Goal: Task Accomplishment & Management: Manage account settings

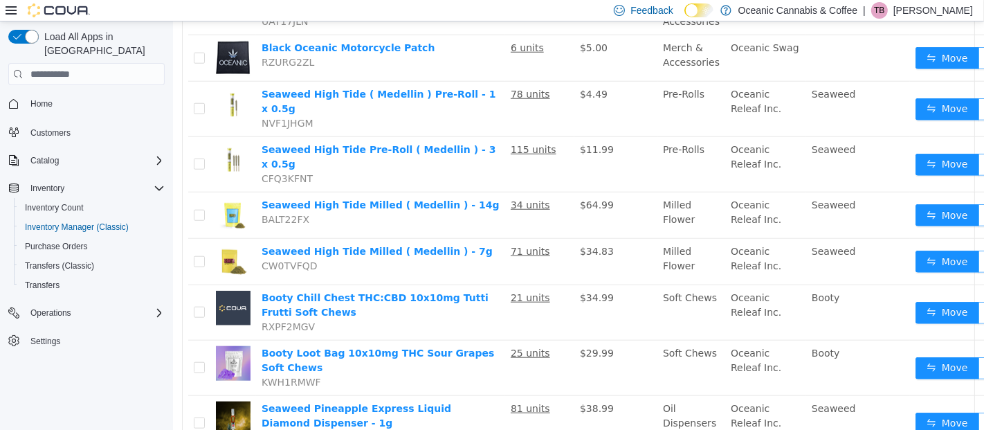
scroll to position [1100, 0]
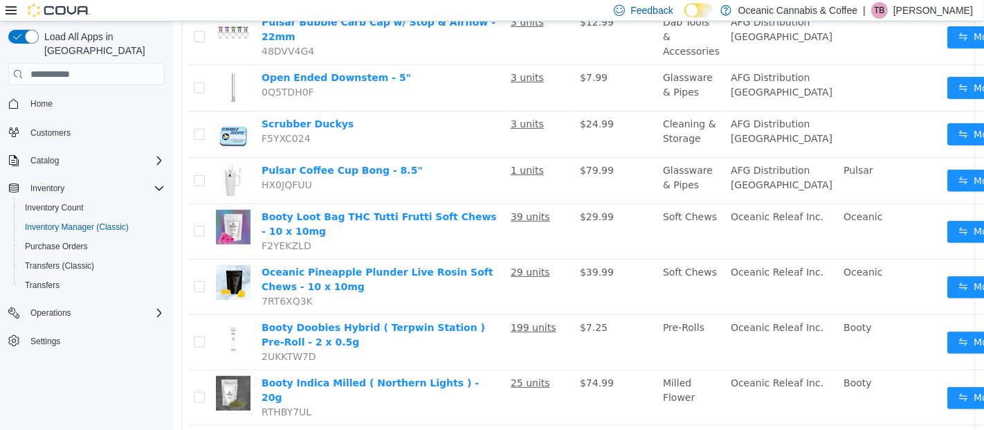
scroll to position [413, 0]
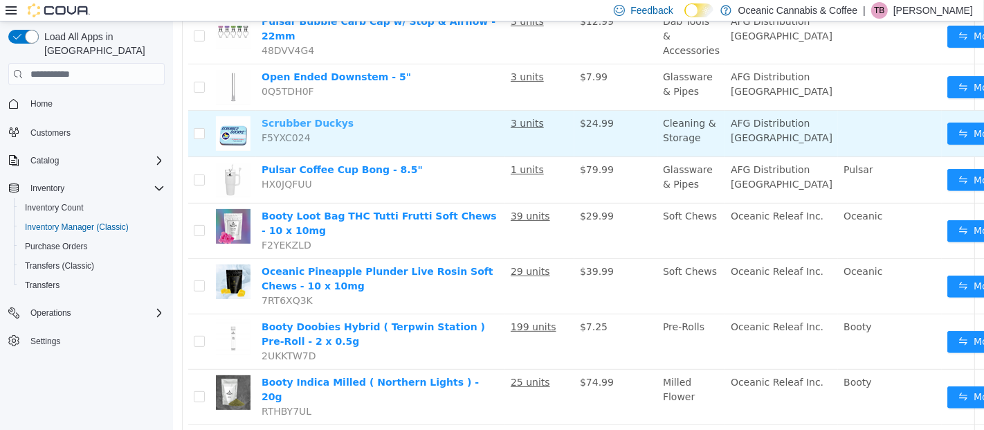
click at [311, 127] on link "Scrubber Duckys" at bounding box center [307, 123] width 92 height 11
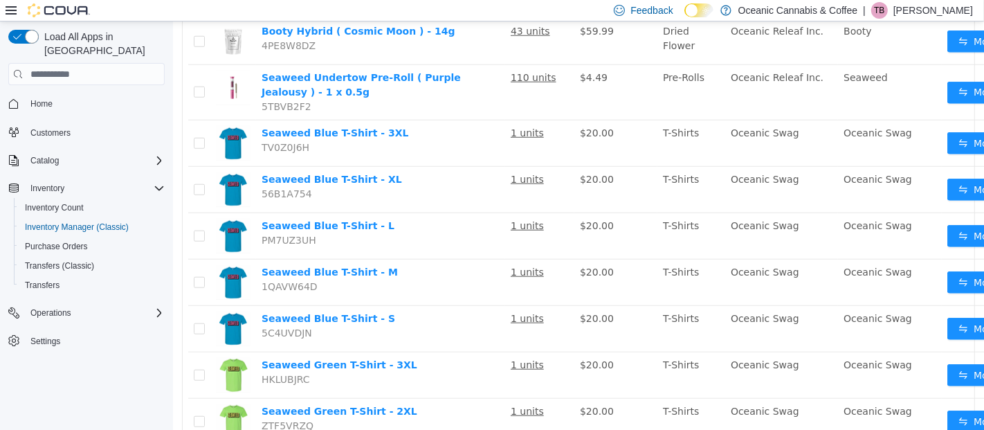
scroll to position [1082, 0]
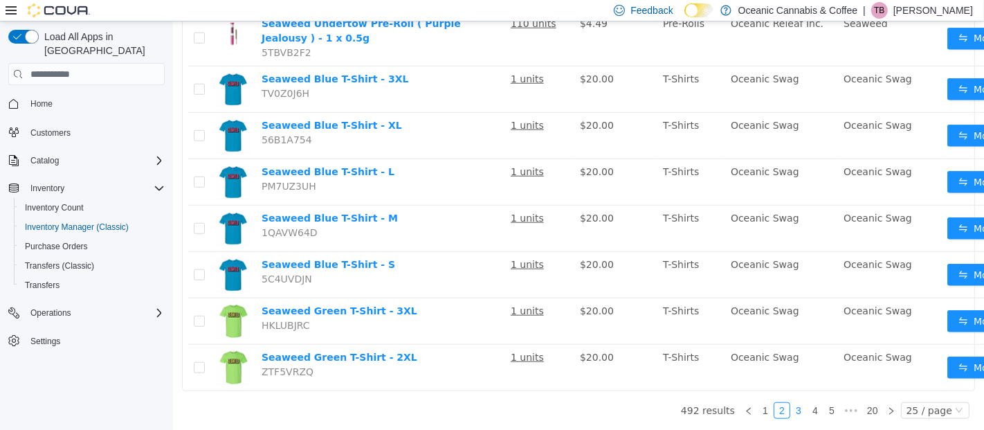
click at [795, 403] on link "3" at bounding box center [797, 410] width 15 height 15
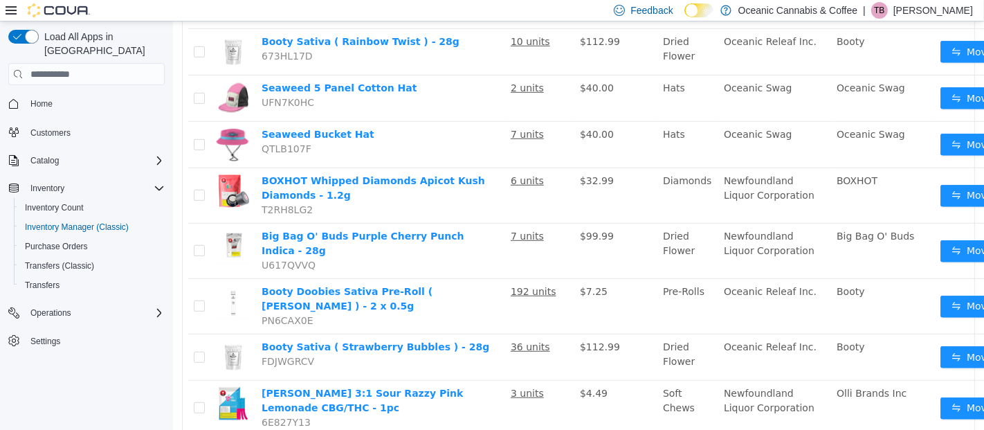
scroll to position [611, 0]
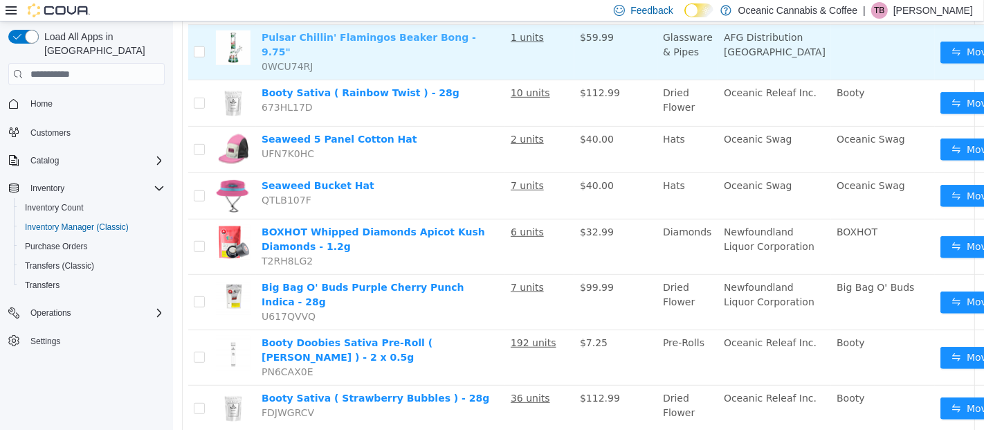
click at [373, 48] on link "Pulsar Chillin' Flamingos Beaker Bong - 9.75"" at bounding box center [368, 45] width 214 height 26
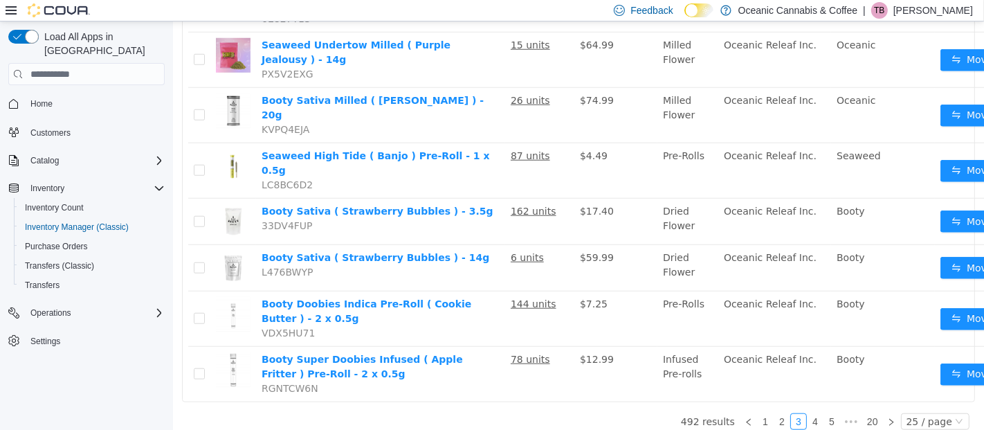
scroll to position [1064, 0]
click at [806, 414] on link "4" at bounding box center [813, 421] width 15 height 15
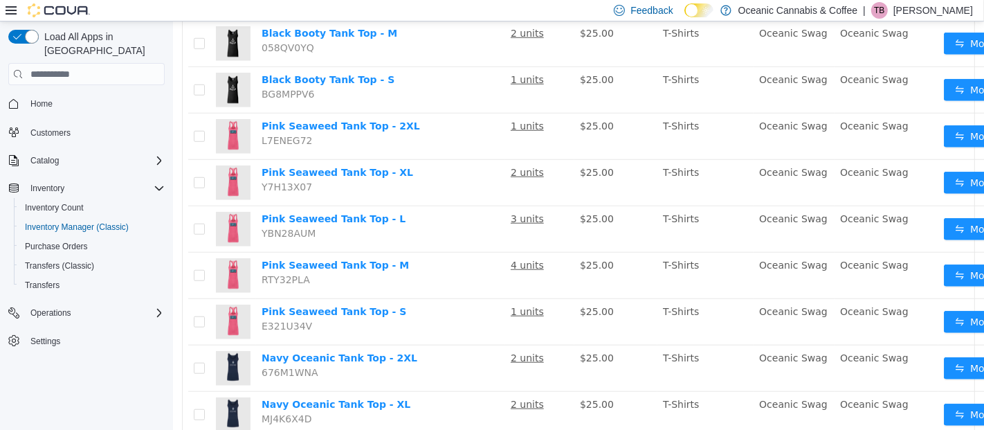
scroll to position [1011, 0]
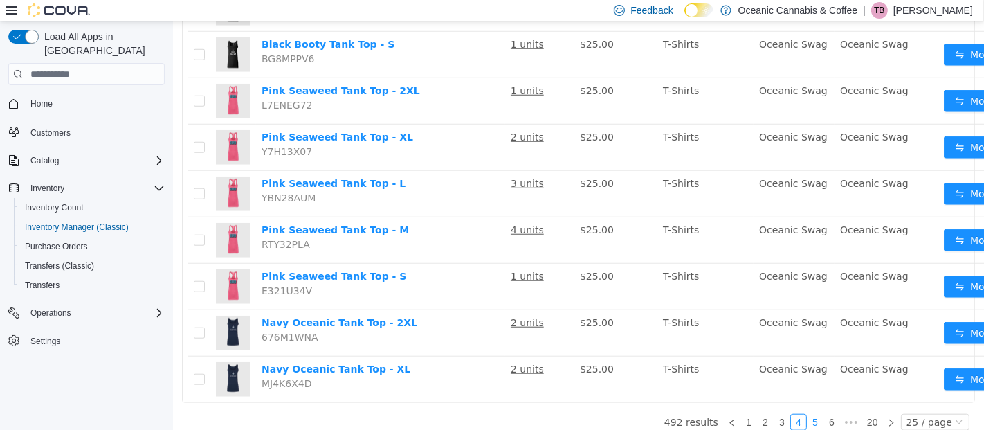
click at [811, 414] on link "5" at bounding box center [813, 421] width 15 height 15
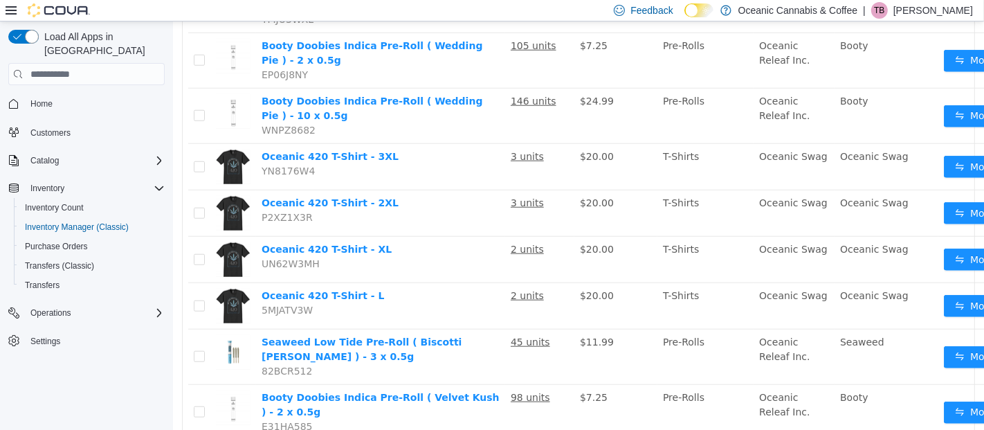
scroll to position [1092, 0]
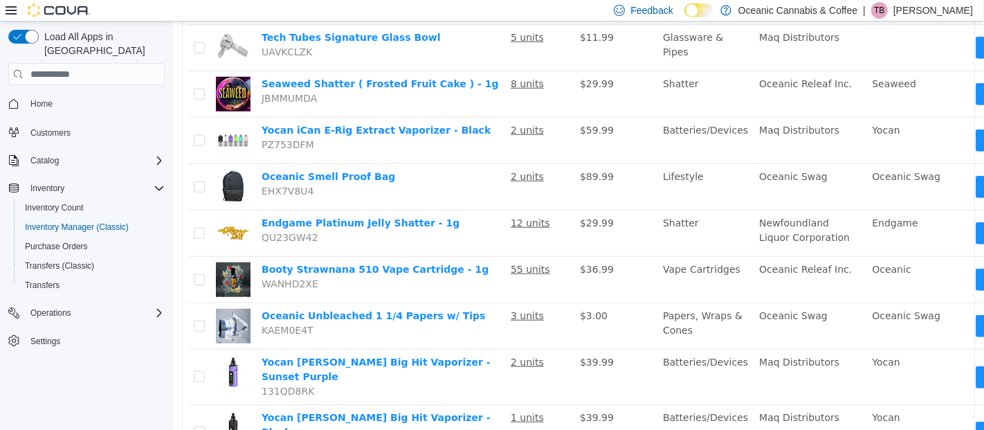
scroll to position [858, 0]
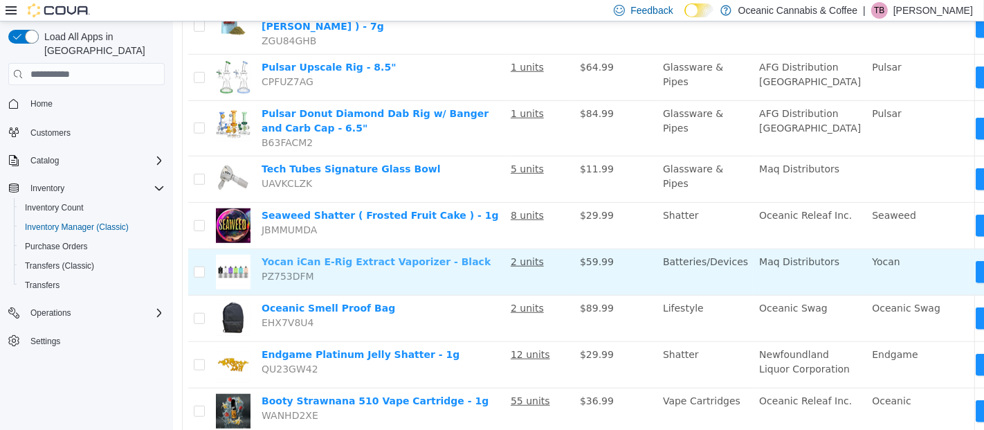
click at [410, 256] on link "Yocan iCan E-Rig Extract Vaporizer - Black" at bounding box center [375, 261] width 229 height 11
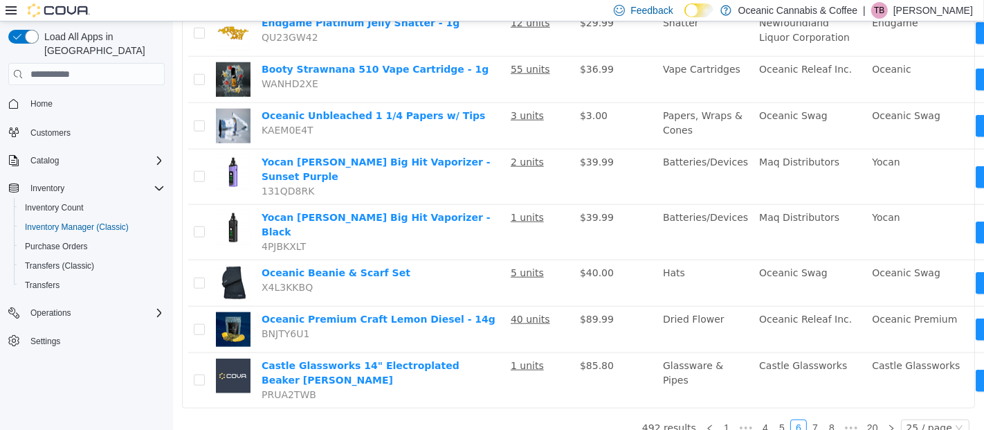
scroll to position [1199, 0]
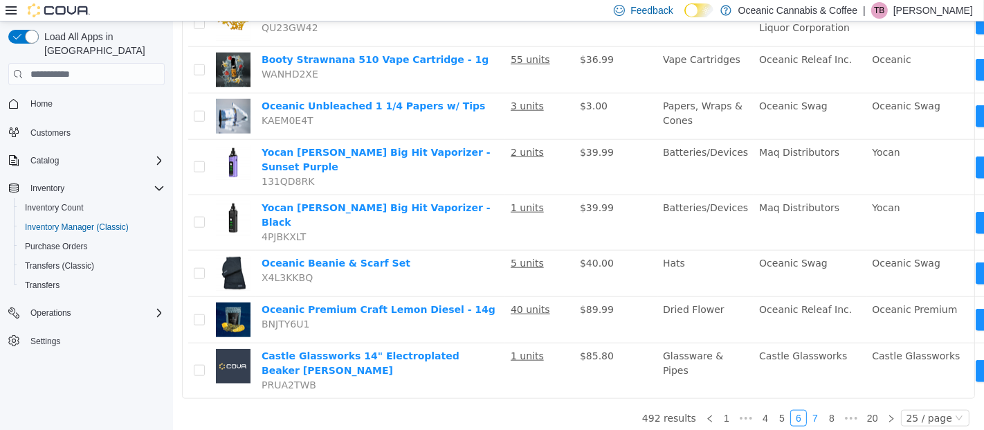
click at [810, 410] on link "7" at bounding box center [813, 417] width 15 height 15
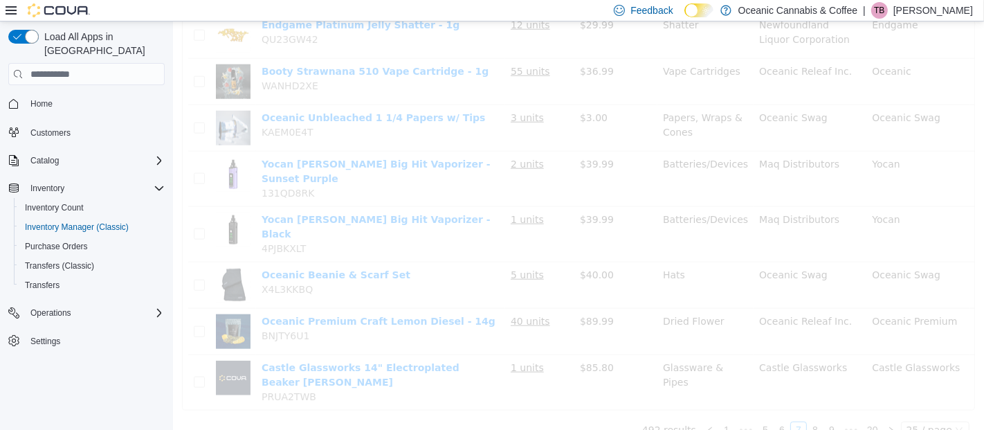
scroll to position [1121, 0]
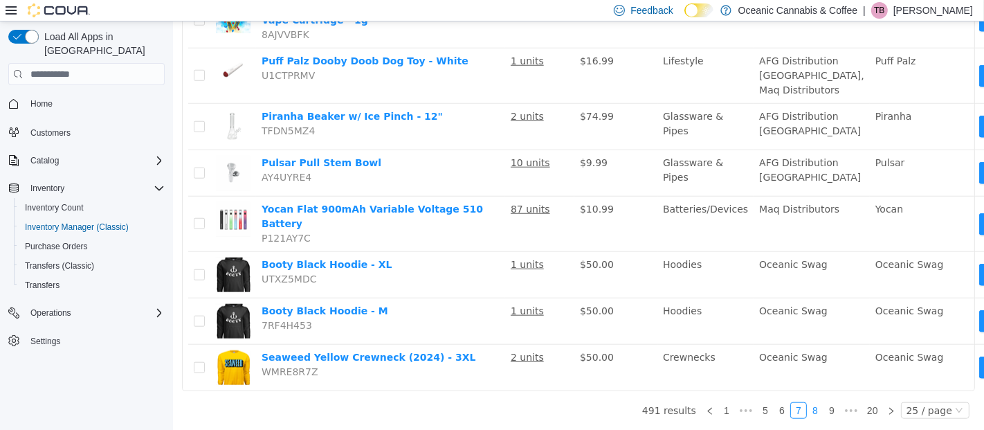
click at [813, 403] on link "8" at bounding box center [813, 410] width 15 height 15
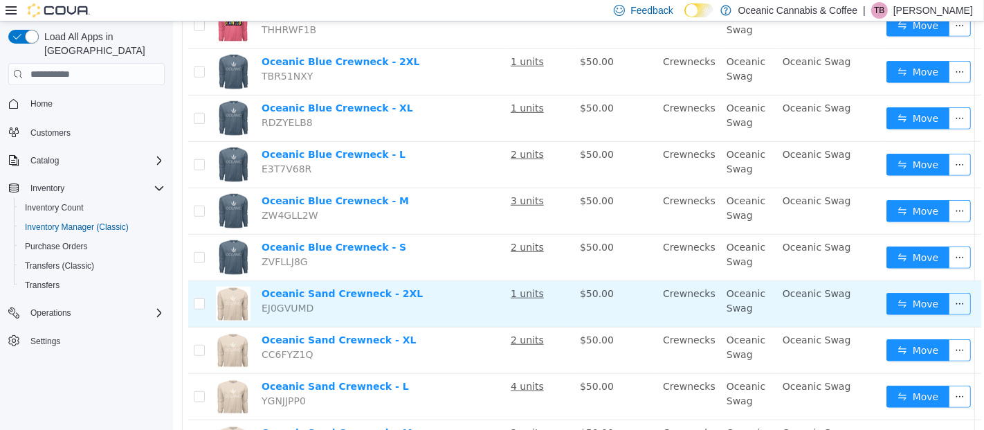
scroll to position [981, 0]
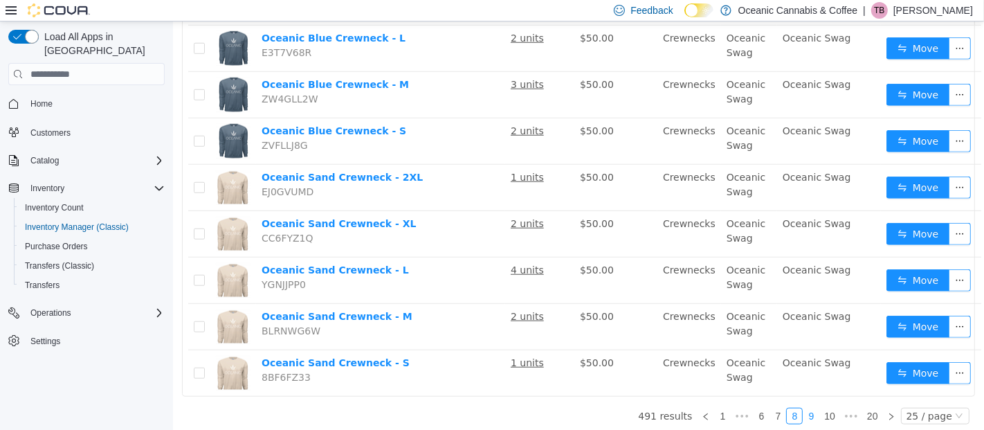
click at [807, 410] on link "9" at bounding box center [809, 415] width 15 height 15
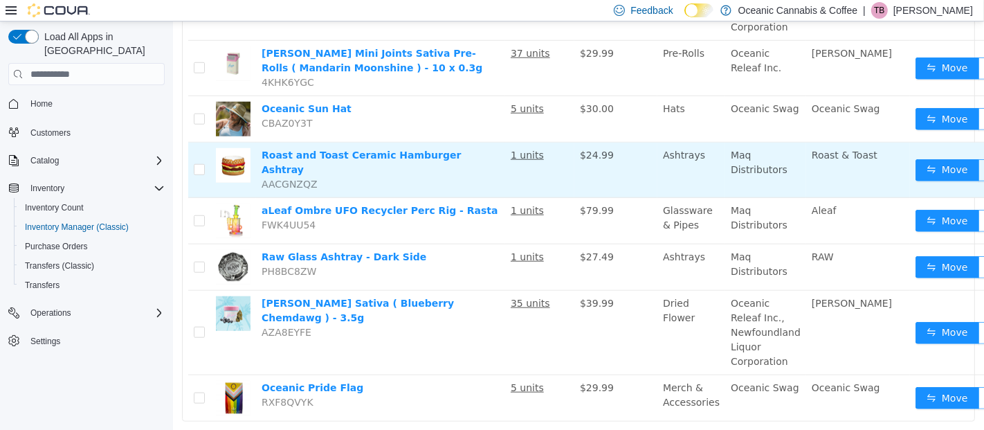
scroll to position [1096, 0]
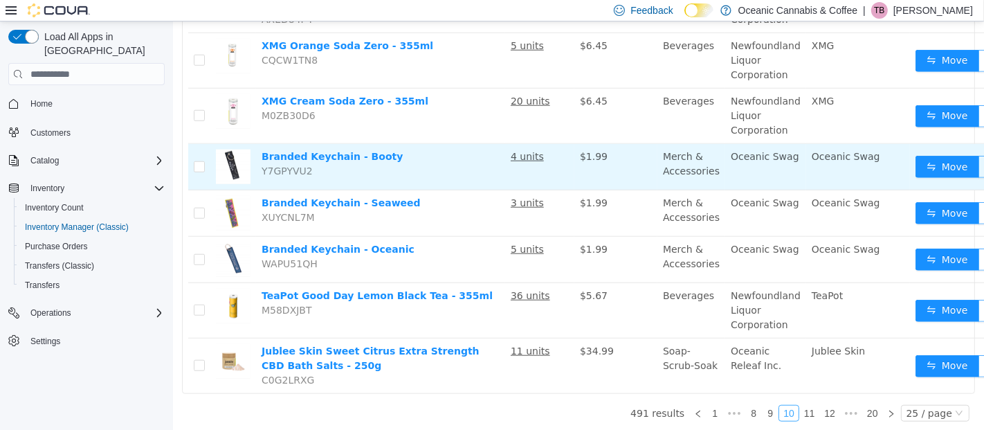
scroll to position [1047, 0]
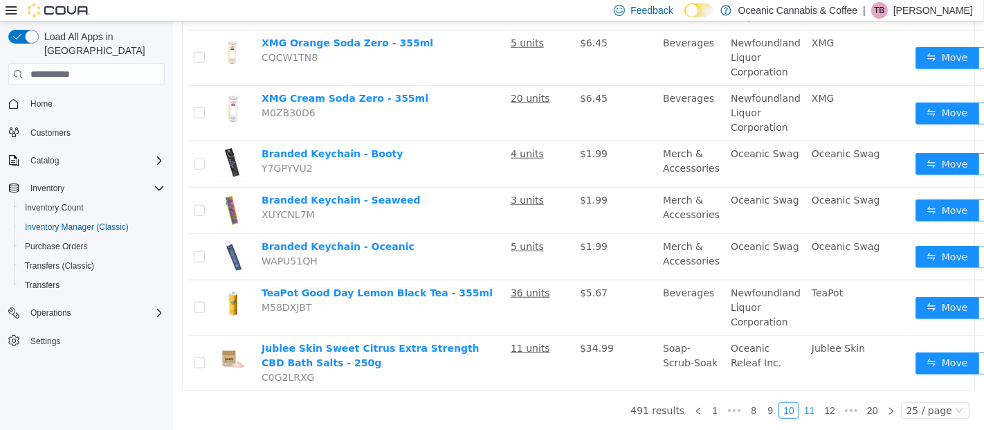
click at [803, 403] on link "11" at bounding box center [808, 410] width 19 height 15
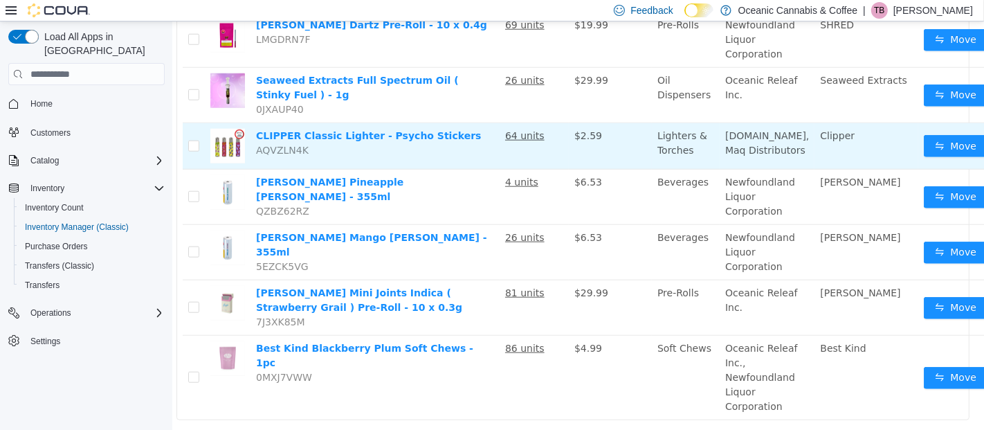
scroll to position [1112, 6]
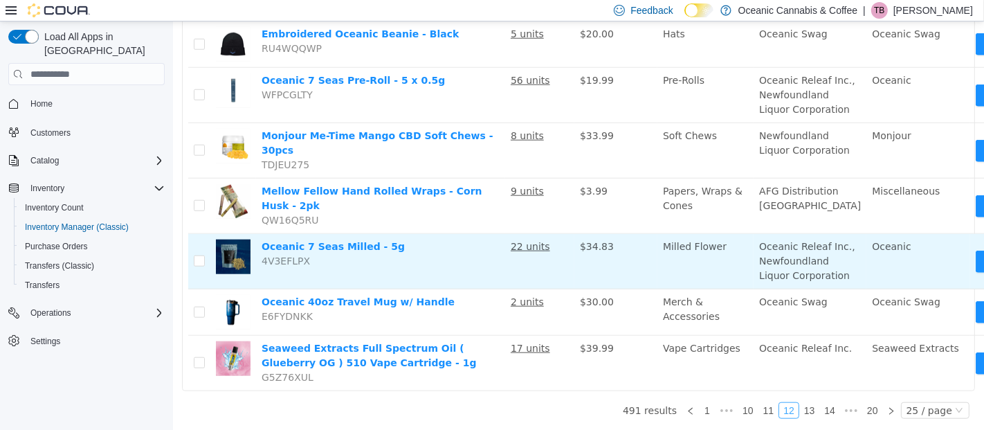
scroll to position [1168, 0]
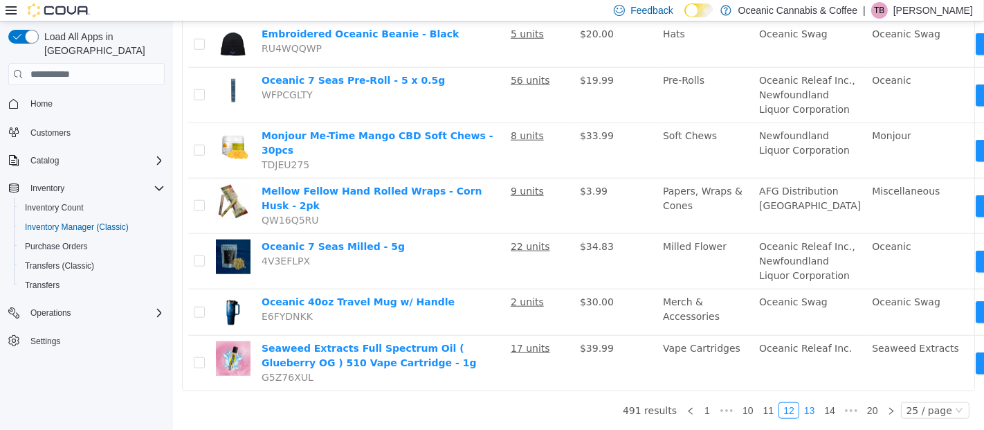
click at [808, 403] on link "13" at bounding box center [808, 410] width 19 height 15
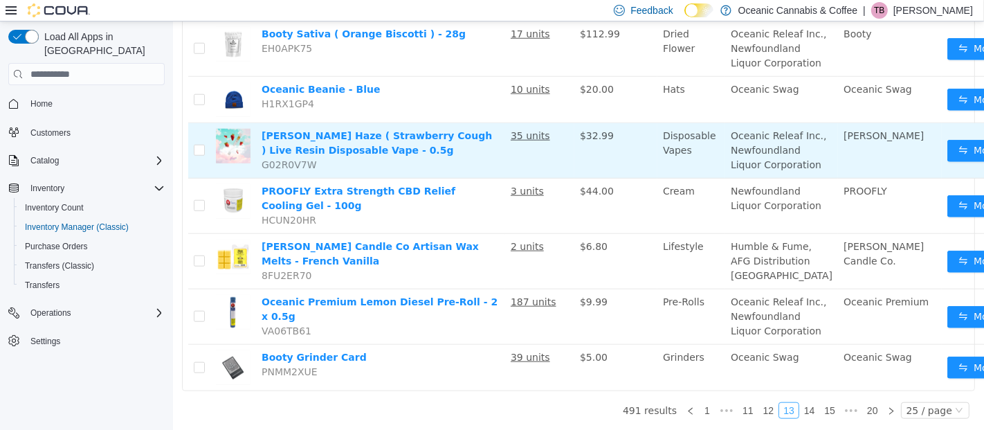
scroll to position [1395, 0]
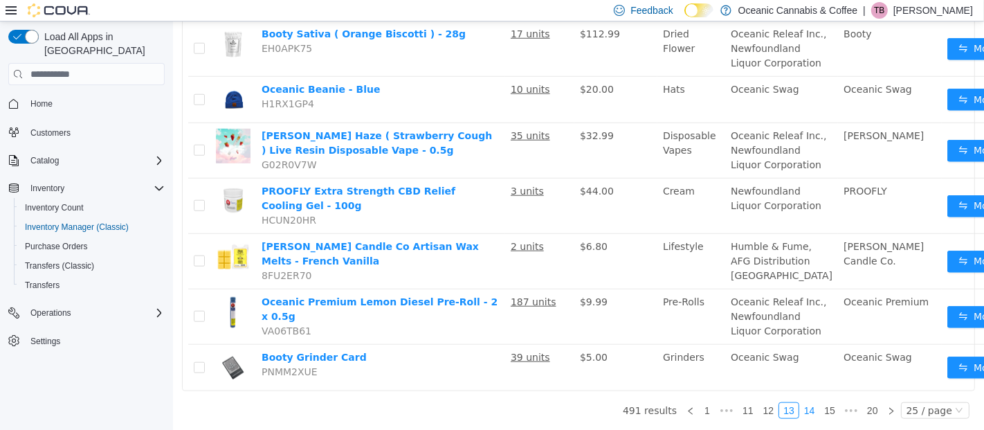
click at [803, 403] on link "14" at bounding box center [808, 410] width 19 height 15
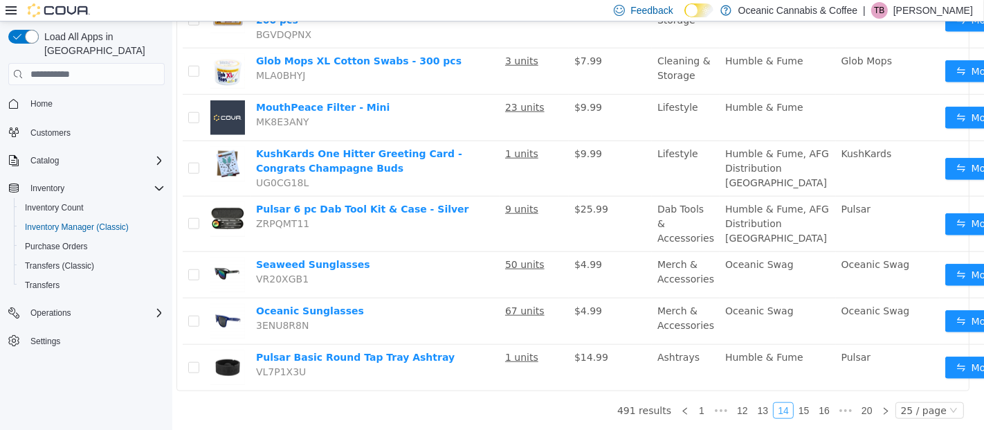
scroll to position [1166, 6]
click at [804, 403] on link "15" at bounding box center [802, 410] width 19 height 15
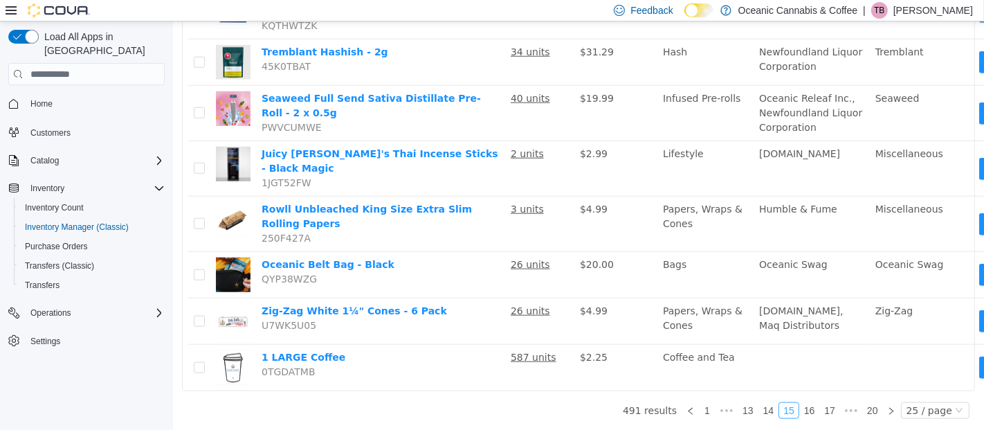
scroll to position [1186, 0]
click at [806, 403] on link "16" at bounding box center [808, 410] width 19 height 15
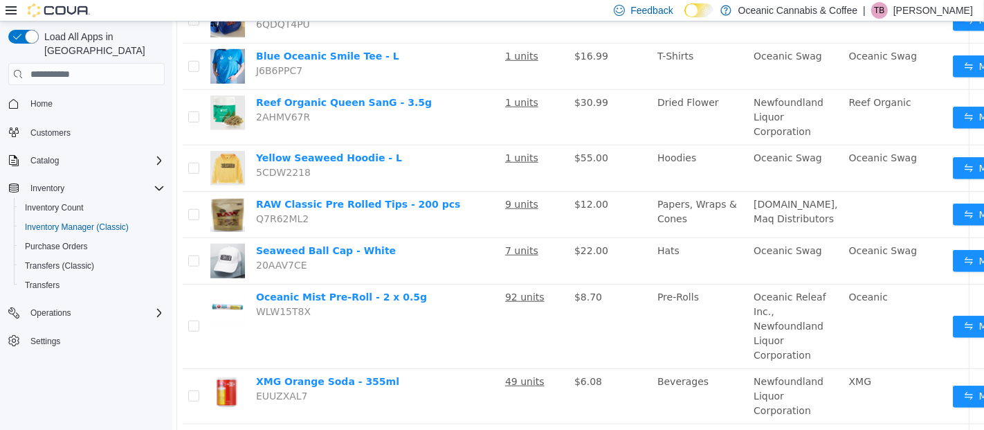
scroll to position [937, 6]
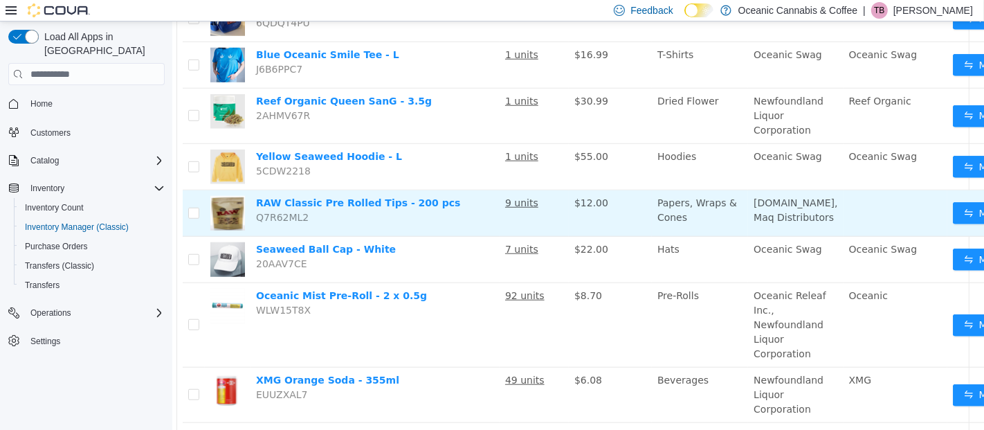
click at [445, 202] on td "RAW Classic Pre Rolled Tips - 200 pcs Q7R62ML2" at bounding box center [374, 213] width 249 height 46
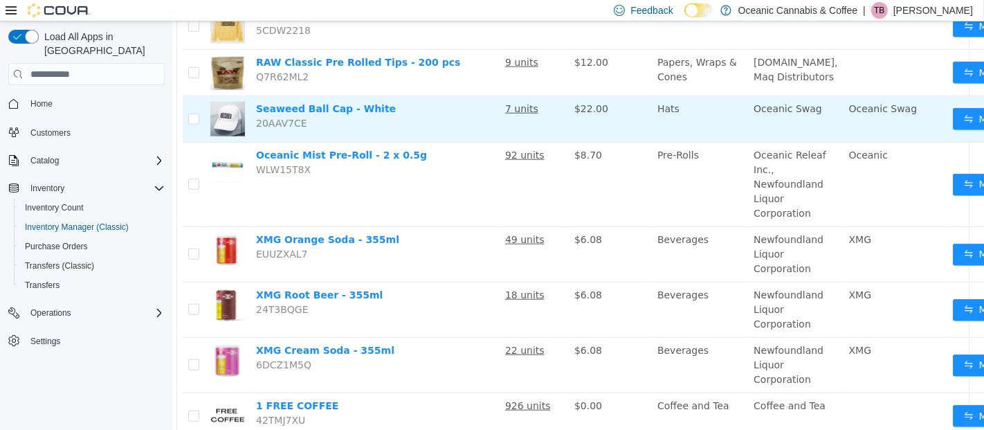
scroll to position [1123, 6]
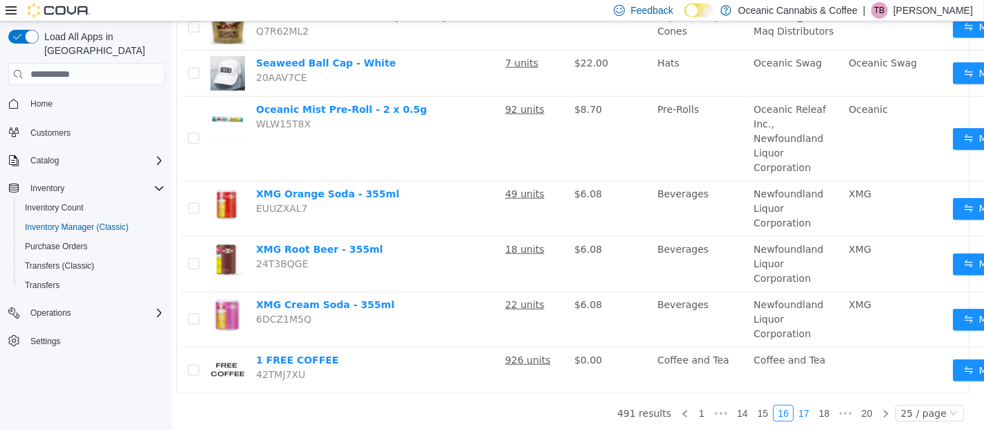
click at [798, 405] on link "17" at bounding box center [802, 412] width 19 height 15
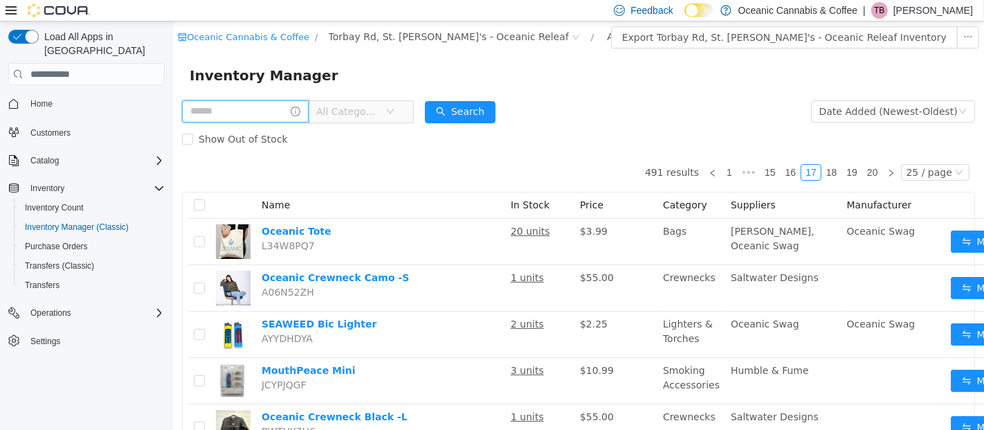
click at [273, 105] on input "text" at bounding box center [244, 111] width 127 height 22
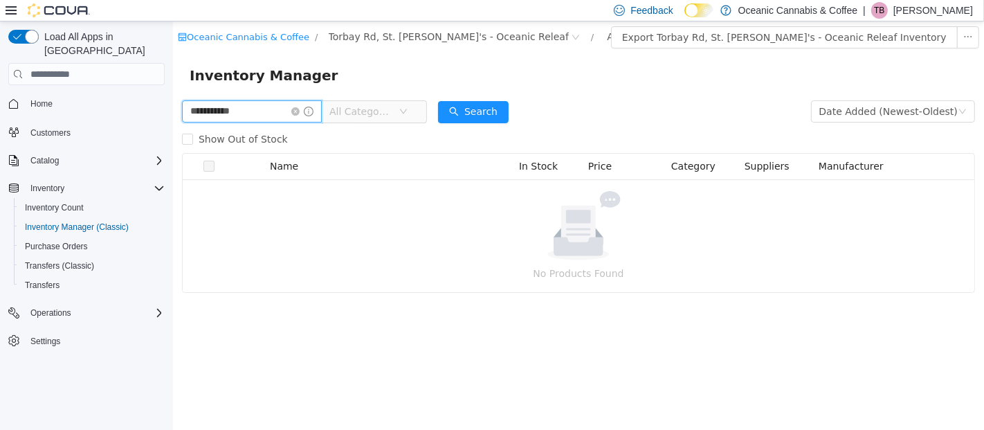
drag, startPoint x: 279, startPoint y: 118, endPoint x: 136, endPoint y: 110, distance: 144.1
click at [172, 110] on html "**********" at bounding box center [577, 225] width 811 height 408
click at [475, 123] on div "Search" at bounding box center [472, 112] width 71 height 28
click at [474, 119] on button "Search" at bounding box center [472, 112] width 71 height 22
drag, startPoint x: 284, startPoint y: 118, endPoint x: 159, endPoint y: 94, distance: 126.8
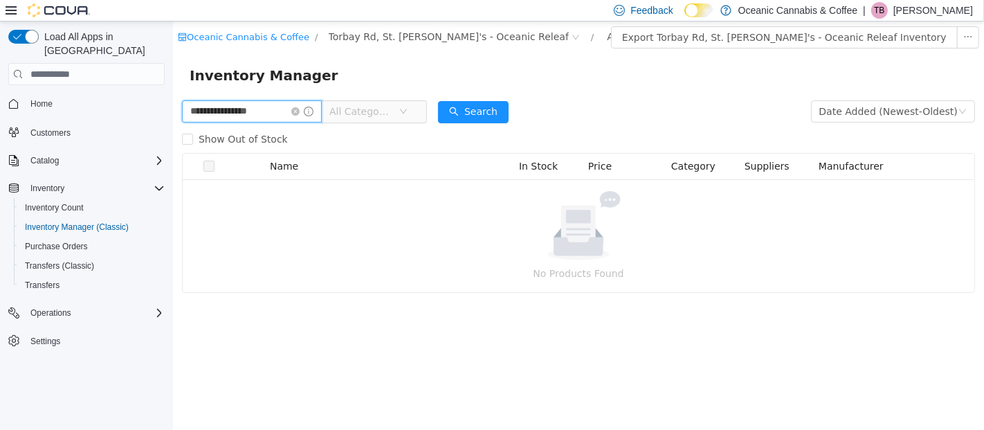
click at [172, 94] on html "**********" at bounding box center [577, 225] width 811 height 408
type input "****"
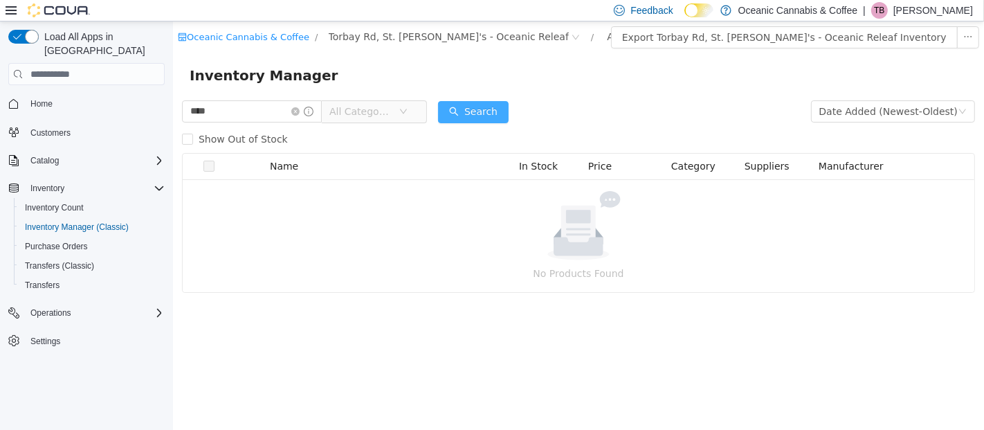
click at [489, 111] on button "Search" at bounding box center [472, 112] width 71 height 22
click at [305, 107] on span "****" at bounding box center [251, 111] width 140 height 22
click at [299, 109] on icon "icon: close-circle" at bounding box center [295, 111] width 8 height 8
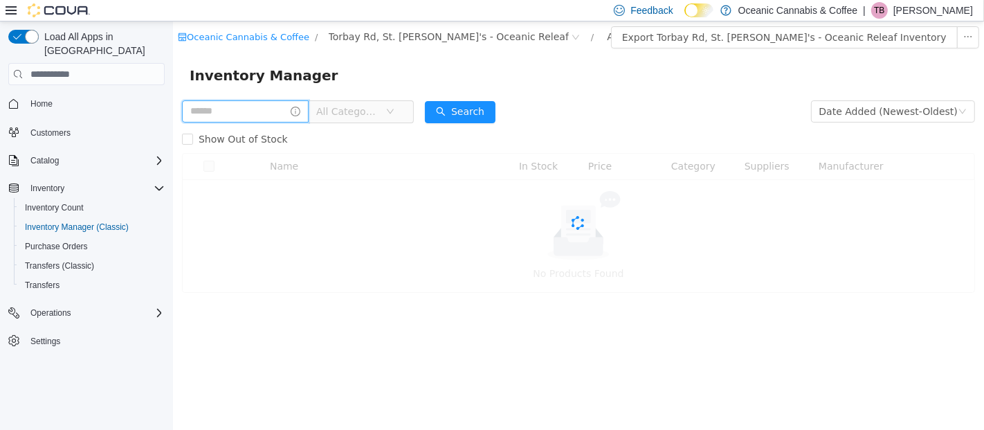
click at [232, 113] on input "text" at bounding box center [244, 111] width 127 height 22
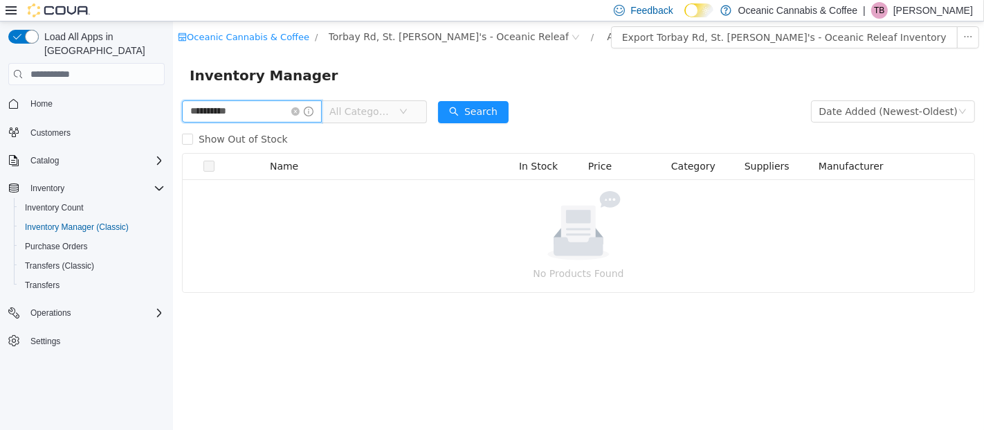
click at [287, 112] on input "**********" at bounding box center [251, 111] width 140 height 22
click at [286, 112] on input "**********" at bounding box center [251, 111] width 140 height 22
click at [436, 70] on div "Inventory Manager" at bounding box center [577, 75] width 777 height 22
click at [407, 109] on icon "icon: down" at bounding box center [402, 111] width 8 height 8
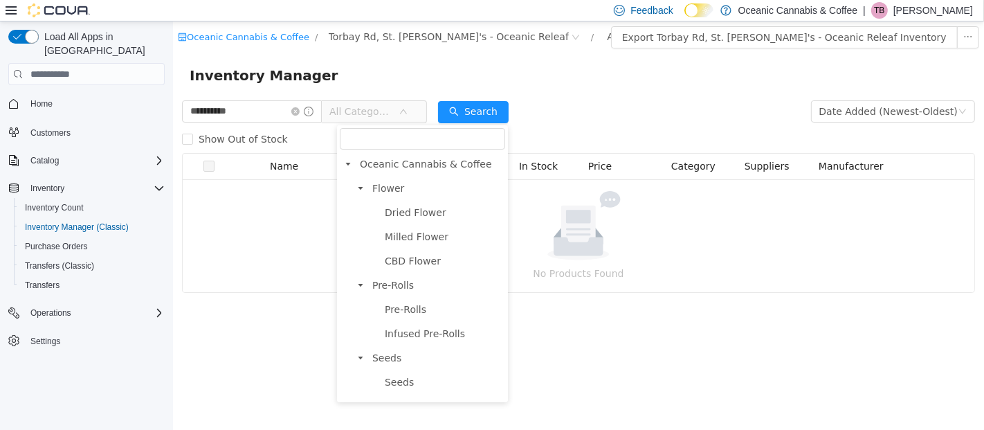
click at [410, 76] on div "Inventory Manager" at bounding box center [577, 75] width 777 height 22
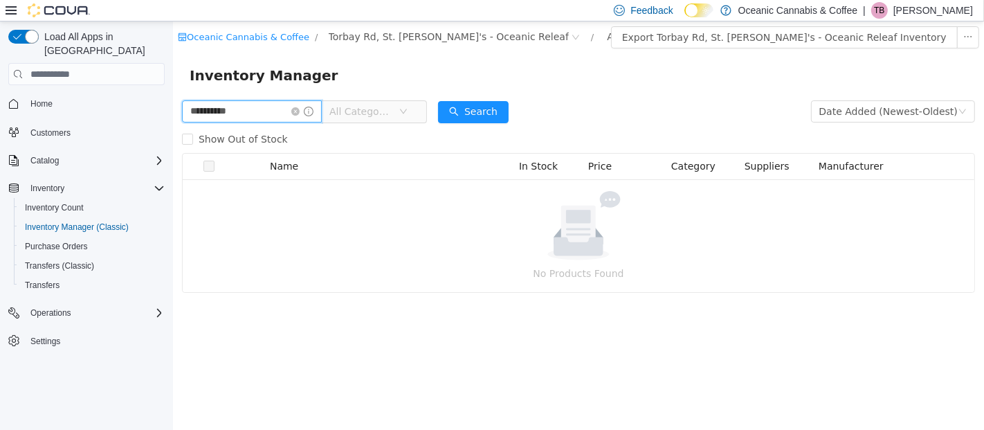
drag, startPoint x: 243, startPoint y: 111, endPoint x: 120, endPoint y: 86, distance: 126.3
click at [172, 86] on html "**********" at bounding box center [577, 225] width 811 height 408
type input "**********"
click at [492, 111] on button "Search" at bounding box center [472, 112] width 71 height 22
drag, startPoint x: 246, startPoint y: 109, endPoint x: 193, endPoint y: 104, distance: 53.4
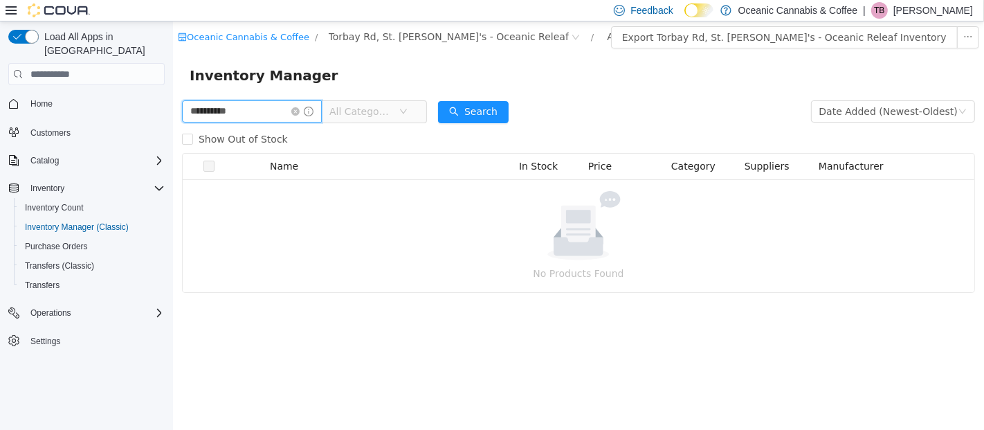
click at [193, 104] on input "**********" at bounding box center [251, 111] width 140 height 22
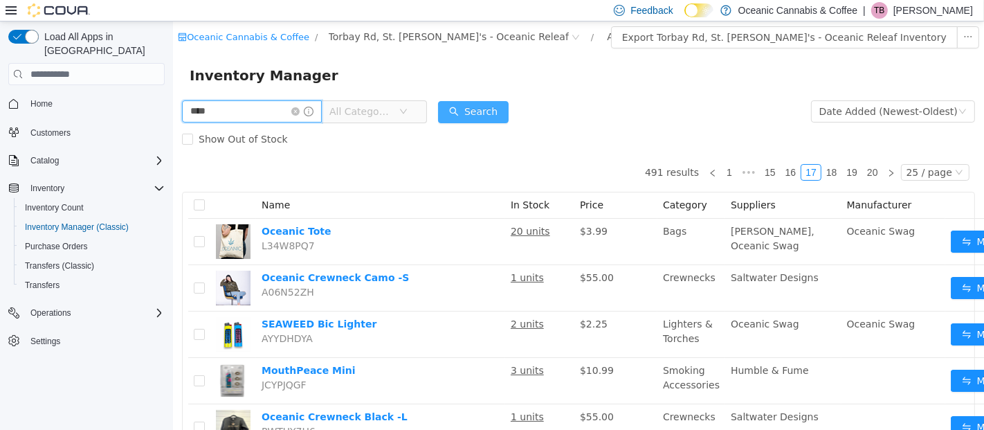
type input "****"
click at [487, 113] on button "Search" at bounding box center [472, 112] width 71 height 22
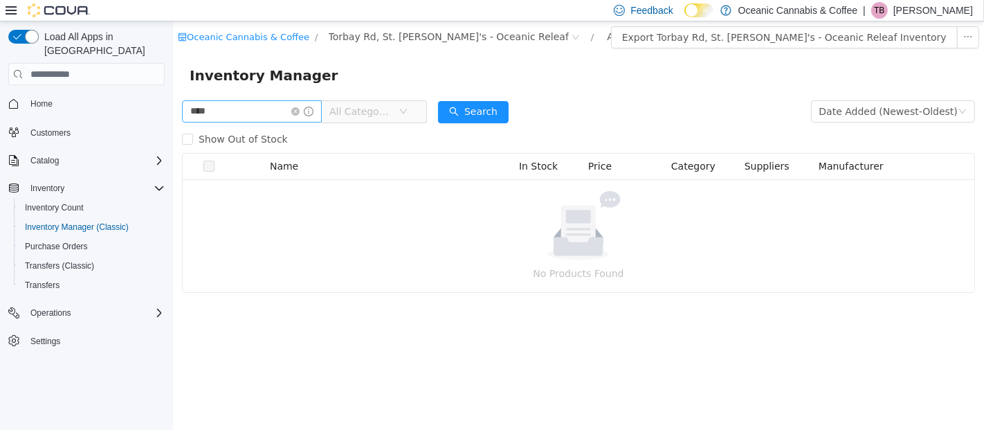
click at [299, 115] on icon "icon: close-circle" at bounding box center [295, 111] width 8 height 8
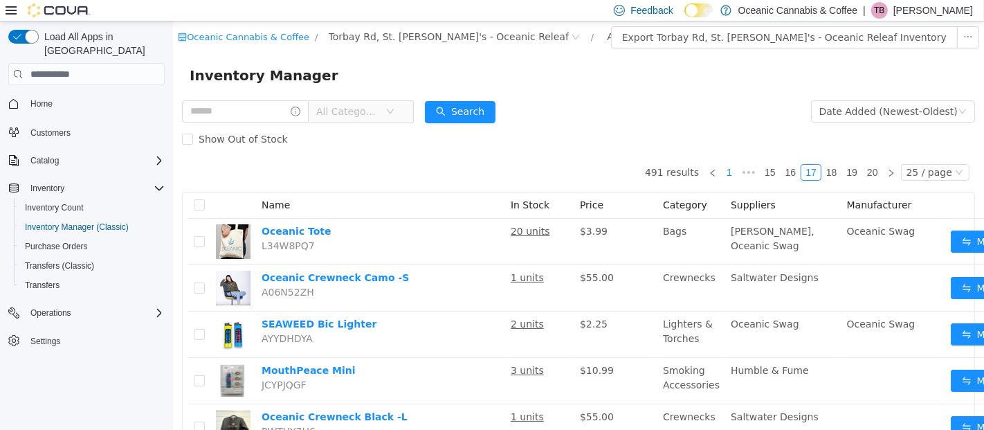
click at [728, 169] on link "1" at bounding box center [728, 172] width 15 height 15
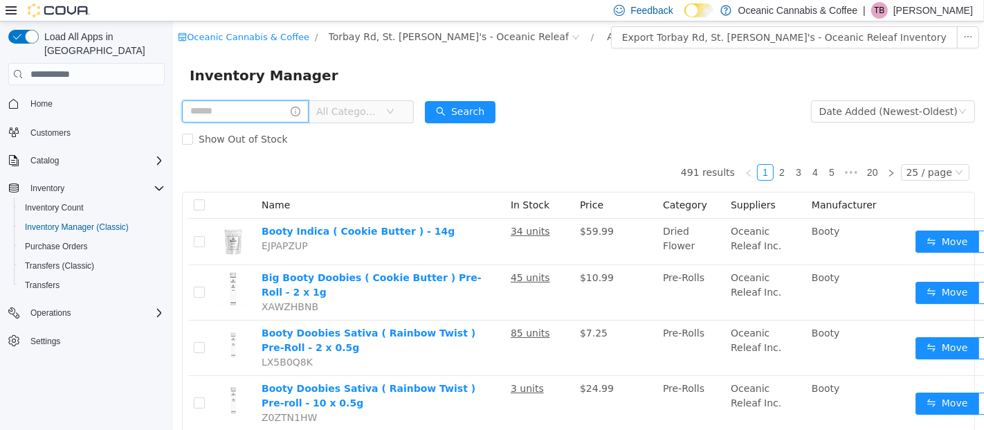
click at [269, 108] on input "text" at bounding box center [244, 111] width 127 height 22
type input "****"
click at [461, 111] on button "Search" at bounding box center [472, 112] width 71 height 22
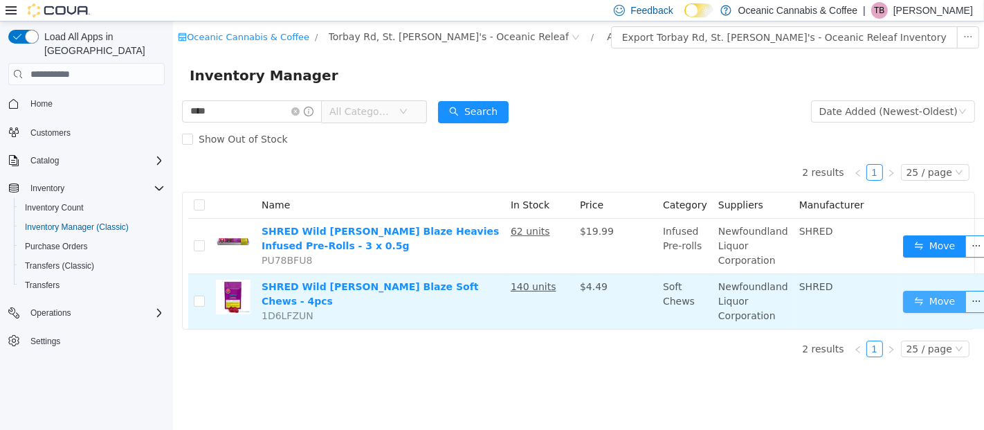
click at [915, 303] on button "Move" at bounding box center [934, 302] width 64 height 22
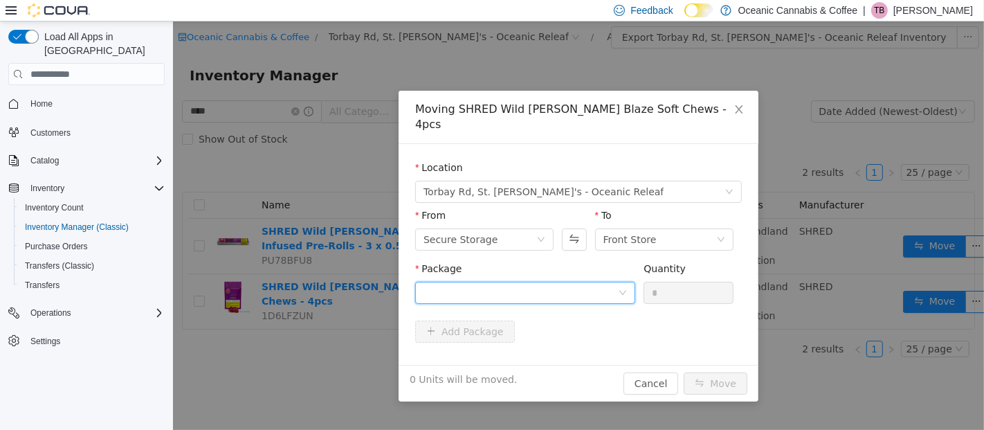
click at [624, 282] on div at bounding box center [524, 293] width 220 height 22
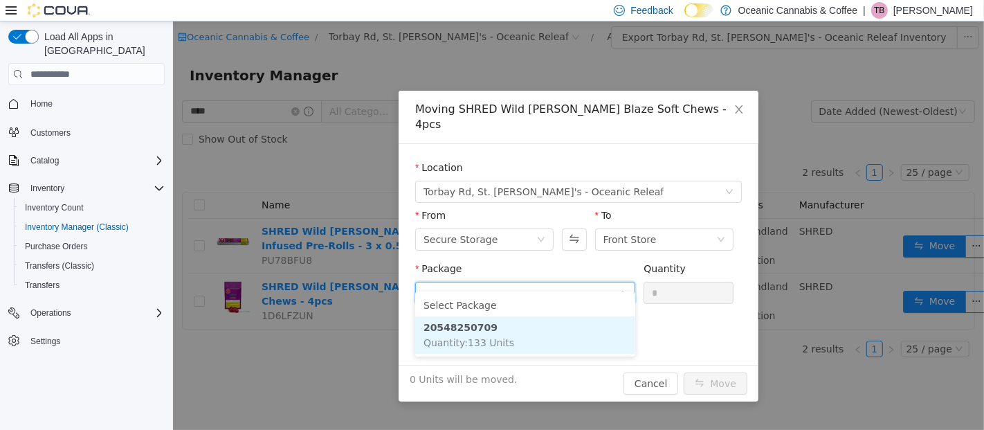
click at [592, 333] on li "20548250709 Quantity : 133 Units" at bounding box center [524, 334] width 220 height 37
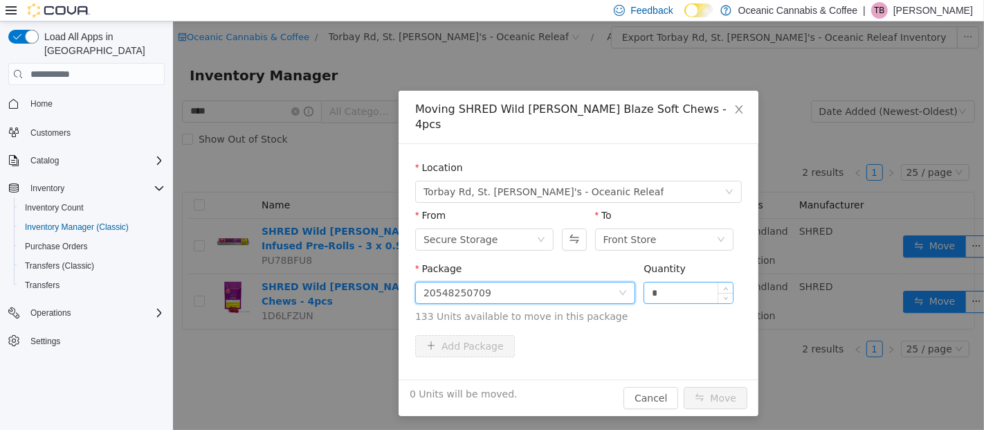
click at [695, 282] on input "*" at bounding box center [687, 292] width 89 height 21
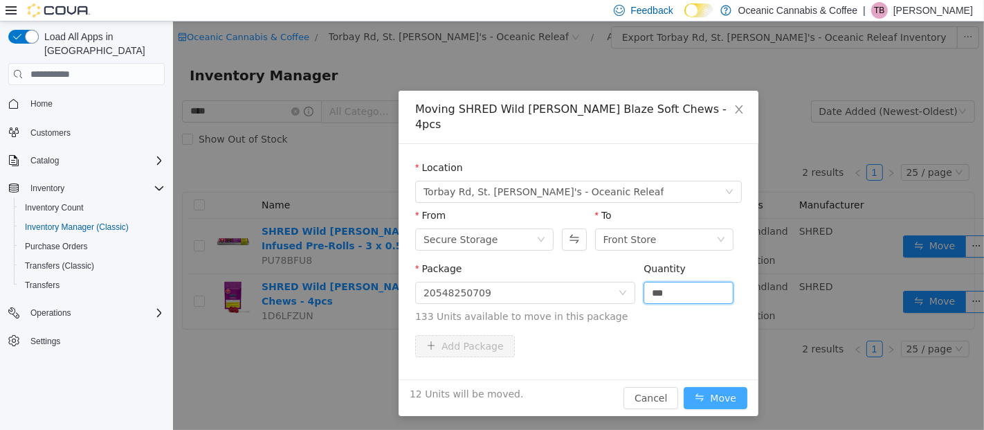
type input "**"
click at [722, 387] on button "Move" at bounding box center [715, 398] width 64 height 22
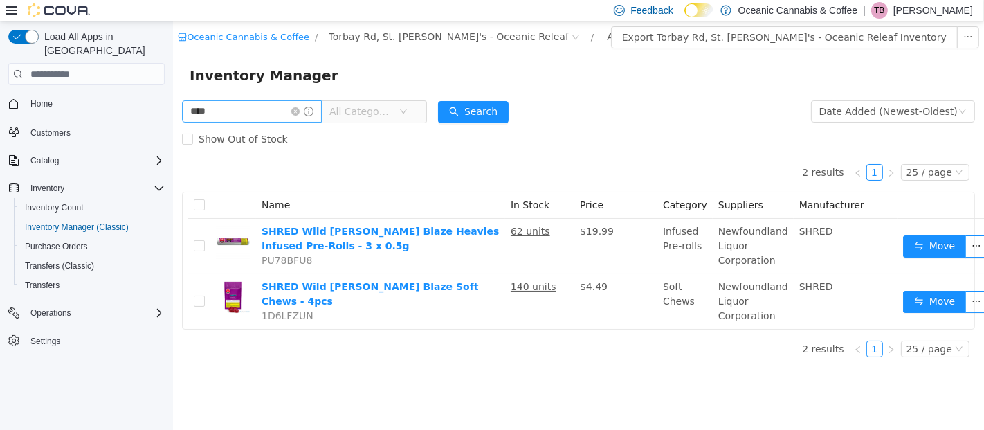
click at [299, 113] on icon "icon: close-circle" at bounding box center [295, 111] width 8 height 8
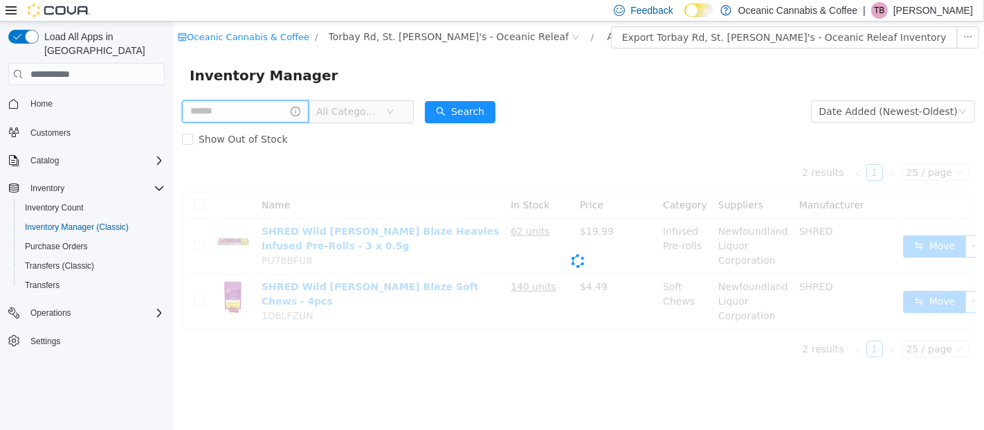
click at [286, 109] on input "text" at bounding box center [244, 111] width 127 height 22
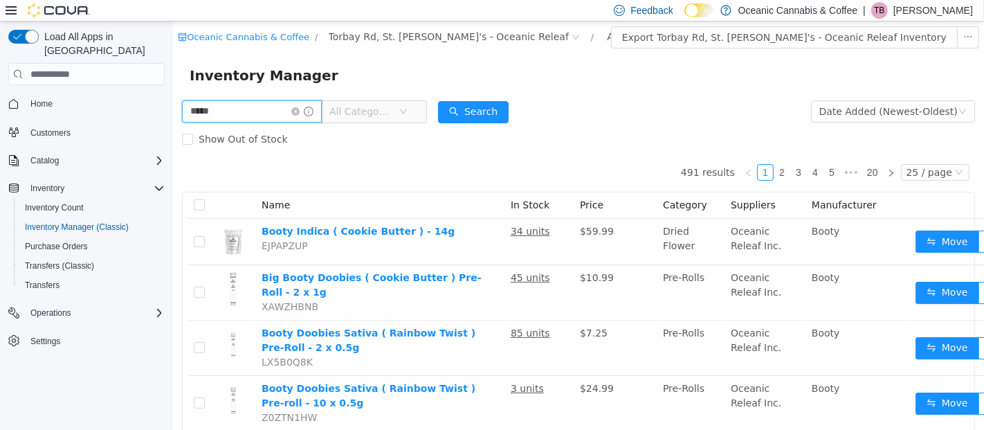
type input "**********"
click at [475, 102] on button "Search" at bounding box center [472, 112] width 71 height 22
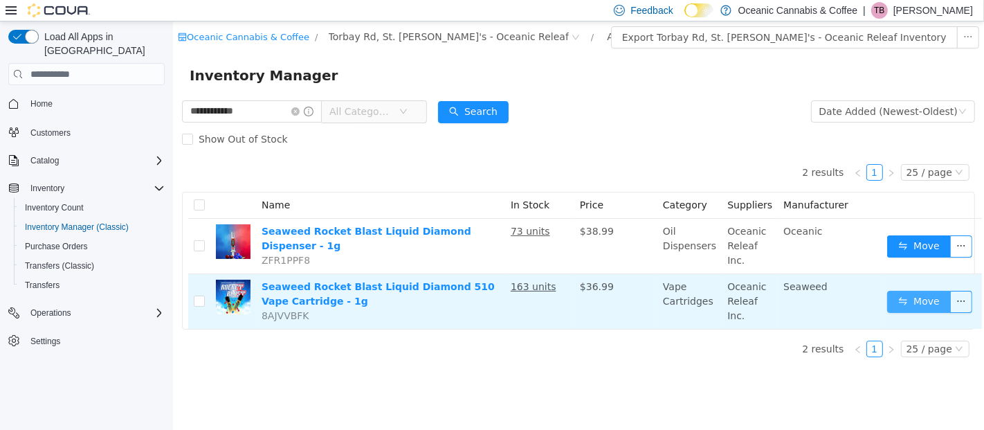
click at [912, 303] on button "Move" at bounding box center [918, 302] width 64 height 22
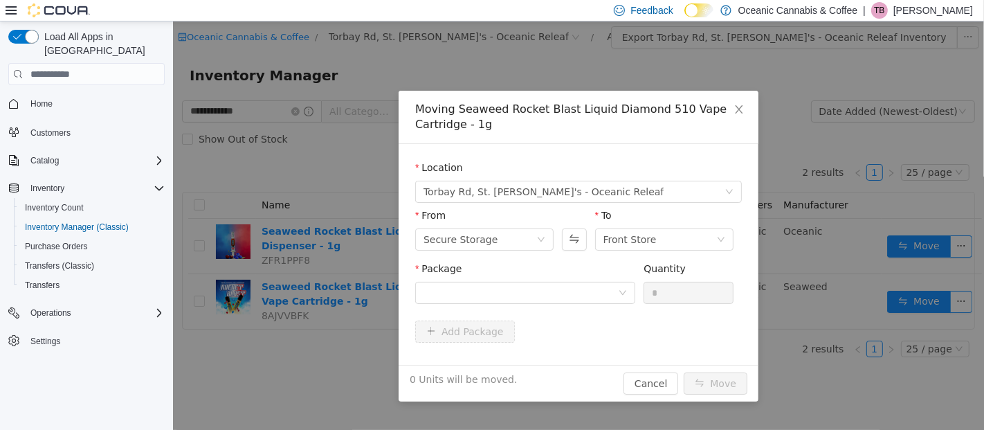
click at [499, 305] on div "Package" at bounding box center [524, 285] width 220 height 48
click at [497, 292] on div at bounding box center [520, 292] width 194 height 21
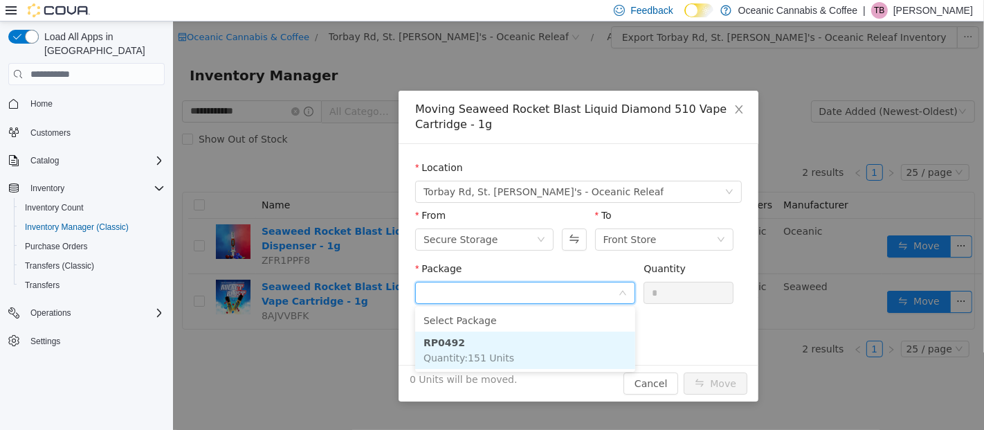
click at [483, 353] on span "Quantity : 151 Units" at bounding box center [468, 357] width 91 height 11
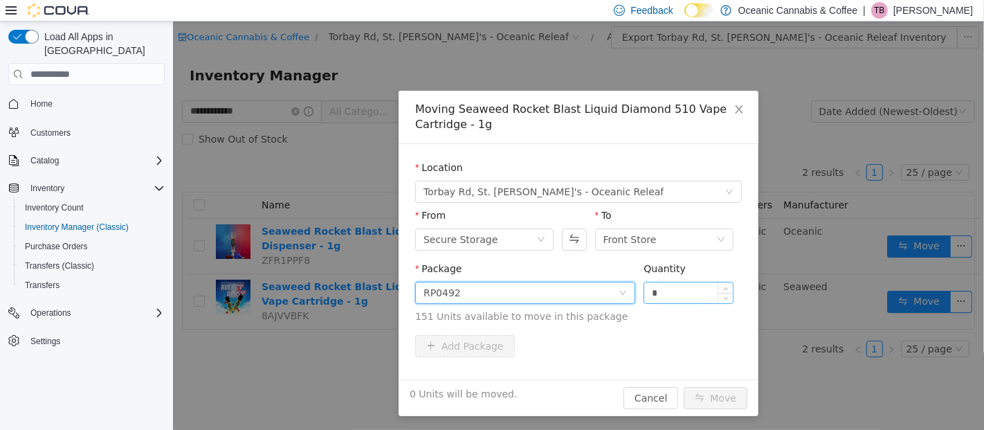
click at [667, 288] on input "*" at bounding box center [687, 292] width 89 height 21
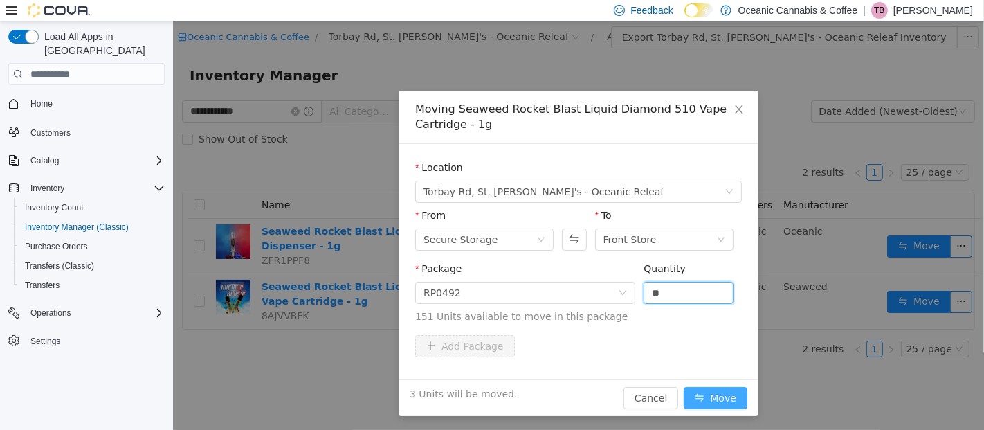
type input "*"
click at [715, 390] on button "Move" at bounding box center [715, 398] width 64 height 22
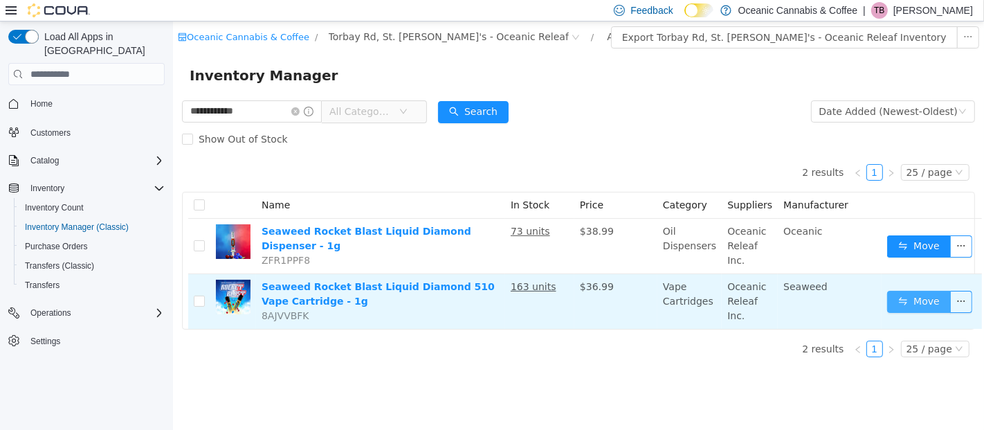
click at [896, 298] on button "Move" at bounding box center [918, 302] width 64 height 22
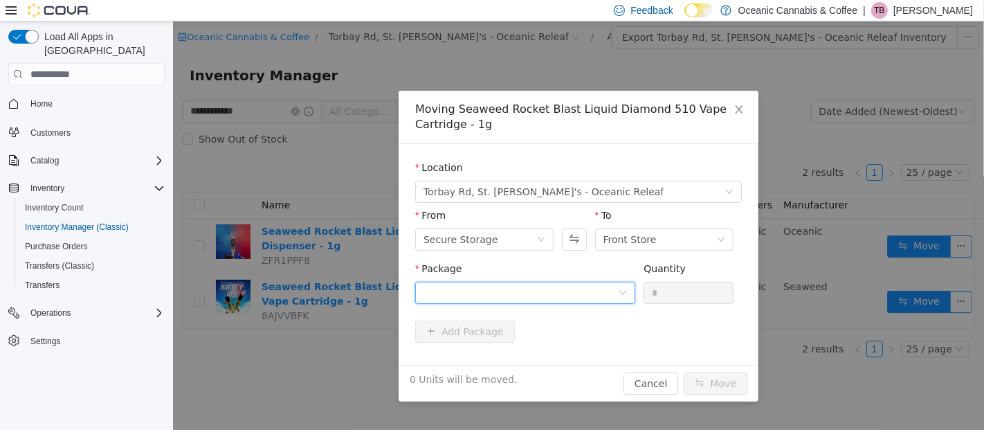
click at [509, 299] on div at bounding box center [520, 292] width 194 height 21
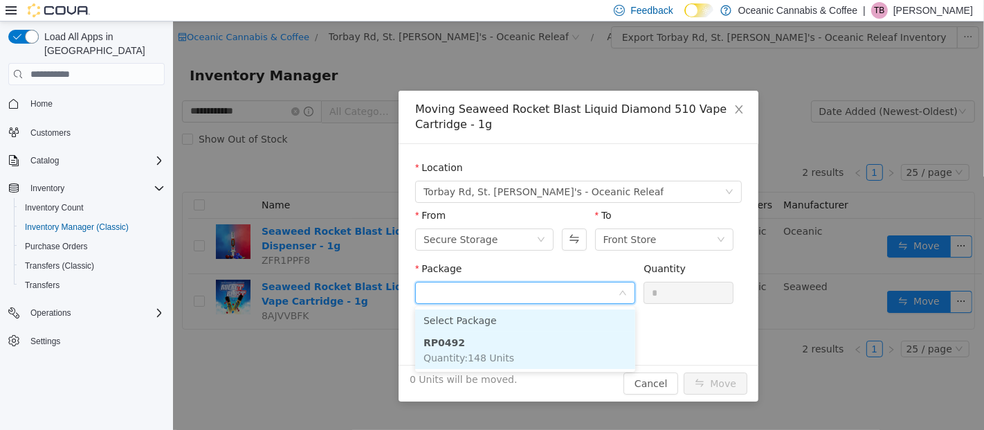
click at [506, 339] on li "RP0492 Quantity : 148 Units" at bounding box center [524, 349] width 220 height 37
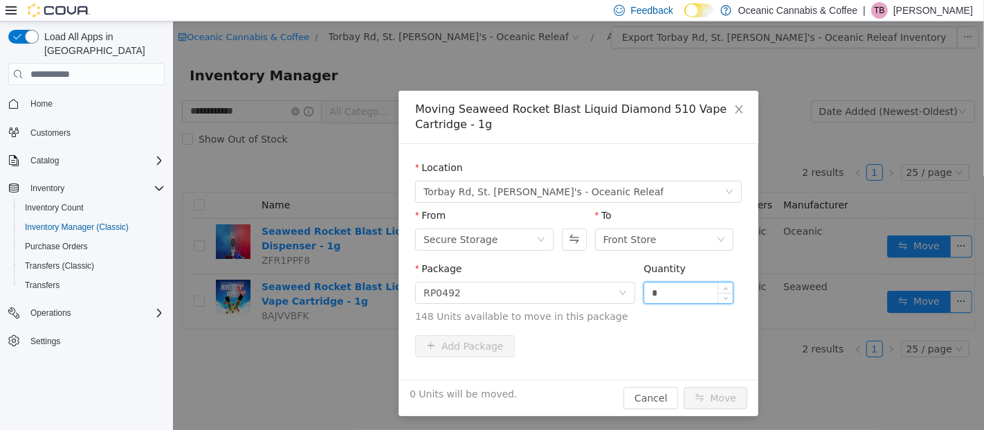
click at [677, 287] on input "*" at bounding box center [687, 292] width 89 height 21
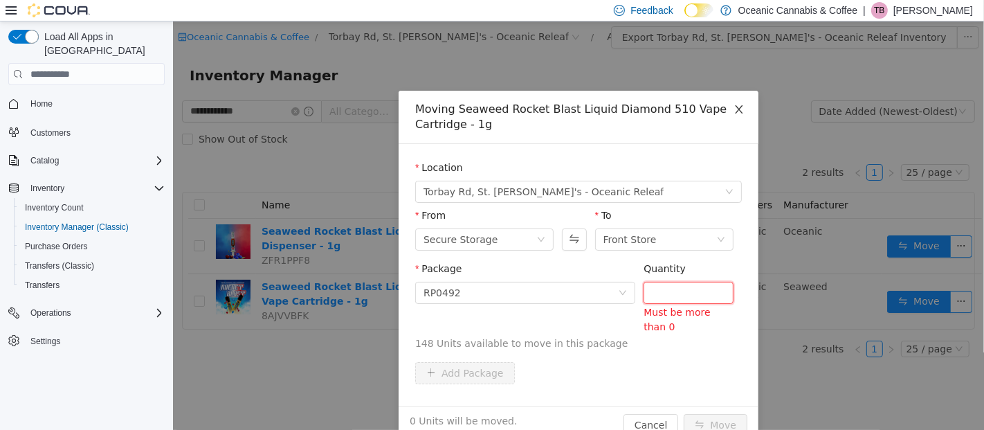
click at [739, 111] on span "Close" at bounding box center [738, 110] width 39 height 39
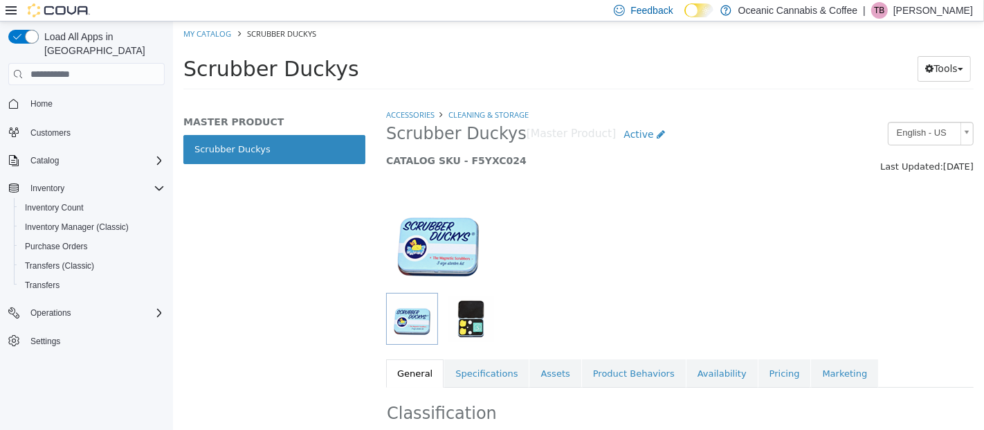
scroll to position [55, 0]
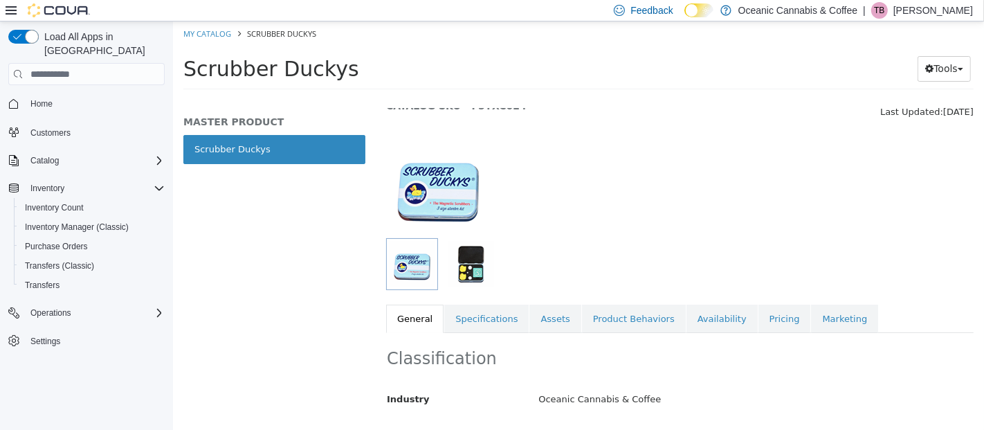
click at [478, 257] on img "button" at bounding box center [470, 264] width 46 height 46
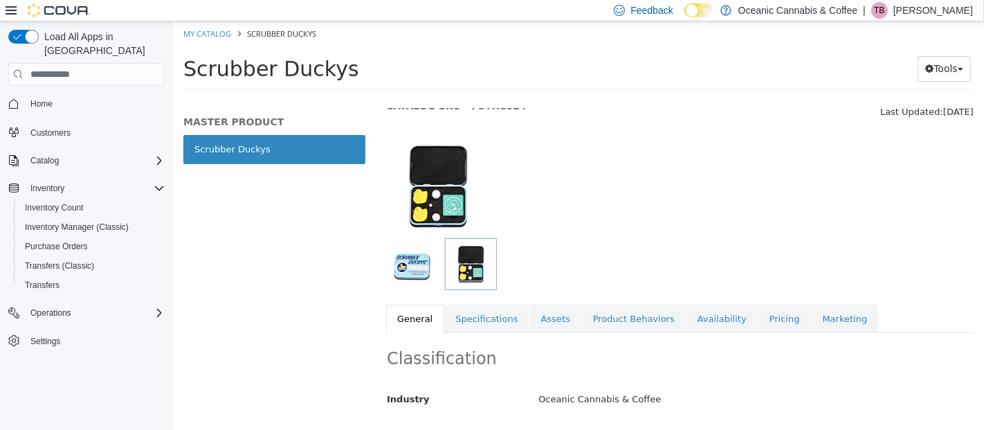
click at [426, 257] on img "button" at bounding box center [411, 264] width 46 height 46
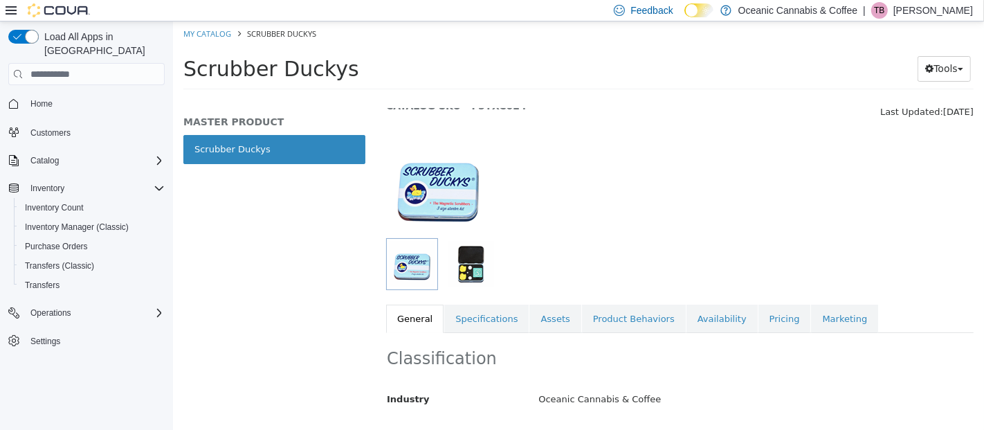
click at [475, 273] on img "button" at bounding box center [470, 264] width 46 height 46
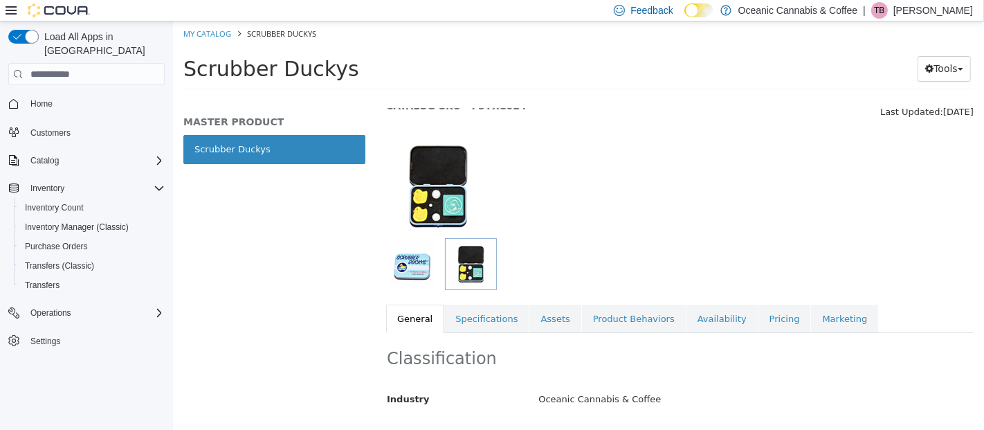
click at [418, 266] on img "button" at bounding box center [411, 264] width 46 height 46
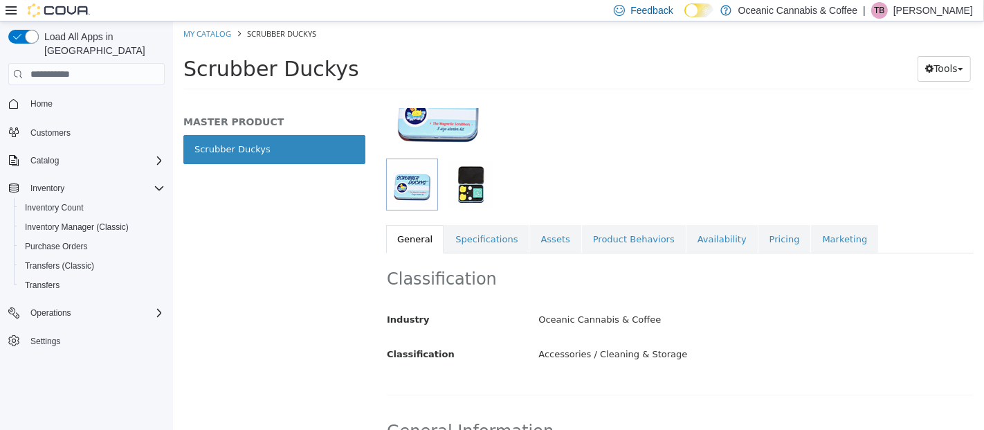
scroll to position [133, 0]
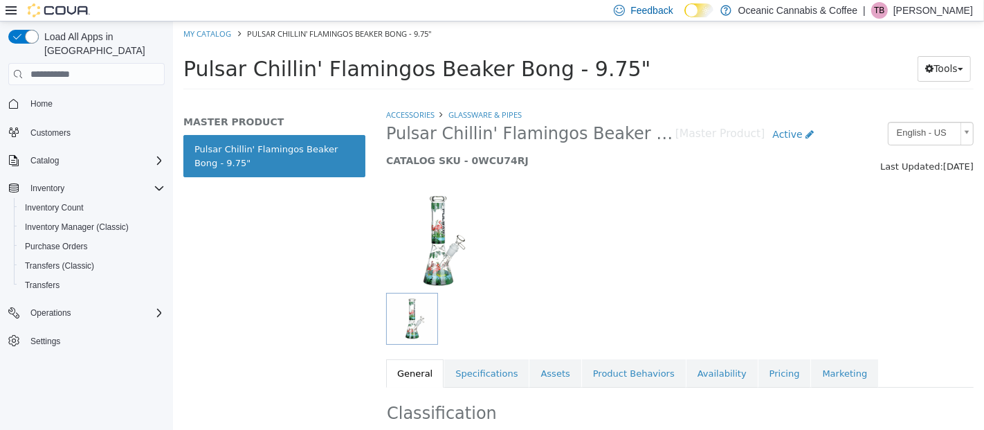
click at [416, 317] on img "button" at bounding box center [411, 318] width 46 height 46
click at [473, 232] on img at bounding box center [437, 241] width 104 height 104
click at [445, 231] on img at bounding box center [437, 241] width 104 height 104
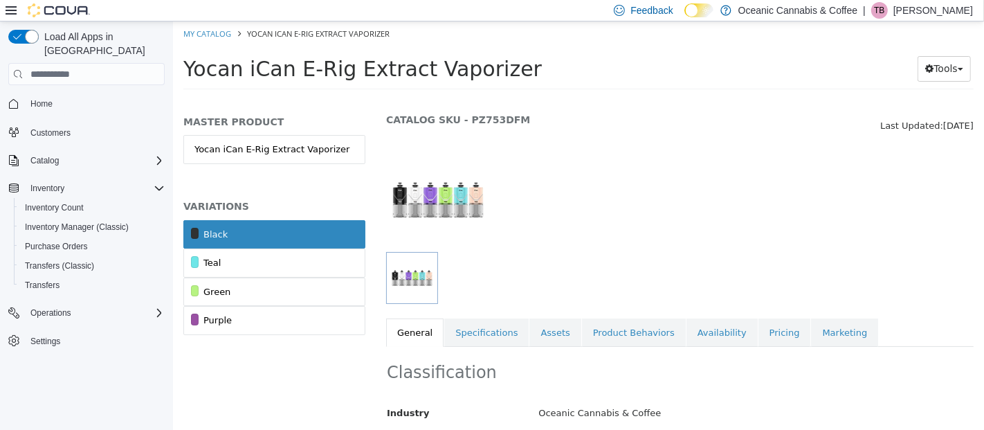
scroll to position [38, 0]
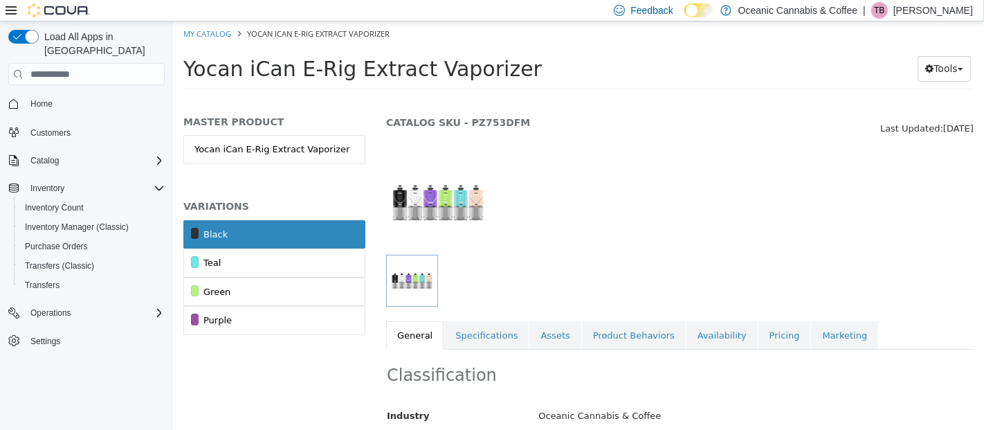
click at [406, 275] on img "button" at bounding box center [411, 280] width 46 height 46
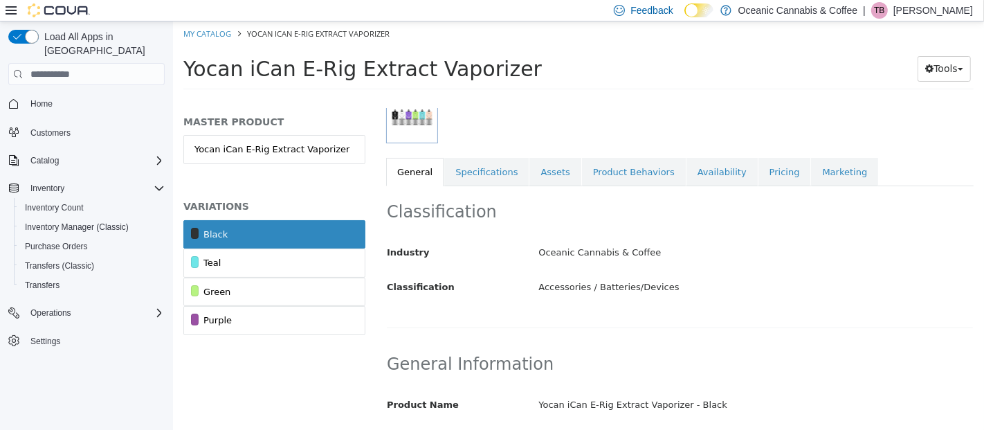
scroll to position [202, 0]
click at [470, 169] on link "Specifications" at bounding box center [485, 171] width 84 height 29
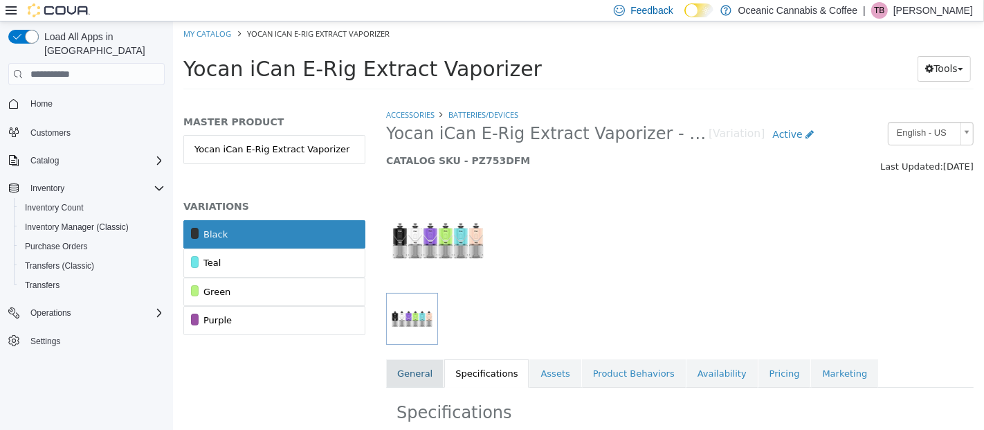
click at [407, 375] on link "General" at bounding box center [413, 373] width 57 height 29
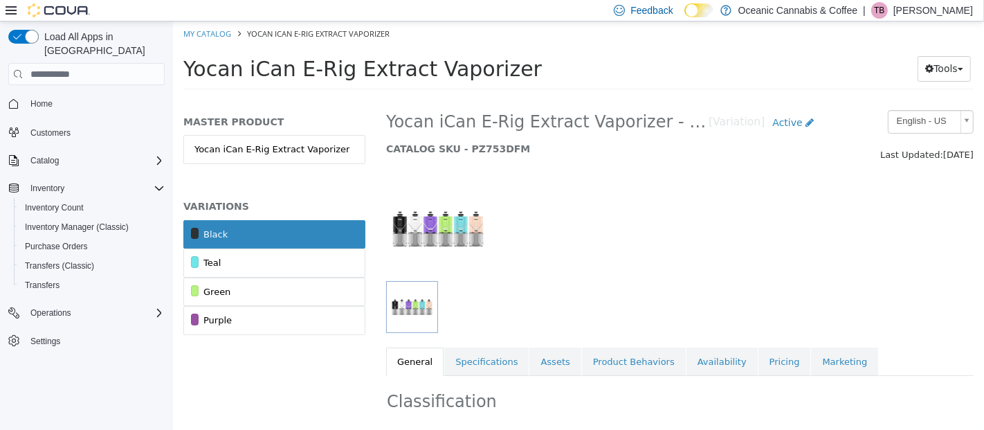
scroll to position [12, 0]
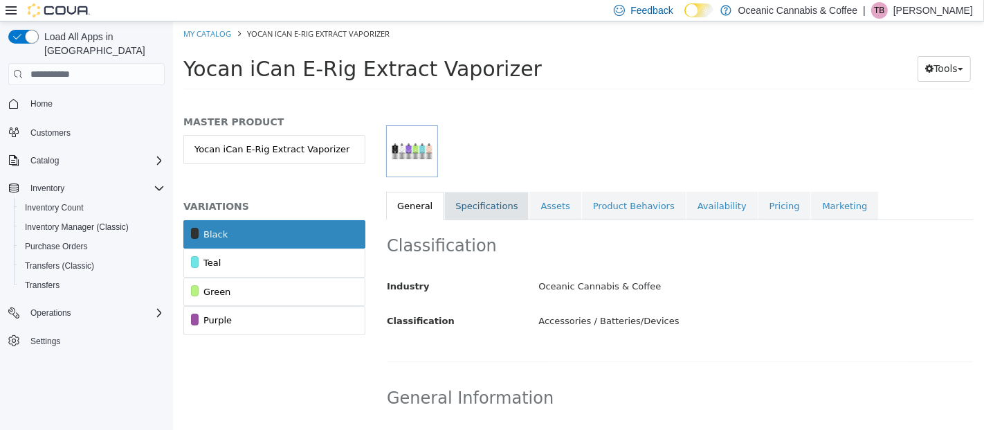
click at [477, 203] on link "Specifications" at bounding box center [485, 206] width 84 height 29
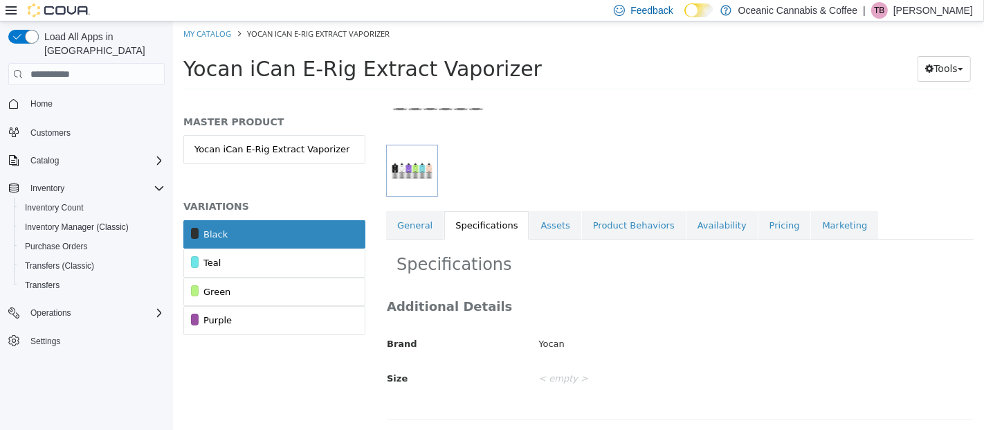
scroll to position [147, 0]
click at [548, 232] on link "Assets" at bounding box center [553, 226] width 51 height 29
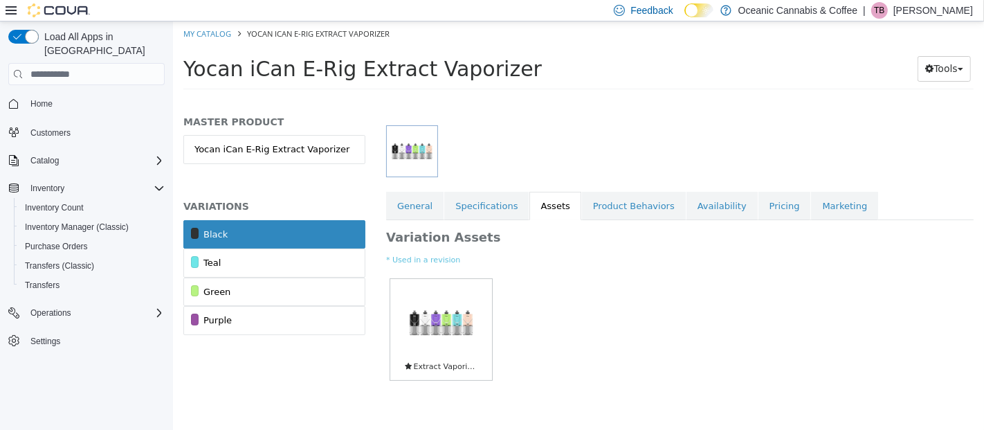
scroll to position [179, 0]
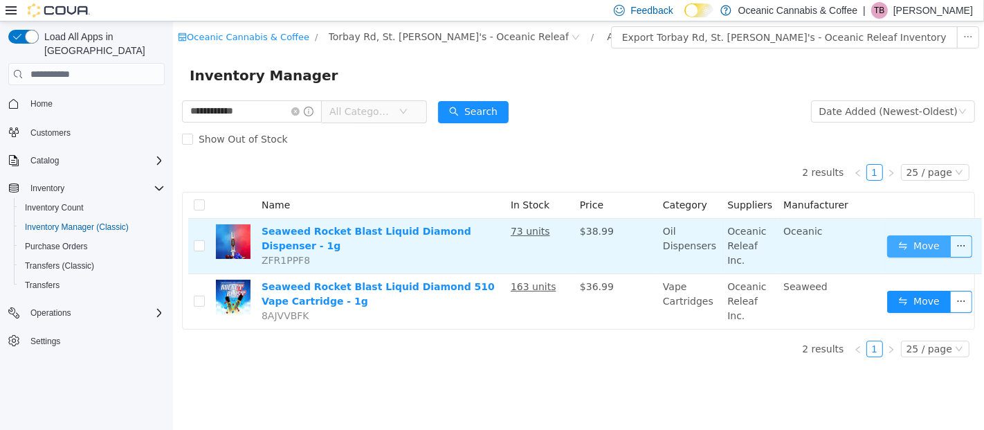
click at [889, 252] on button "Move" at bounding box center [918, 246] width 64 height 22
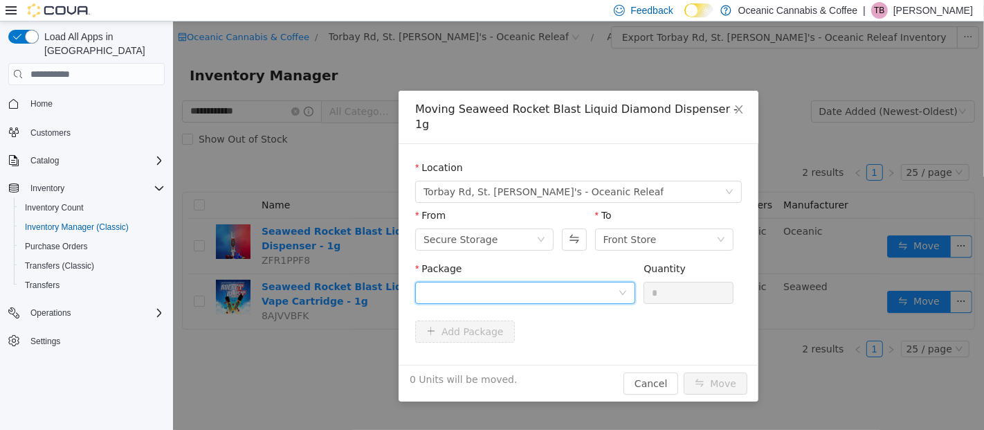
click at [560, 282] on div at bounding box center [520, 292] width 194 height 21
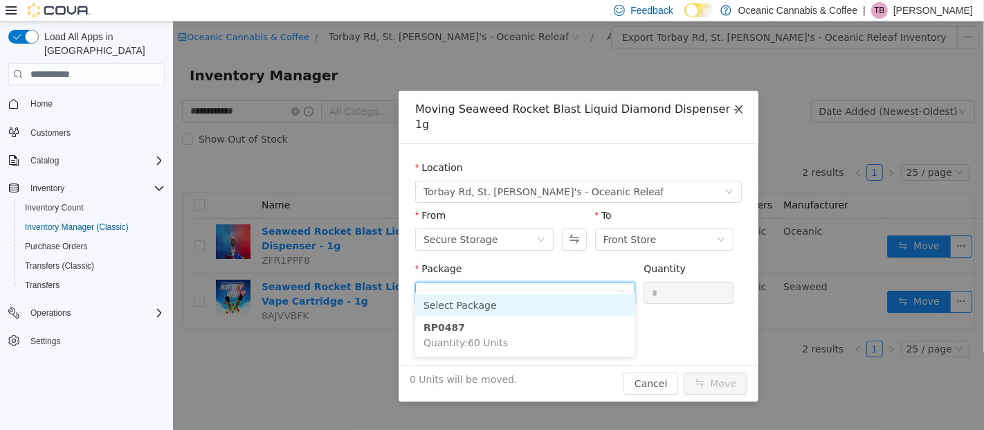
click at [742, 109] on icon "icon: close" at bounding box center [737, 109] width 11 height 11
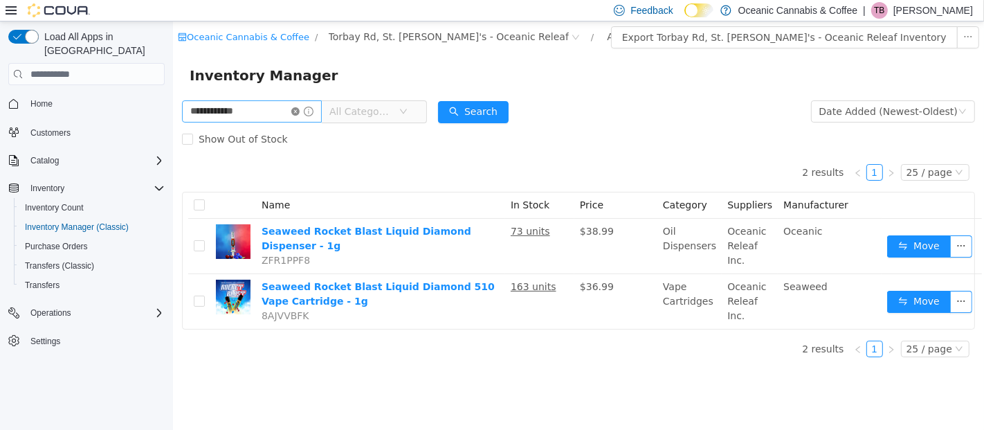
click at [299, 111] on icon "icon: close-circle" at bounding box center [295, 111] width 8 height 8
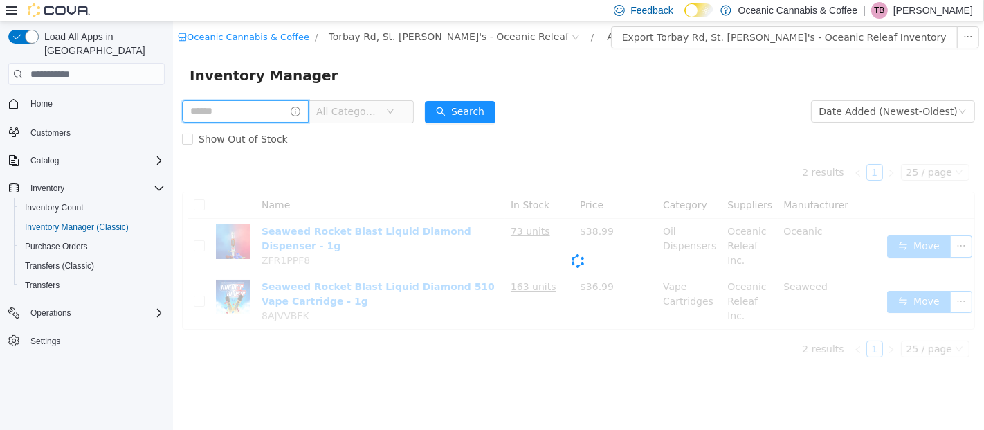
click at [244, 107] on input "text" at bounding box center [244, 111] width 127 height 22
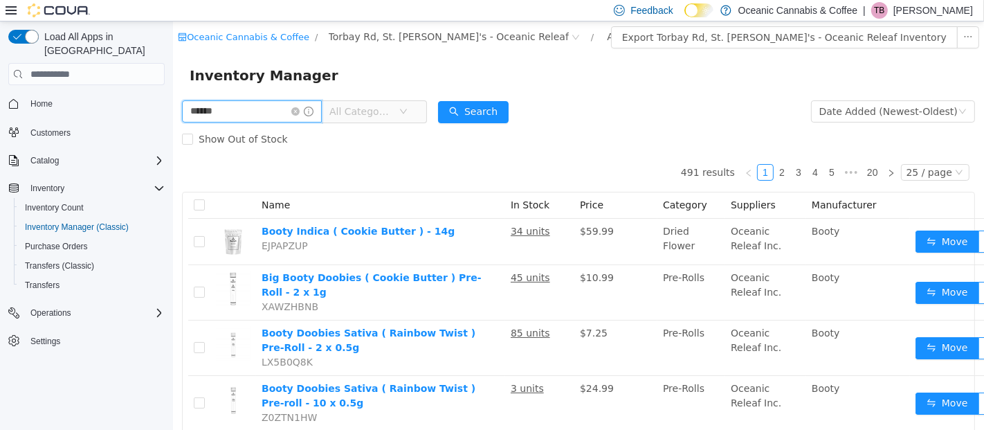
type input "**********"
click at [484, 111] on button "Search" at bounding box center [472, 112] width 71 height 22
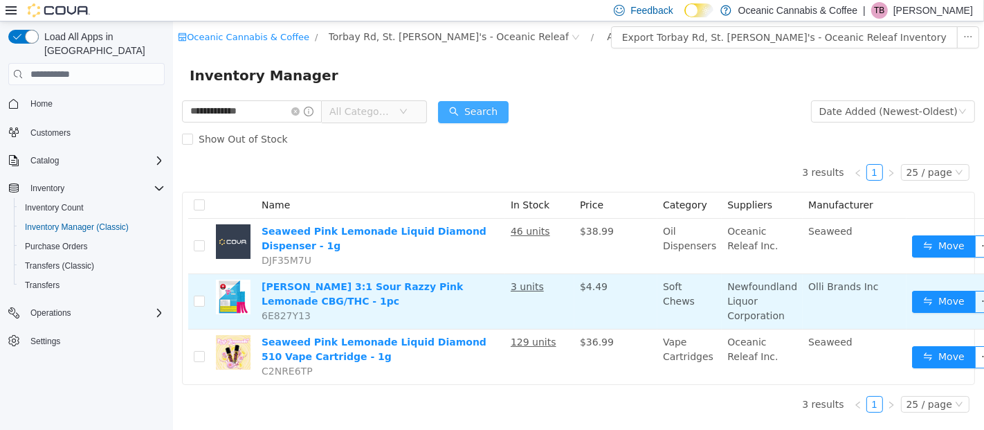
scroll to position [8, 0]
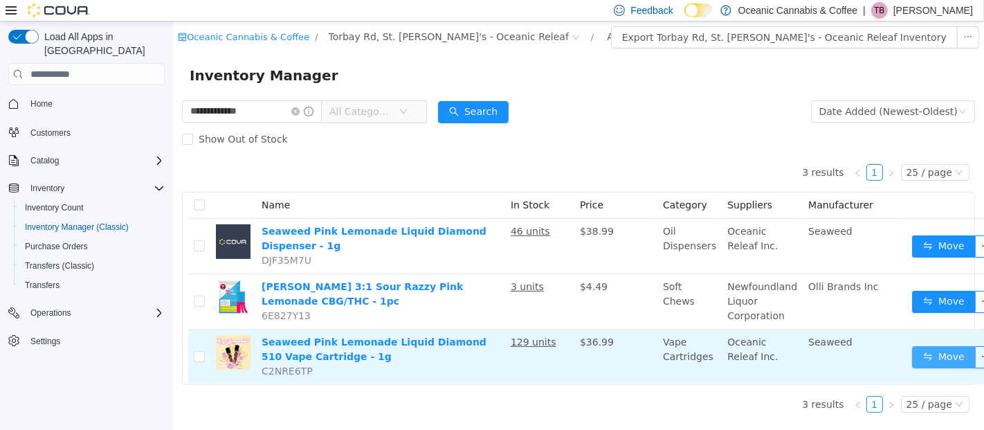
click at [922, 346] on button "Move" at bounding box center [943, 357] width 64 height 22
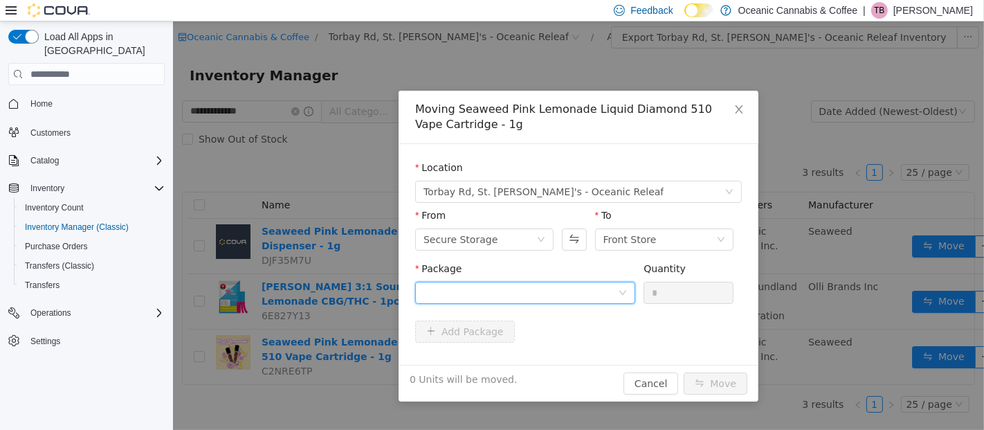
click at [600, 299] on div at bounding box center [520, 292] width 194 height 21
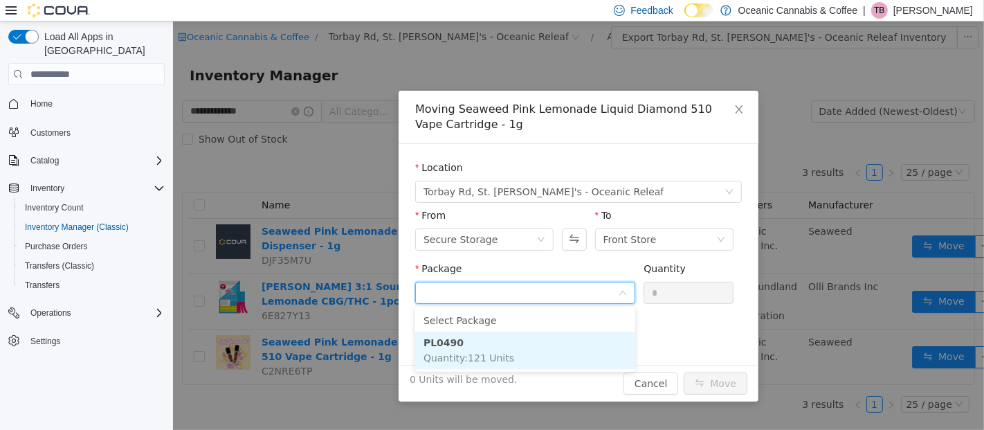
click at [562, 350] on li "PL0490 Quantity : 121 Units" at bounding box center [524, 349] width 220 height 37
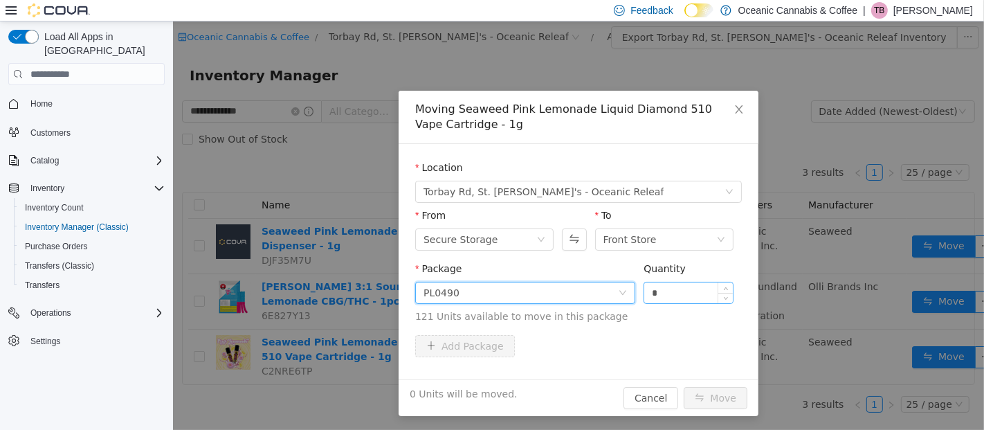
click at [692, 286] on input "*" at bounding box center [687, 292] width 89 height 21
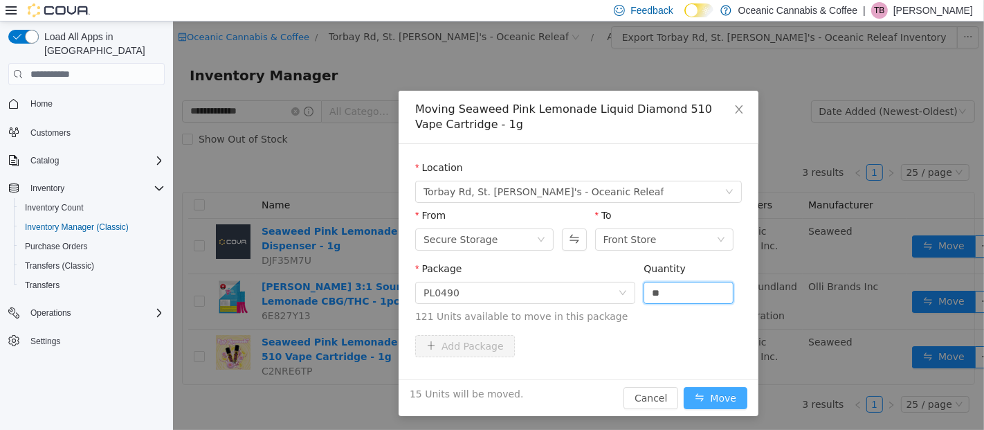
type input "**"
click at [715, 394] on button "Move" at bounding box center [715, 398] width 64 height 22
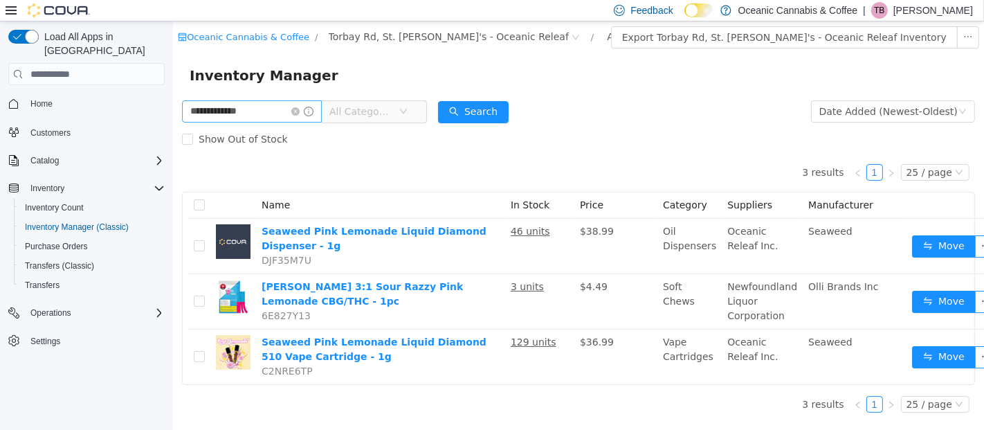
click at [299, 111] on icon "icon: close-circle" at bounding box center [295, 111] width 8 height 8
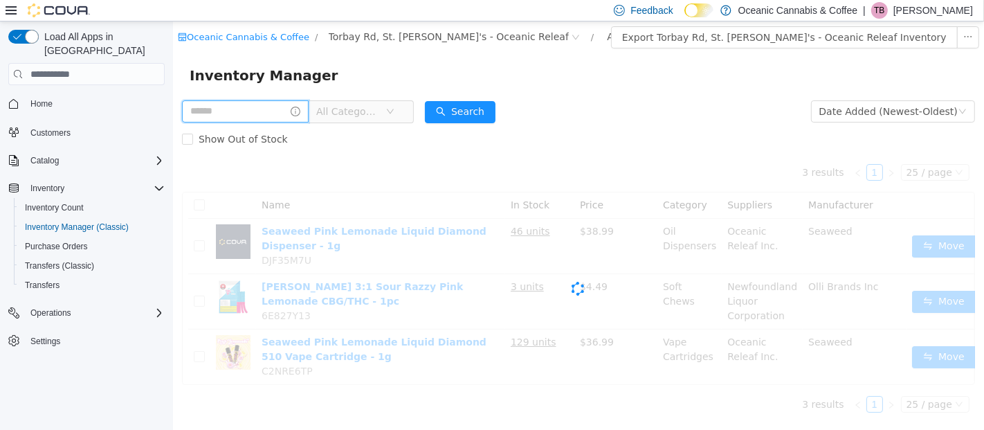
click at [282, 113] on input "text" at bounding box center [244, 111] width 127 height 22
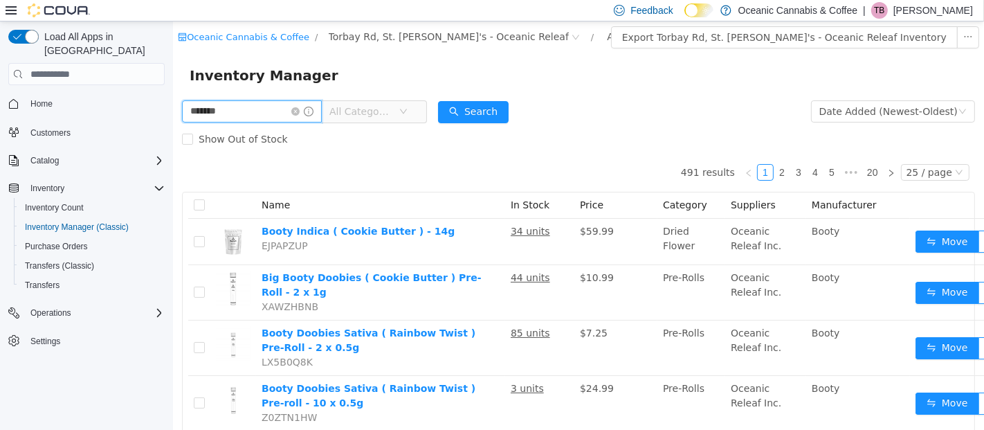
type input "**********"
click at [490, 107] on button "Search" at bounding box center [472, 112] width 71 height 22
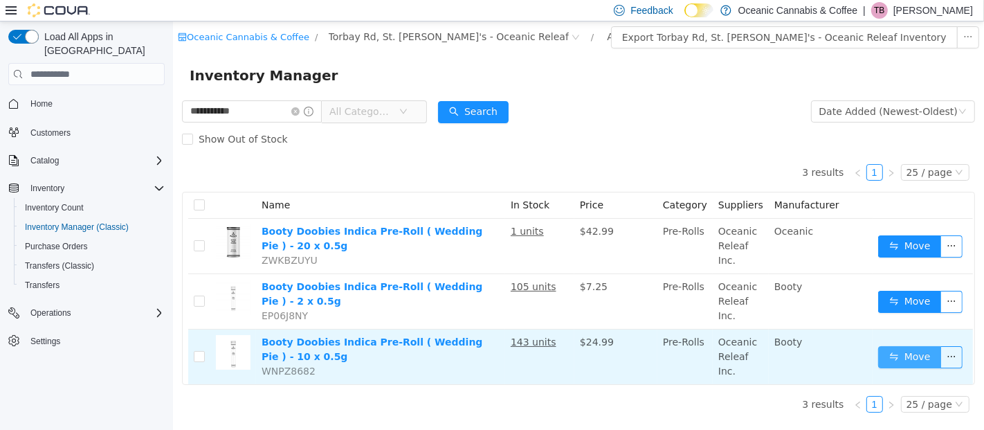
click at [910, 353] on button "Move" at bounding box center [909, 357] width 64 height 22
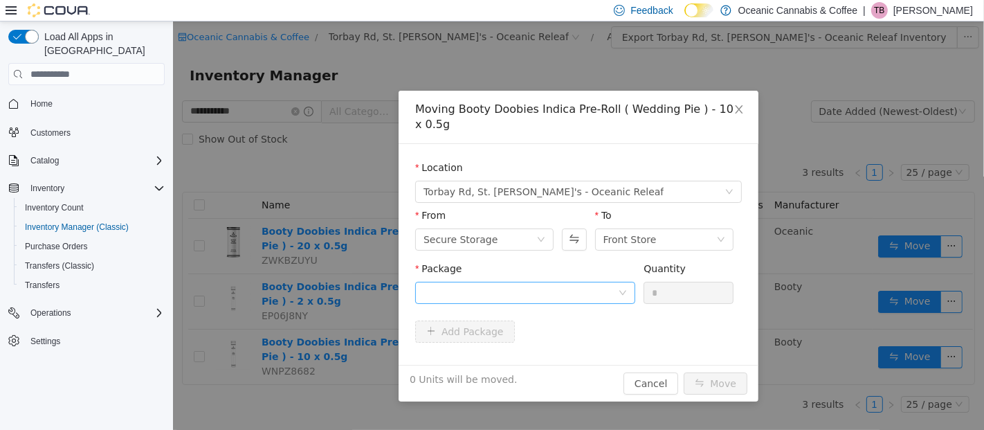
click at [575, 281] on div "Package" at bounding box center [524, 285] width 220 height 48
click at [574, 287] on div at bounding box center [520, 292] width 194 height 21
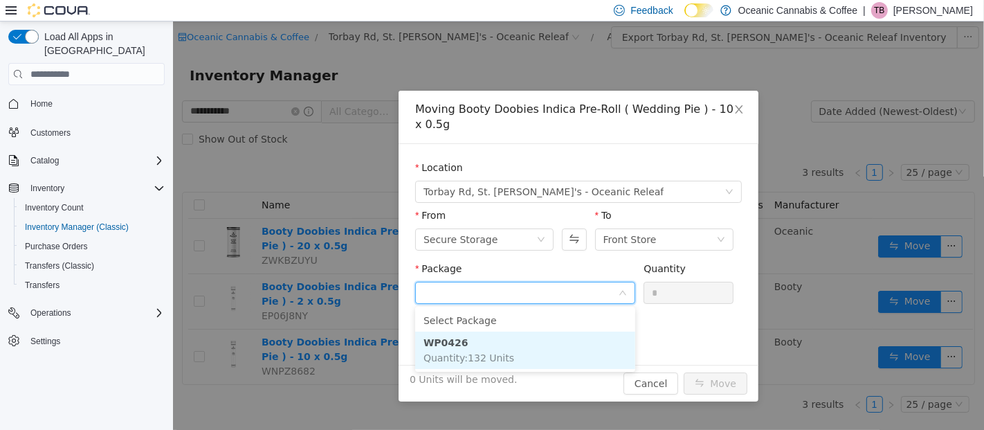
click at [540, 354] on li "WP0426 Quantity : 132 Units" at bounding box center [524, 349] width 220 height 37
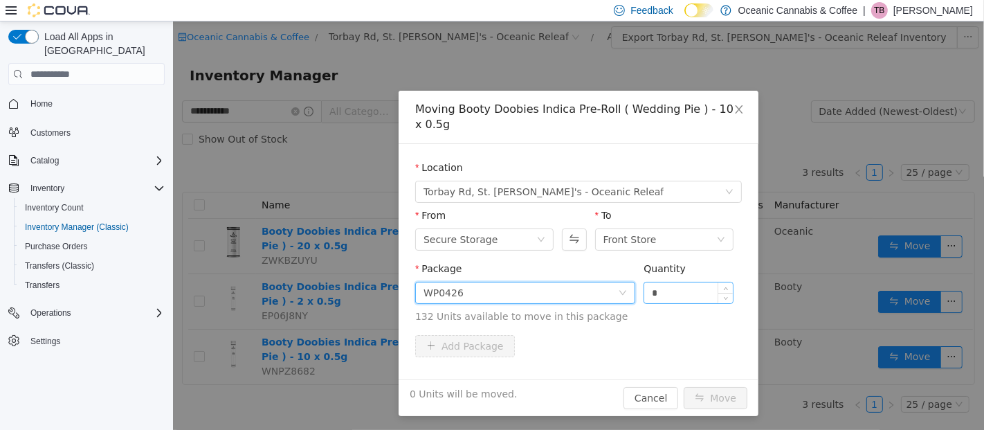
click at [661, 291] on input "*" at bounding box center [687, 292] width 89 height 21
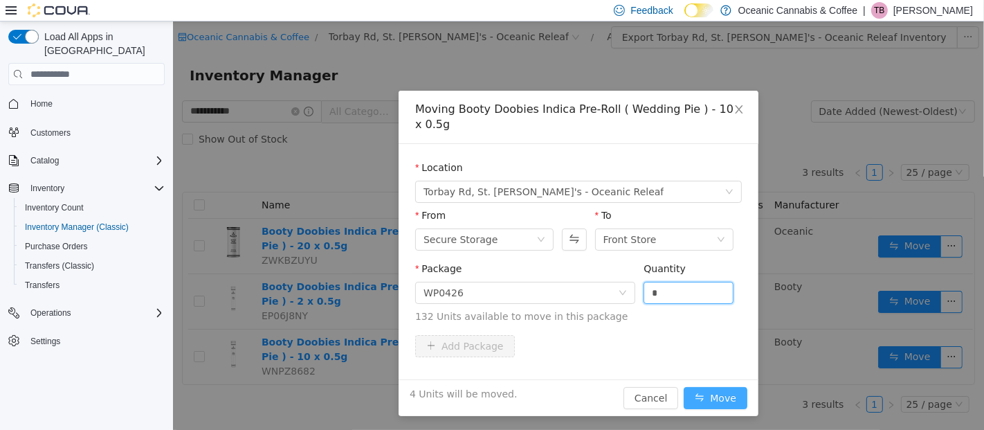
type input "*"
click at [715, 393] on button "Move" at bounding box center [715, 398] width 64 height 22
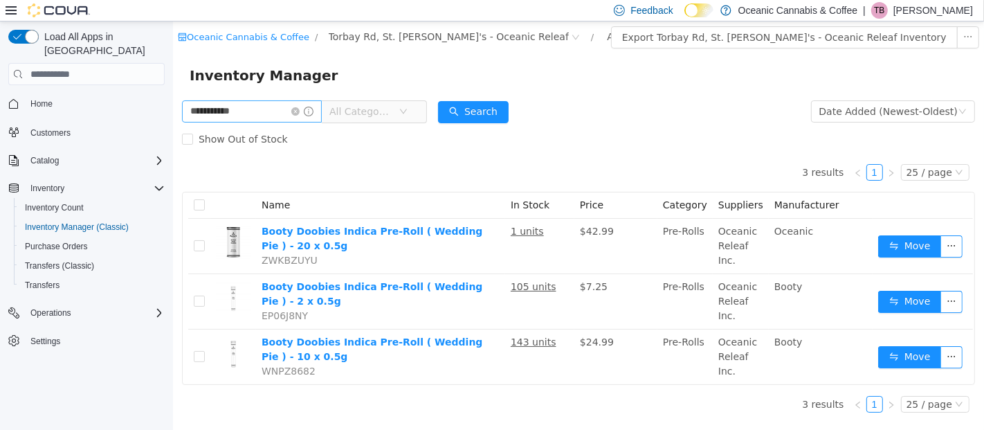
click at [299, 111] on icon "icon: close-circle" at bounding box center [295, 111] width 8 height 8
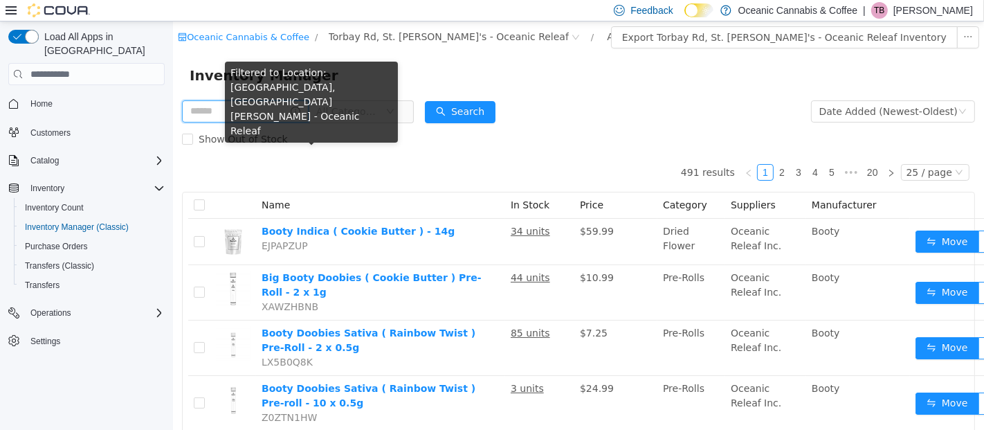
click at [248, 113] on input "text" at bounding box center [244, 111] width 127 height 22
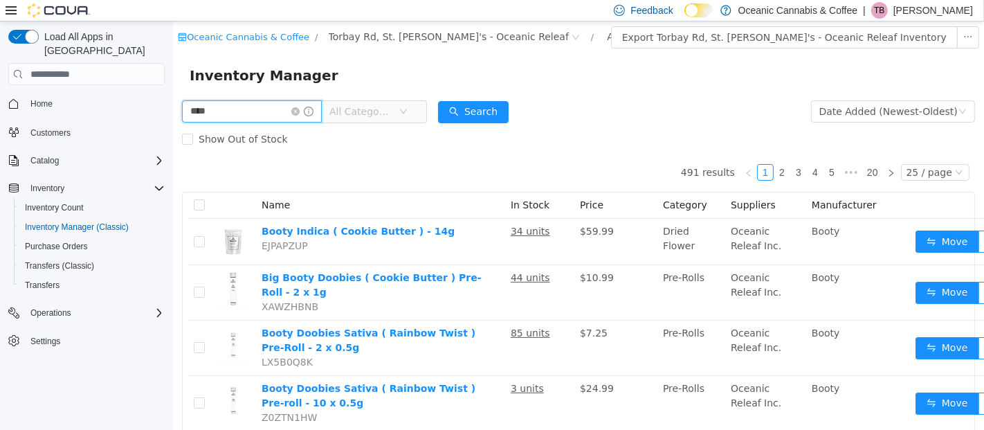
type input "*******"
click at [504, 113] on button "Search" at bounding box center [472, 112] width 71 height 22
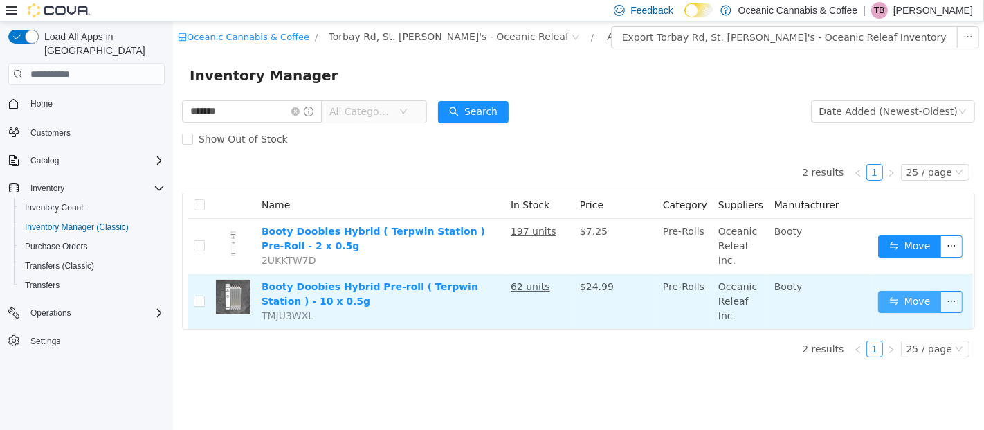
click at [906, 302] on button "Move" at bounding box center [909, 302] width 64 height 22
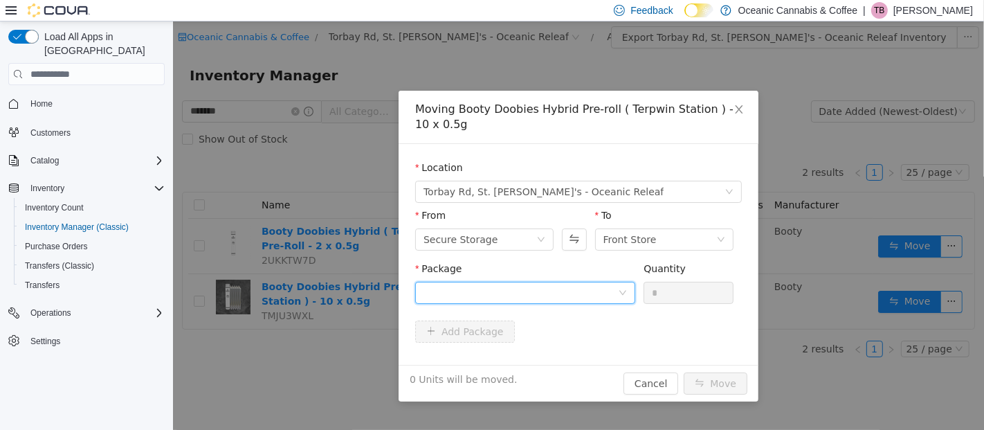
click at [544, 292] on div at bounding box center [520, 292] width 194 height 21
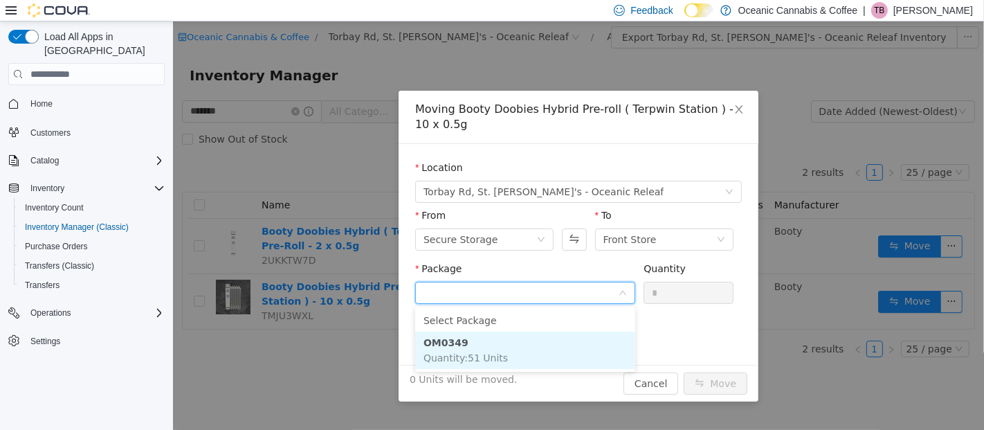
click at [517, 365] on li "OM0349 Quantity : 51 Units" at bounding box center [524, 349] width 220 height 37
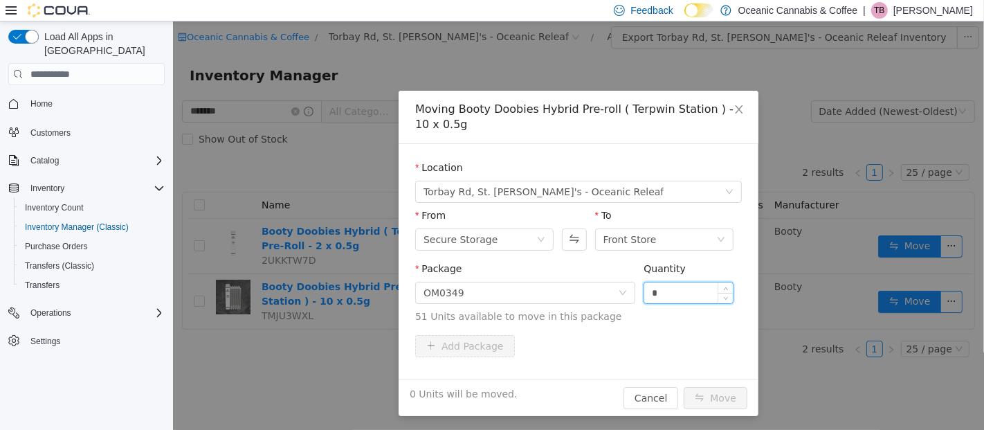
click at [678, 291] on input "*" at bounding box center [687, 292] width 89 height 21
type input "*"
click at [719, 391] on button "Move" at bounding box center [715, 398] width 64 height 22
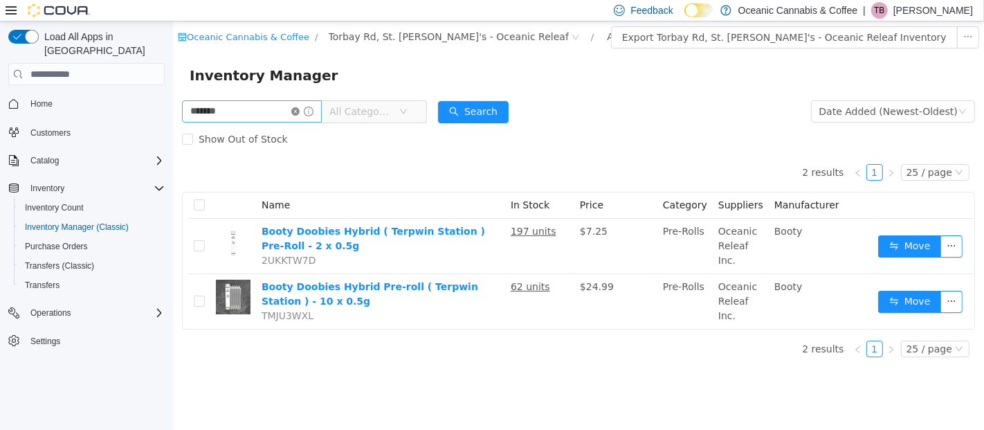
click at [299, 113] on icon "icon: close-circle" at bounding box center [295, 111] width 8 height 8
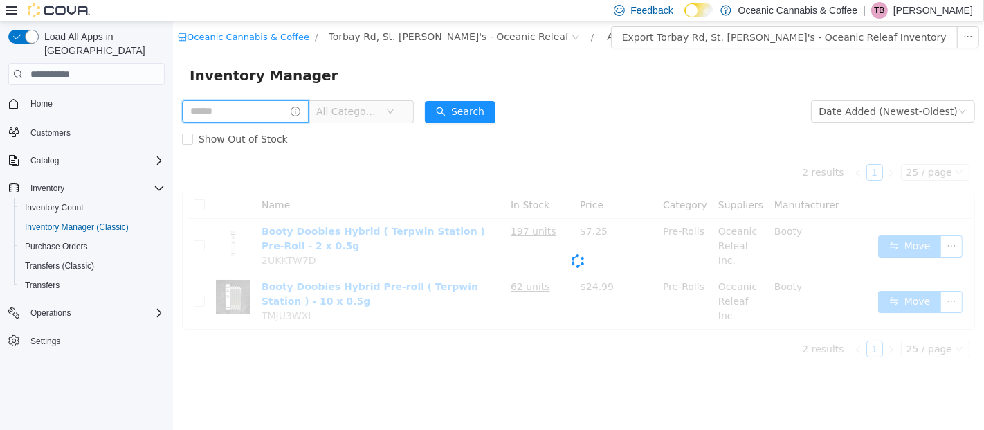
click at [291, 114] on input "text" at bounding box center [244, 111] width 127 height 22
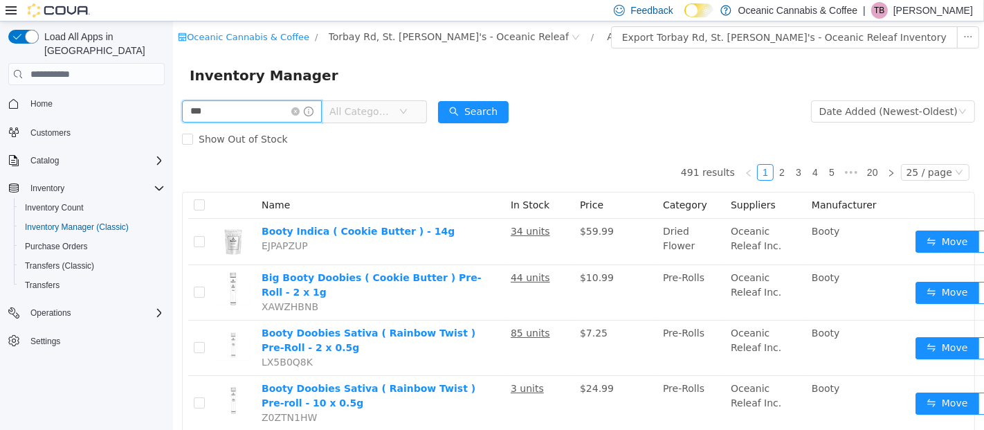
type input "********"
click at [497, 107] on button "Search" at bounding box center [472, 112] width 71 height 22
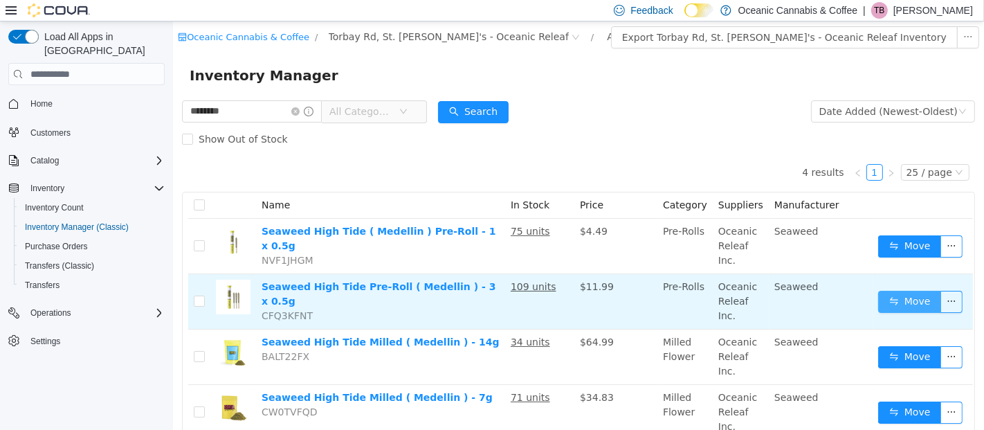
click at [890, 304] on button "Move" at bounding box center [909, 302] width 64 height 22
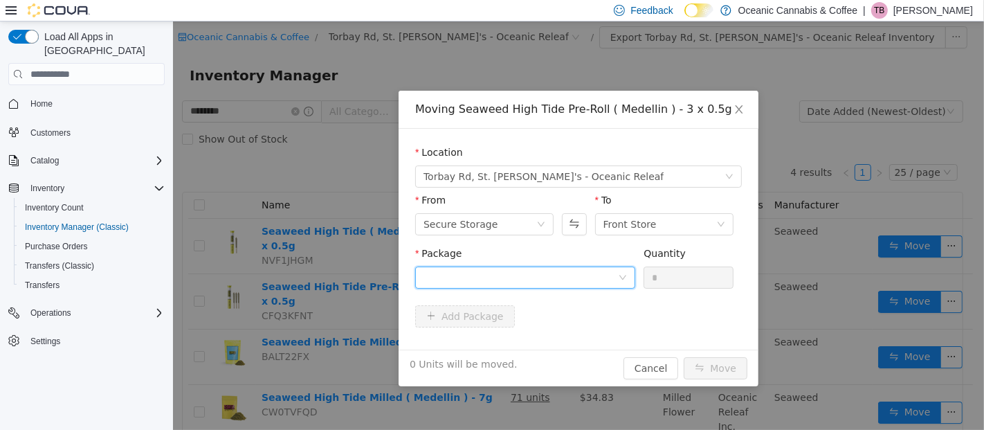
click at [611, 277] on div at bounding box center [520, 277] width 194 height 21
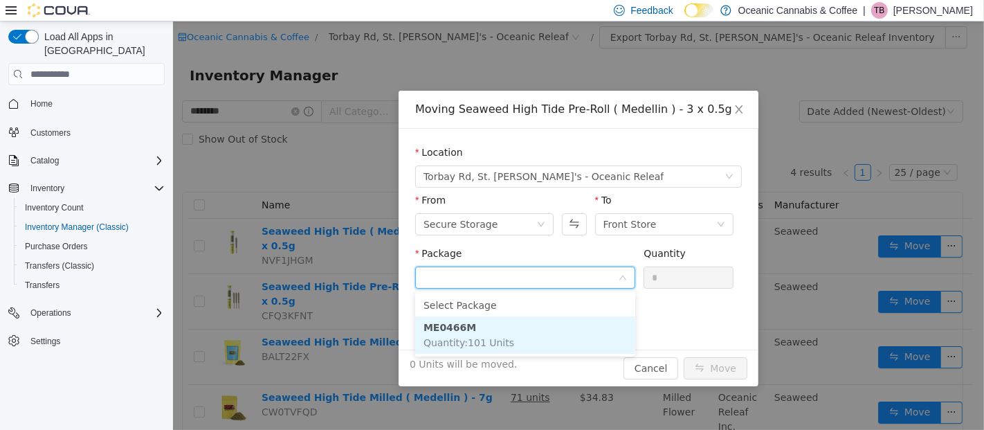
click at [524, 335] on li "ME0466M Quantity : 101 Units" at bounding box center [524, 334] width 220 height 37
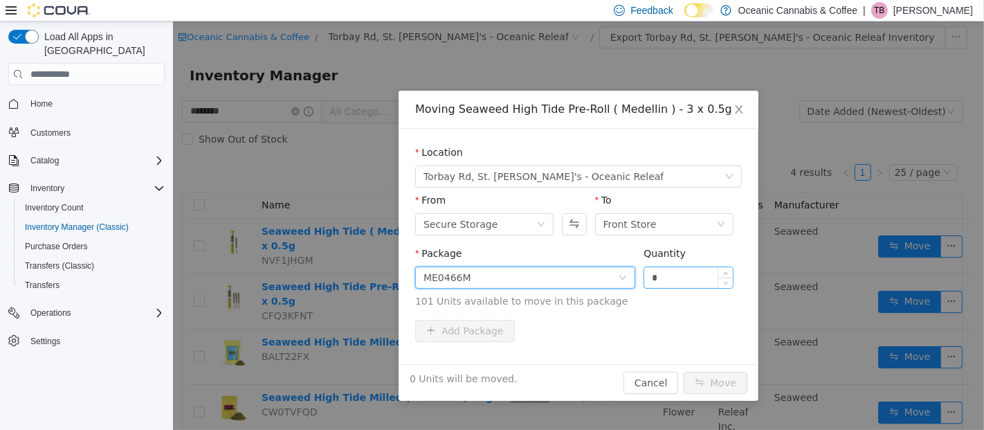
click at [666, 271] on input "*" at bounding box center [687, 277] width 89 height 21
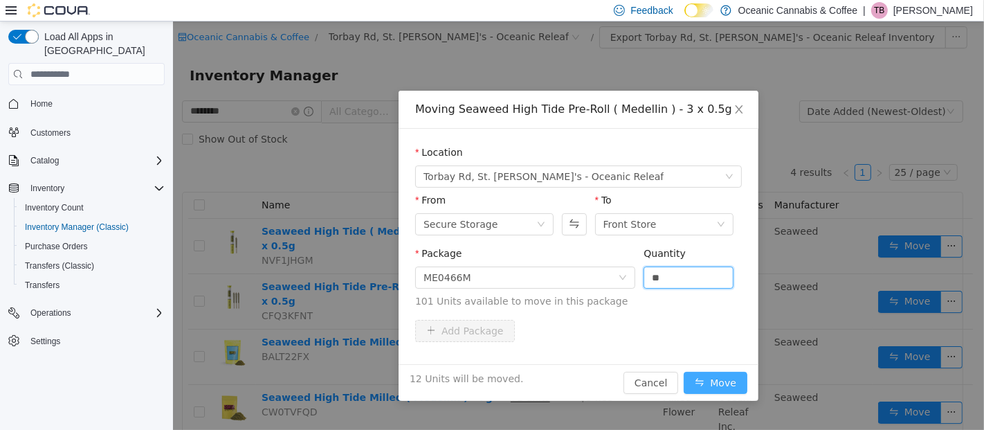
type input "**"
click at [719, 386] on button "Move" at bounding box center [715, 382] width 64 height 22
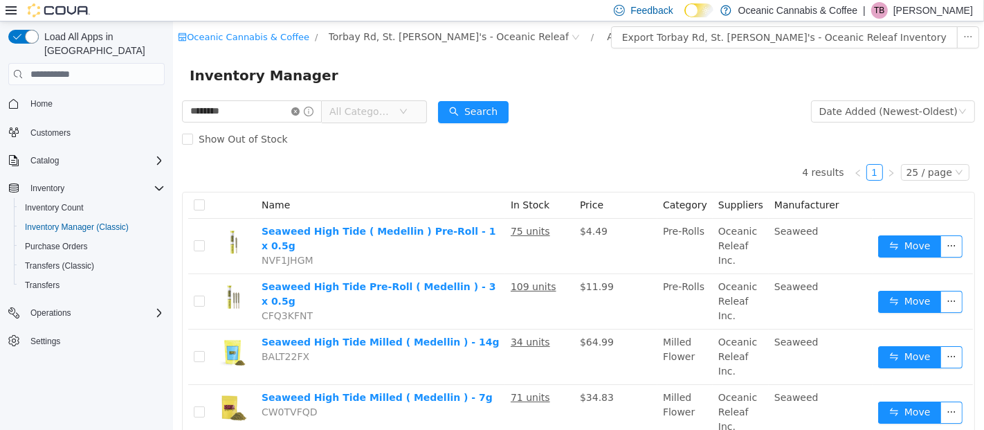
click at [299, 109] on icon "icon: close-circle" at bounding box center [295, 111] width 8 height 8
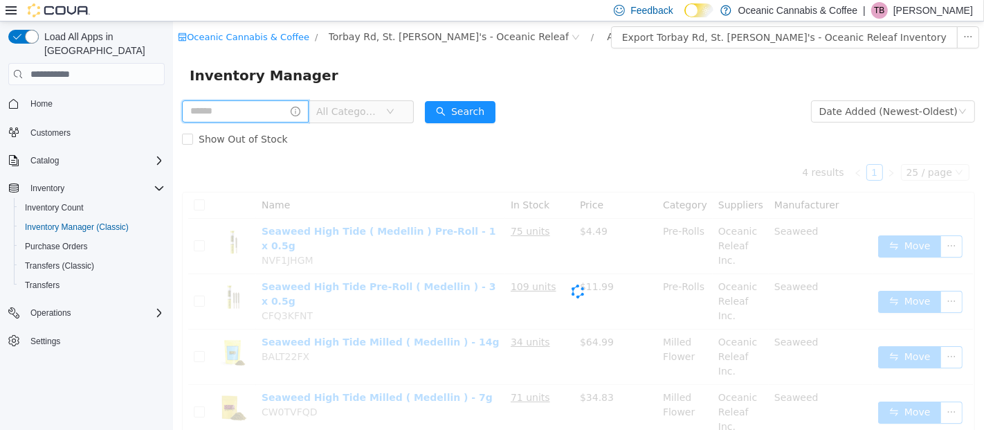
click at [261, 118] on input "text" at bounding box center [244, 111] width 127 height 22
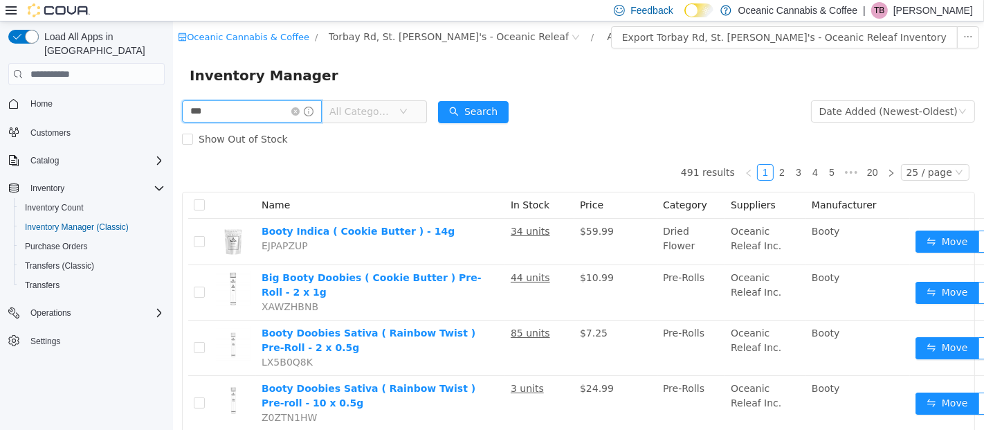
type input "**********"
click at [480, 109] on button "Search" at bounding box center [472, 112] width 71 height 22
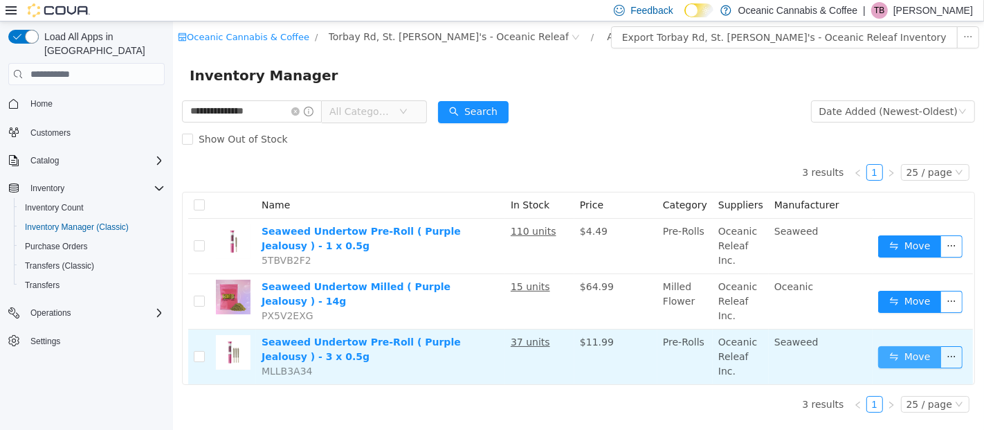
click at [903, 358] on button "Move" at bounding box center [909, 357] width 64 height 22
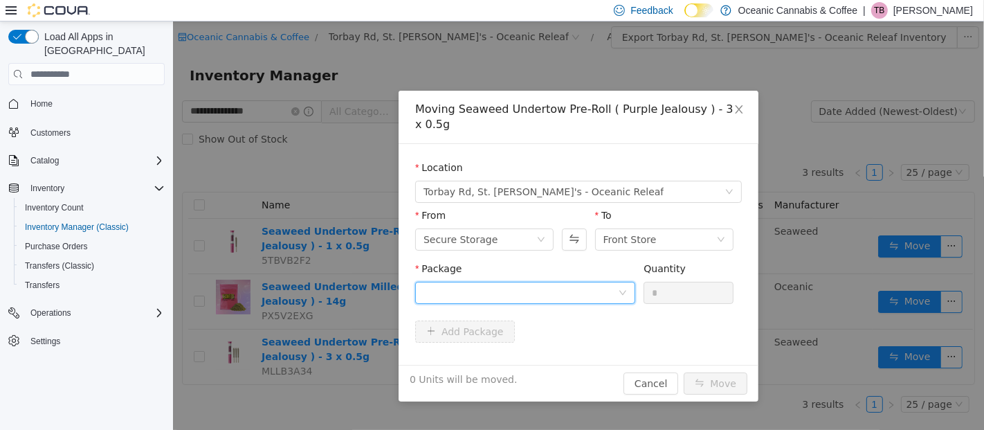
click at [545, 282] on div at bounding box center [520, 292] width 194 height 21
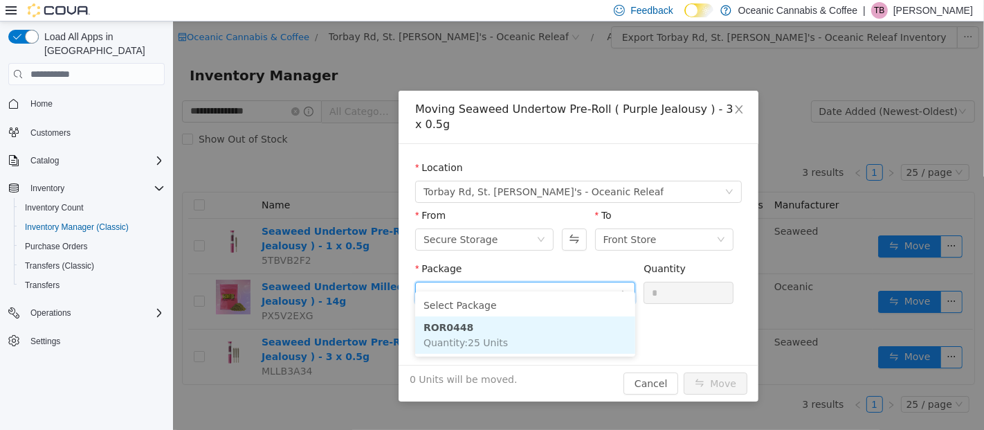
click at [523, 340] on li "ROR0448 Quantity : 25 Units" at bounding box center [524, 334] width 220 height 37
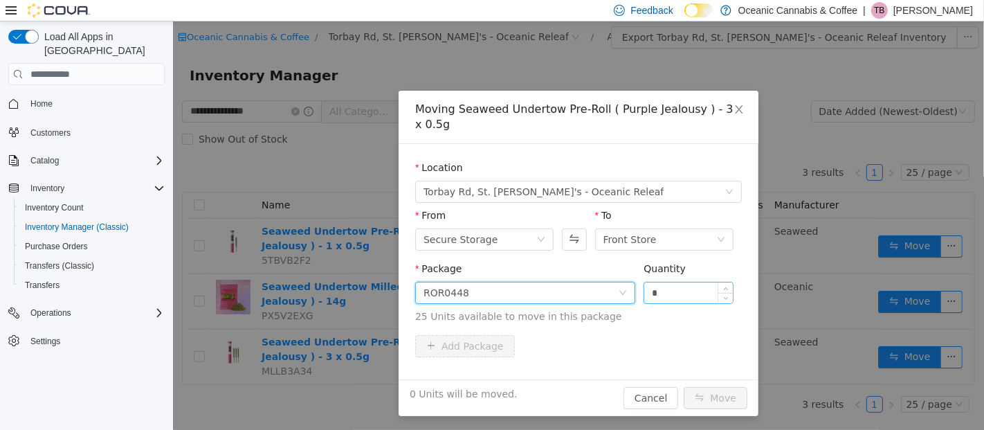
click at [697, 282] on input "*" at bounding box center [687, 292] width 89 height 21
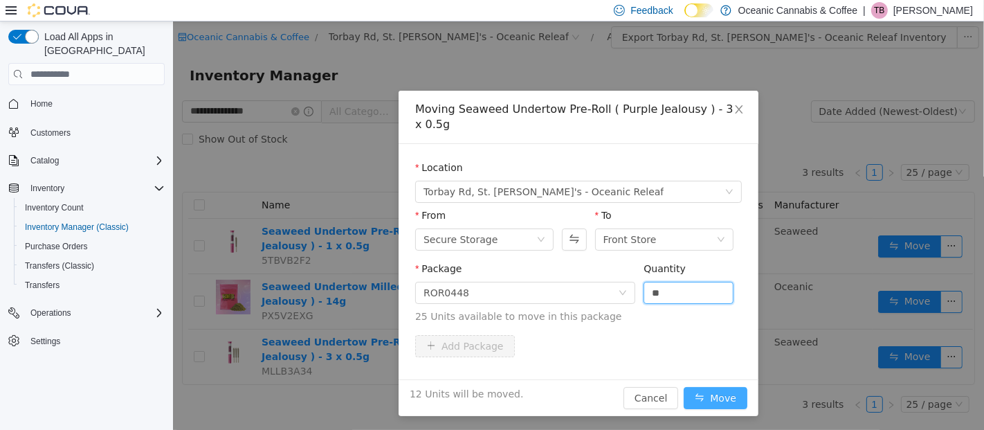
type input "**"
click at [730, 387] on button "Move" at bounding box center [715, 398] width 64 height 22
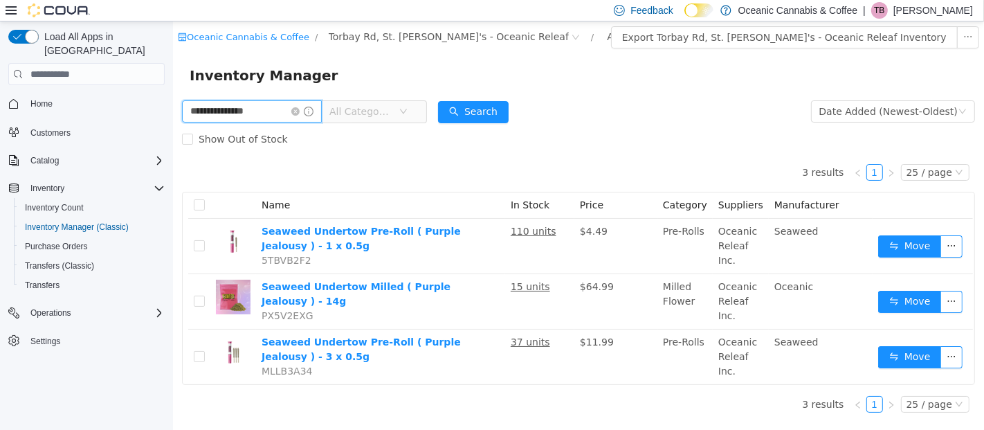
click at [306, 104] on input "**********" at bounding box center [251, 111] width 140 height 22
click at [305, 107] on span "**********" at bounding box center [251, 111] width 140 height 22
click at [299, 107] on icon "icon: close-circle" at bounding box center [295, 111] width 8 height 8
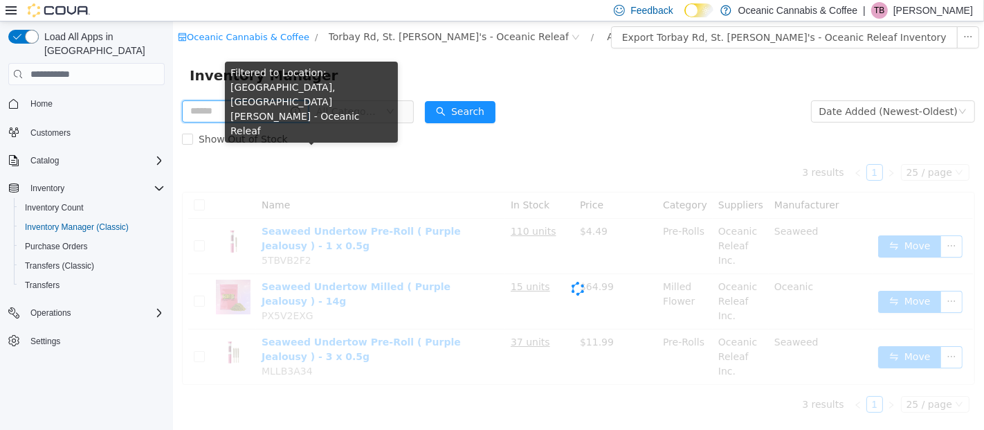
click at [289, 108] on input "text" at bounding box center [244, 111] width 127 height 22
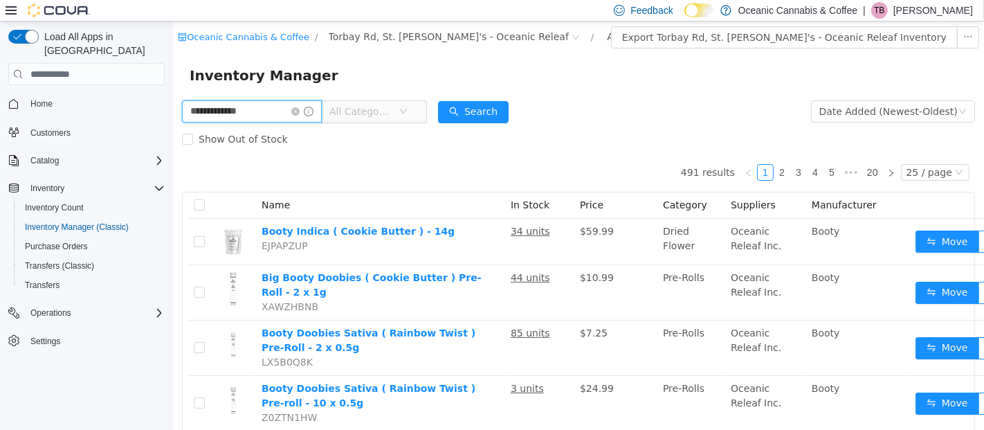
click at [279, 111] on input "**********" at bounding box center [251, 111] width 140 height 22
type input "**********"
click at [506, 115] on button "Search" at bounding box center [472, 112] width 71 height 22
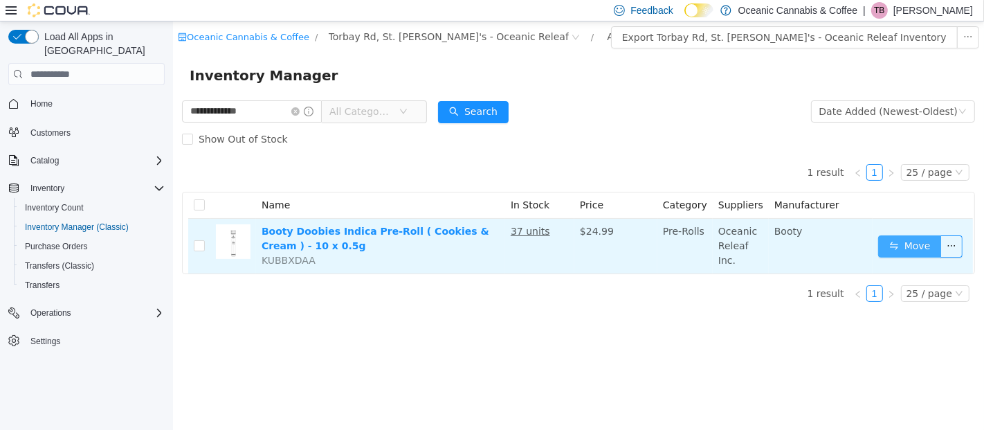
click at [891, 239] on button "Move" at bounding box center [909, 246] width 64 height 22
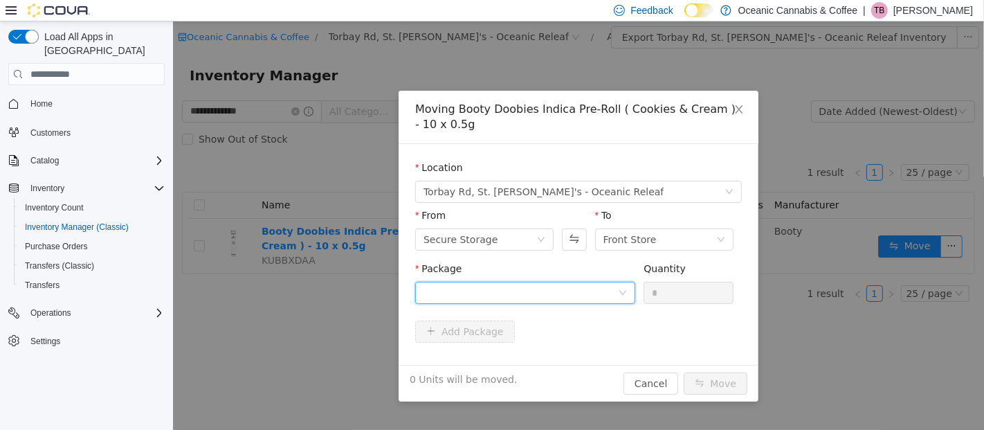
click at [489, 291] on div at bounding box center [520, 292] width 194 height 21
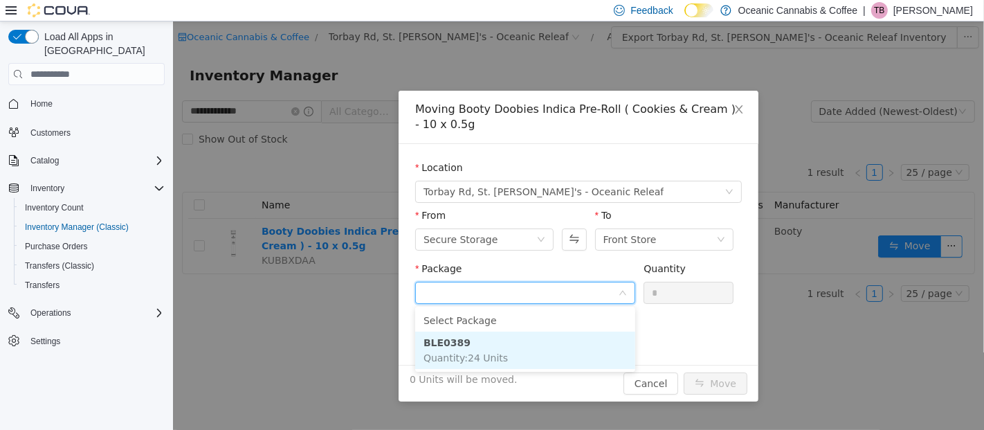
click at [469, 356] on span "Quantity : 24 Units" at bounding box center [465, 357] width 84 height 11
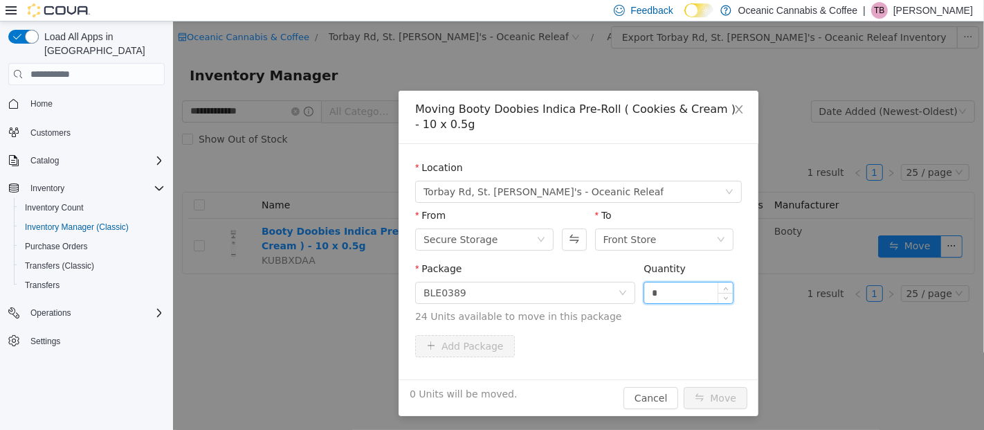
click at [694, 297] on input "*" at bounding box center [687, 292] width 89 height 21
type input "*"
click at [728, 396] on button "Move" at bounding box center [715, 398] width 64 height 22
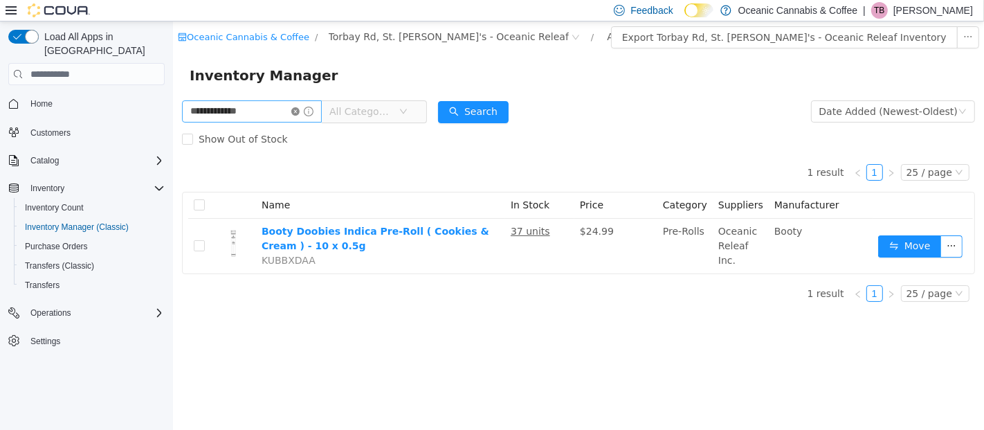
click at [299, 109] on icon "icon: close-circle" at bounding box center [295, 111] width 8 height 8
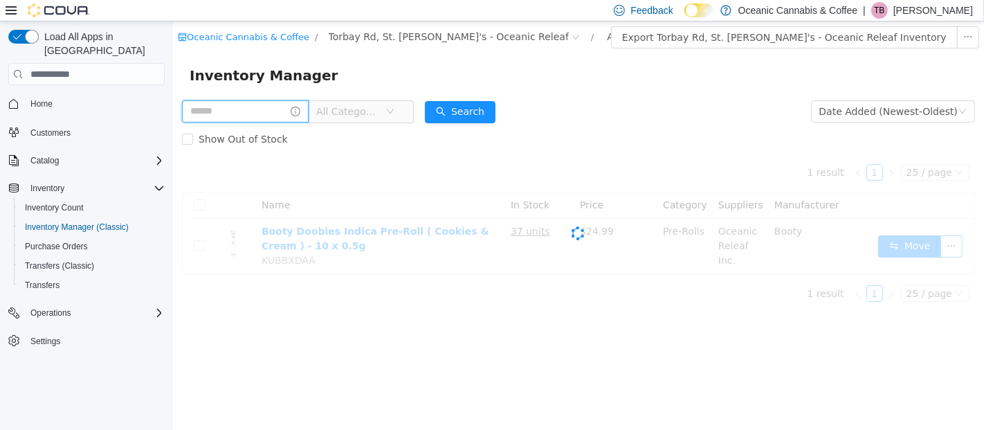
click at [284, 107] on input "text" at bounding box center [244, 111] width 127 height 22
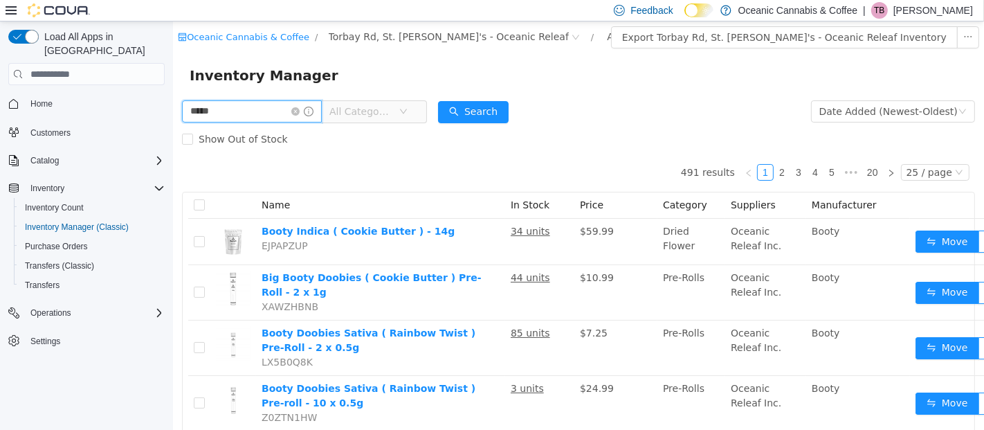
type input "******"
click at [504, 111] on button "Search" at bounding box center [472, 112] width 71 height 22
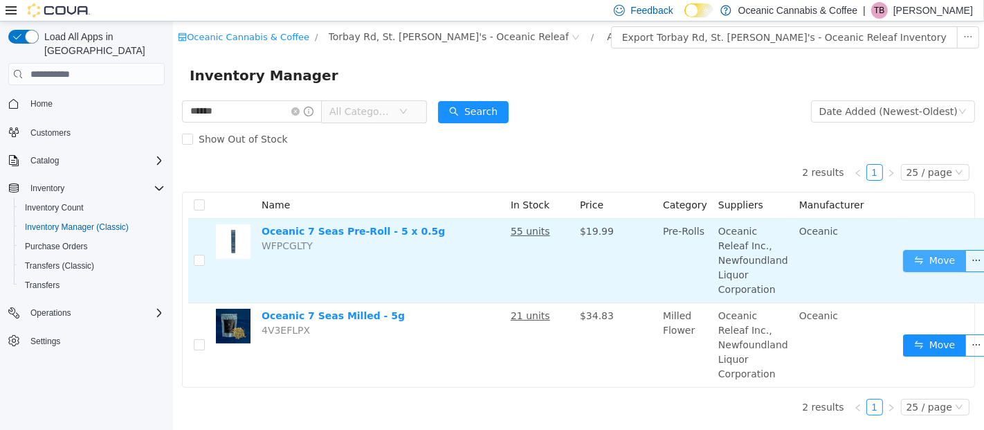
click at [924, 262] on button "Move" at bounding box center [934, 261] width 64 height 22
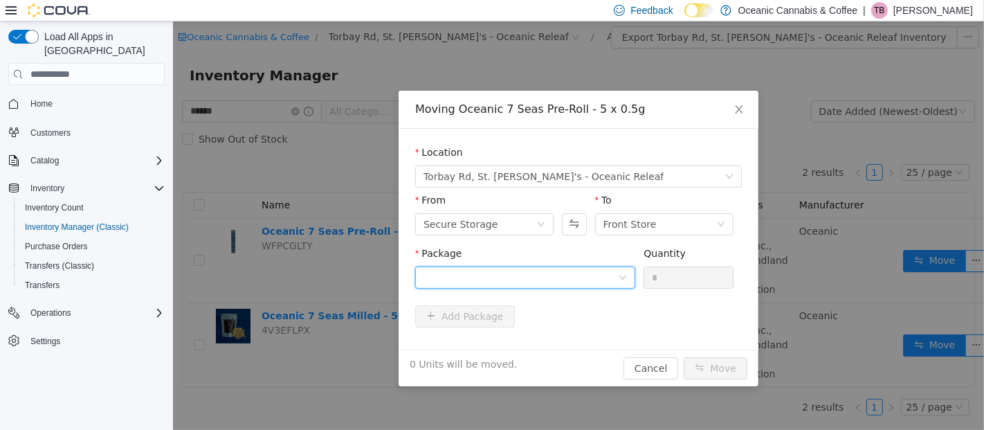
click at [456, 280] on div at bounding box center [520, 277] width 194 height 21
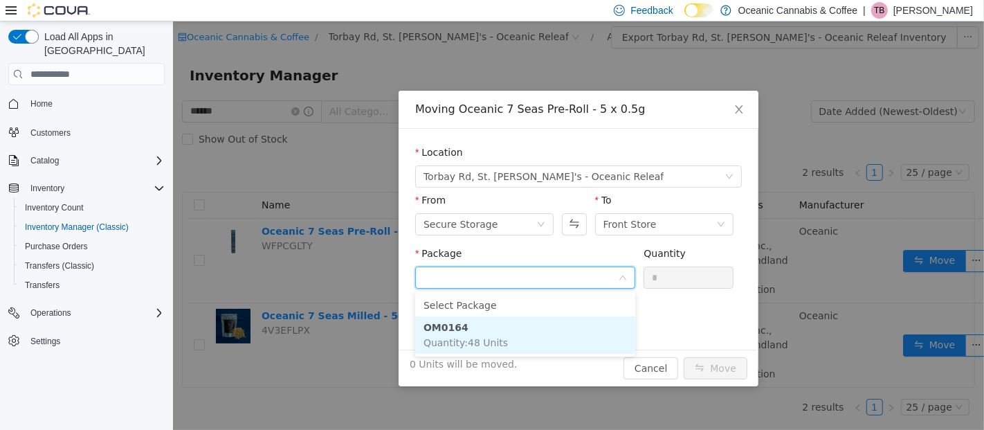
click at [463, 334] on li "OM0164 Quantity : 48 Units" at bounding box center [524, 334] width 220 height 37
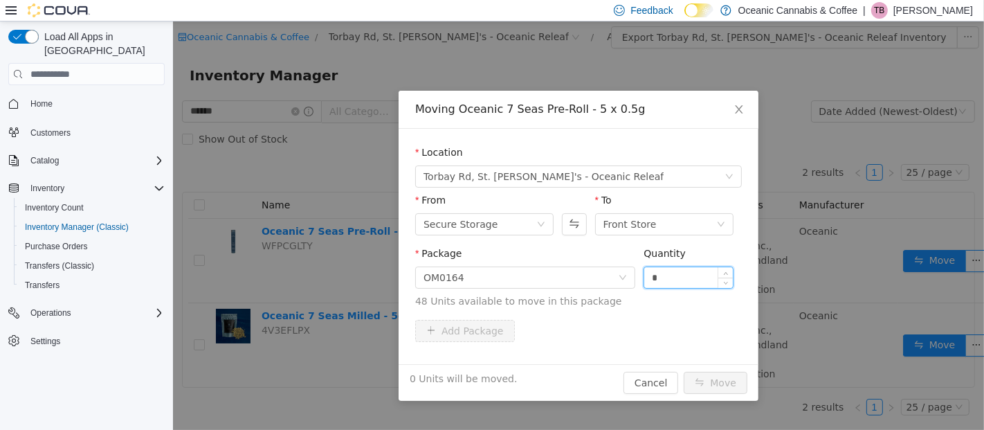
click at [681, 274] on input "*" at bounding box center [687, 277] width 89 height 21
type input "*"
click at [717, 376] on button "Move" at bounding box center [715, 382] width 64 height 22
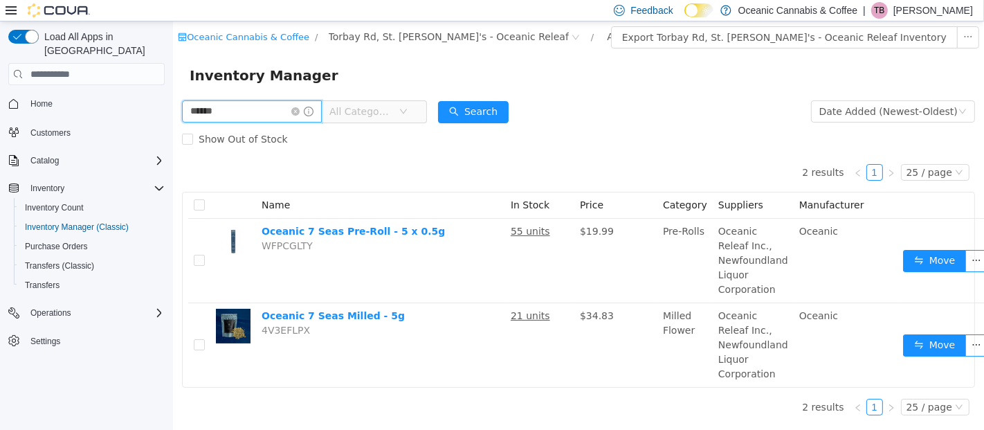
click at [311, 105] on input "******" at bounding box center [251, 111] width 140 height 22
click at [299, 109] on icon "icon: close-circle" at bounding box center [295, 111] width 8 height 8
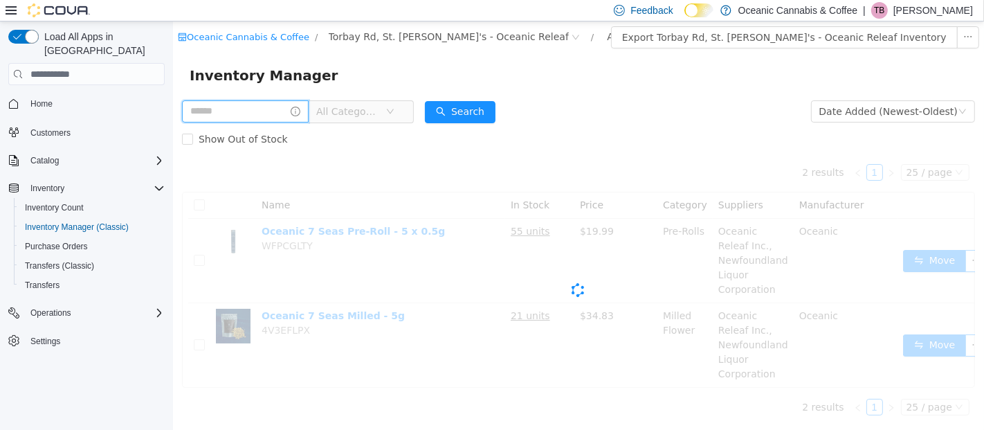
click at [301, 107] on input "text" at bounding box center [244, 111] width 127 height 22
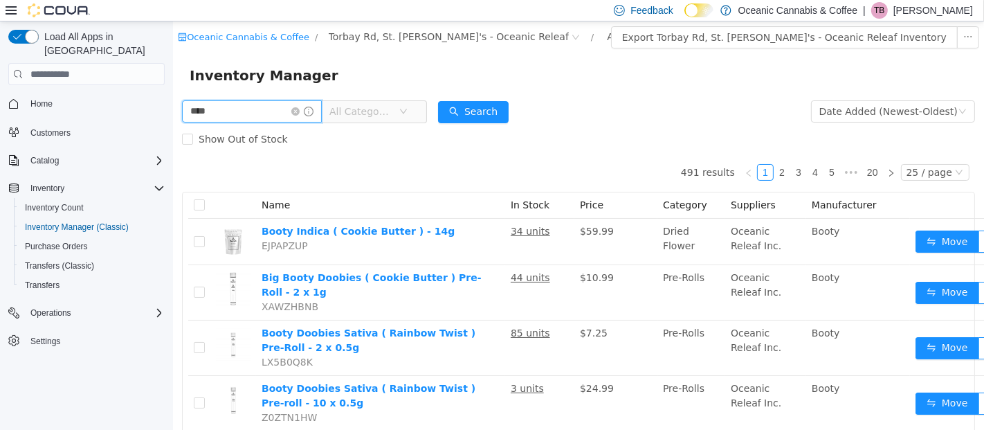
type input "****"
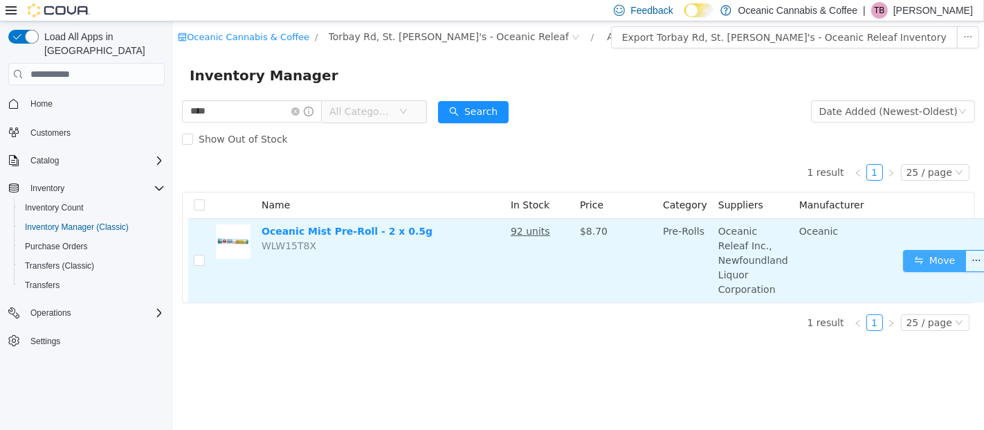
click at [910, 250] on button "Move" at bounding box center [934, 261] width 64 height 22
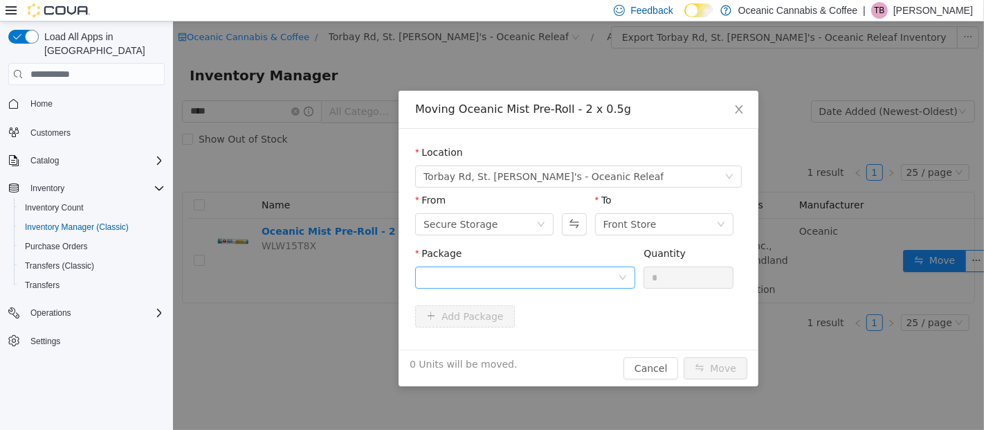
drag, startPoint x: 560, startPoint y: 259, endPoint x: 559, endPoint y: 271, distance: 12.5
click at [560, 264] on div "Package" at bounding box center [524, 256] width 220 height 20
click at [556, 275] on div at bounding box center [520, 277] width 194 height 21
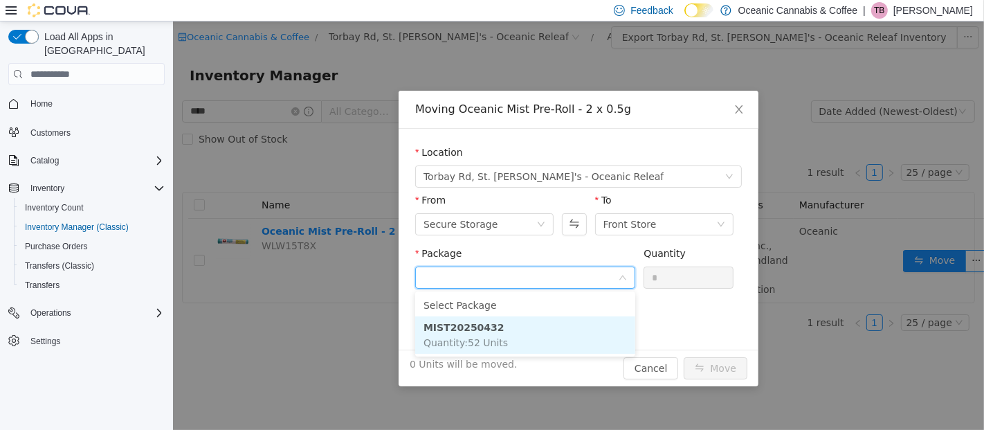
click at [544, 333] on li "MIST20250432 Quantity : 52 Units" at bounding box center [524, 334] width 220 height 37
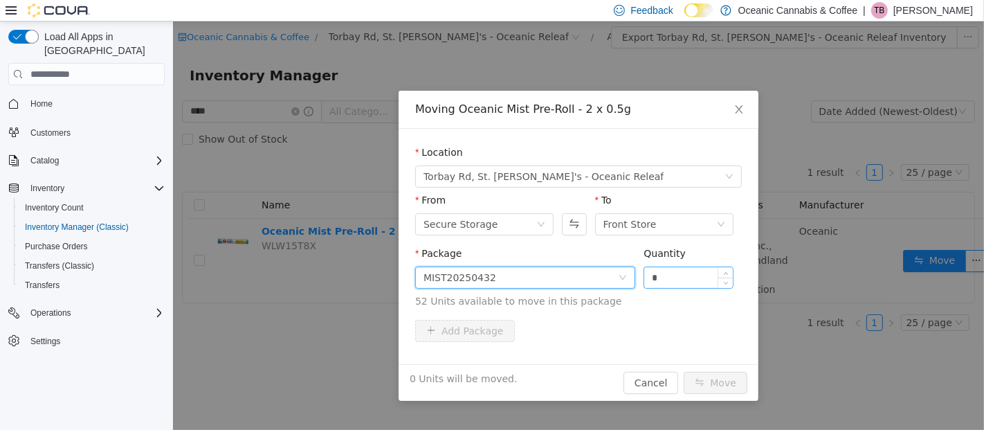
click at [703, 268] on input "*" at bounding box center [687, 277] width 89 height 21
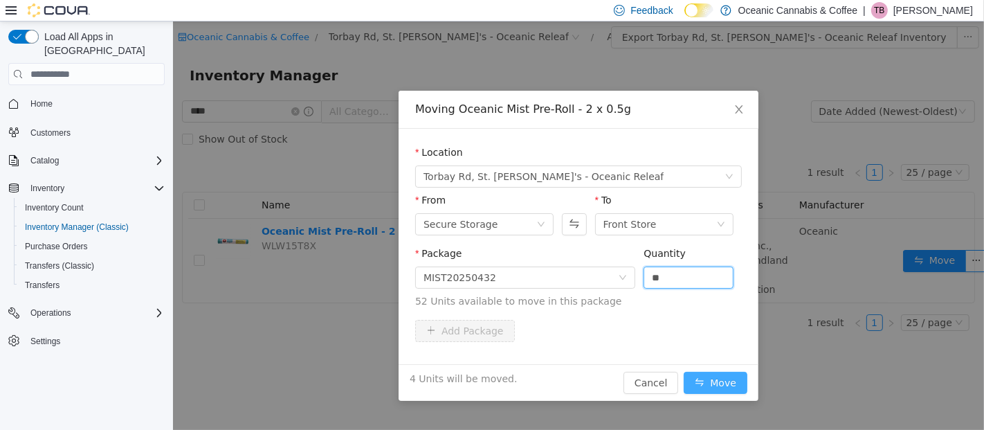
type input "*"
click at [718, 380] on button "Move" at bounding box center [715, 382] width 64 height 22
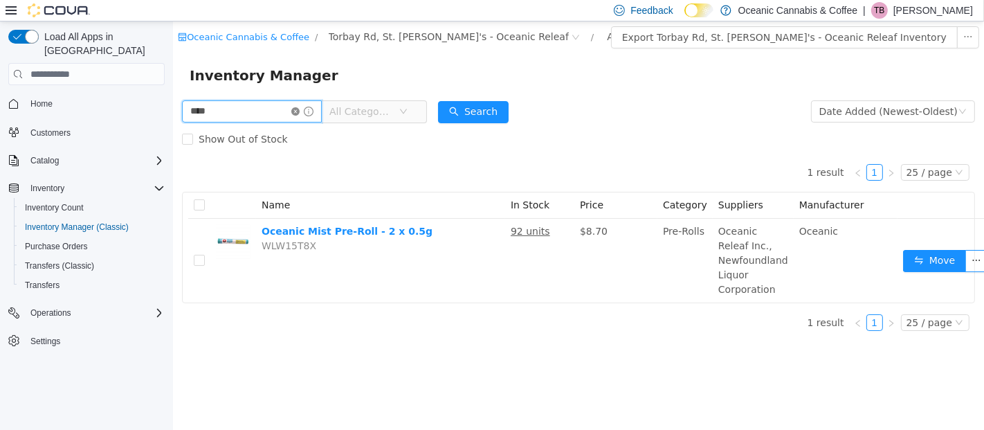
click at [312, 105] on input "****" at bounding box center [251, 111] width 140 height 22
click at [299, 111] on icon "icon: close-circle" at bounding box center [295, 111] width 8 height 8
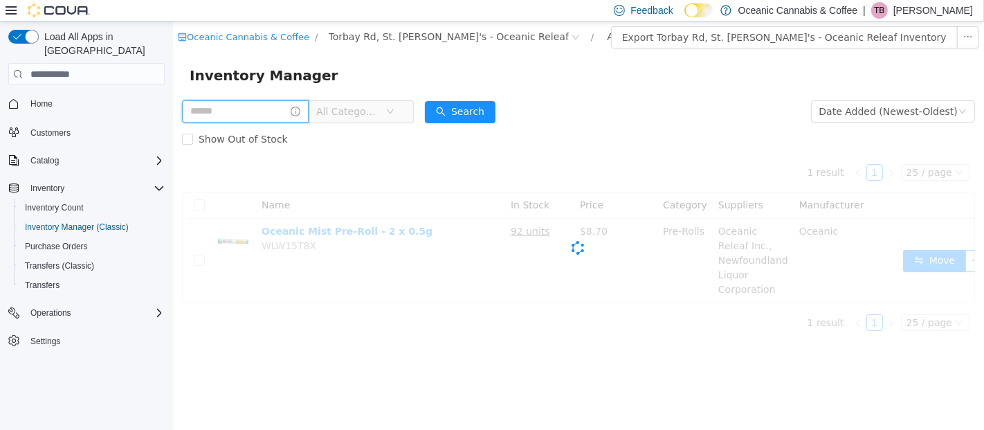
click at [267, 115] on input "text" at bounding box center [244, 111] width 127 height 22
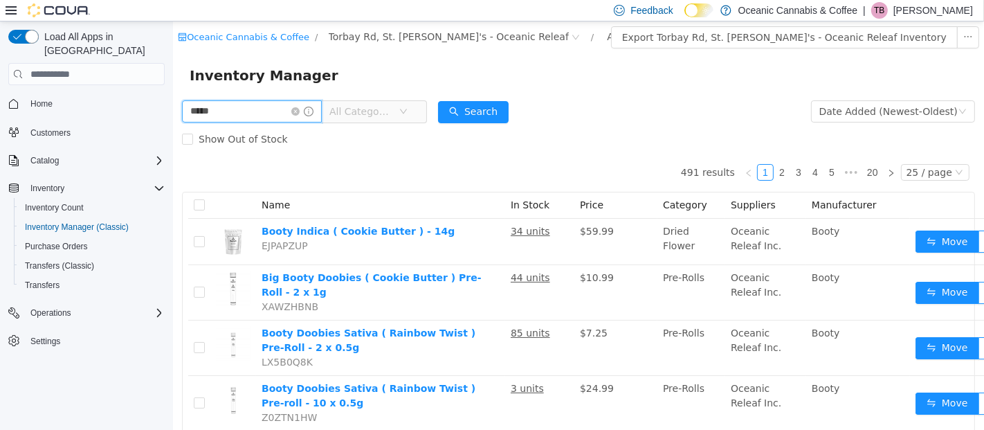
type input "**********"
click at [487, 112] on button "Search" at bounding box center [472, 112] width 71 height 22
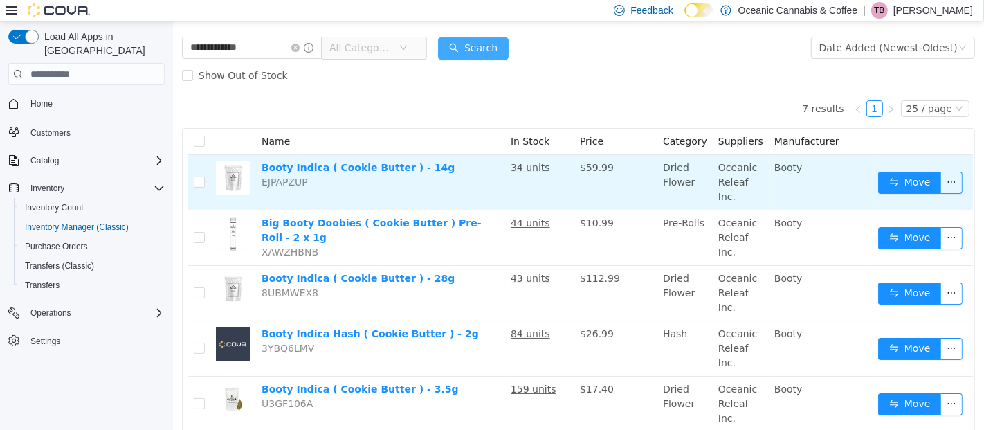
scroll to position [61, 0]
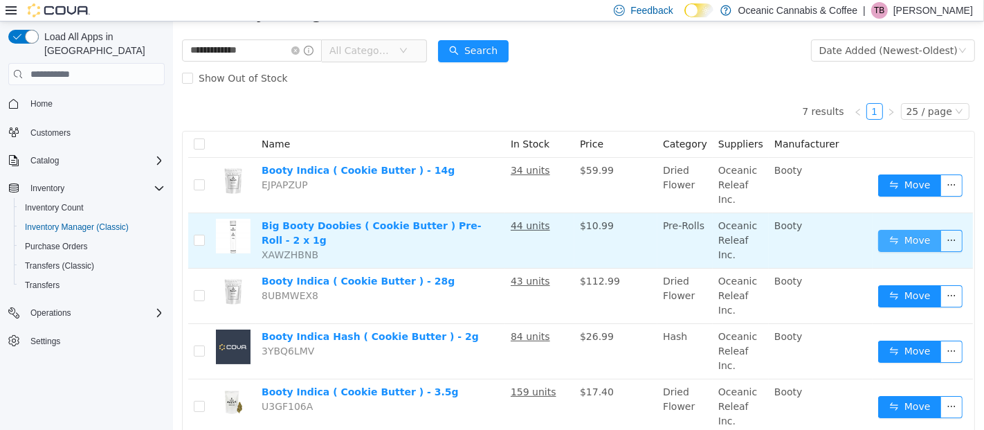
click at [883, 233] on button "Move" at bounding box center [909, 241] width 64 height 22
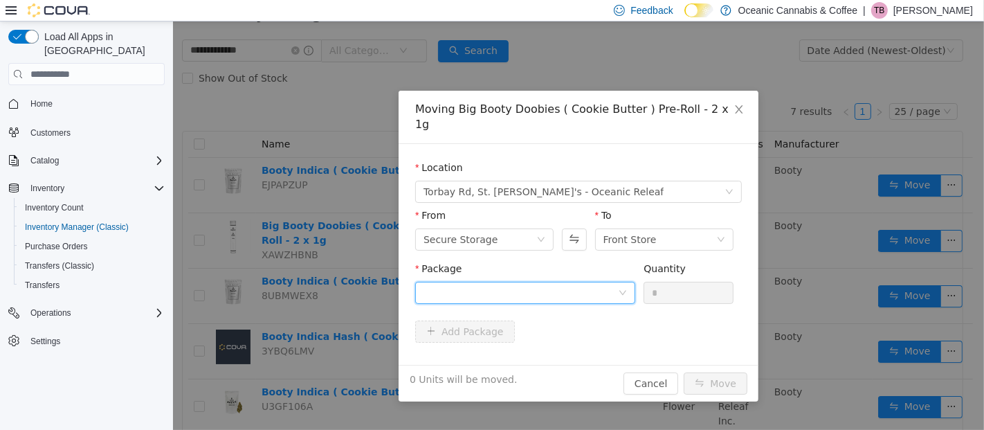
click at [448, 282] on div at bounding box center [520, 292] width 194 height 21
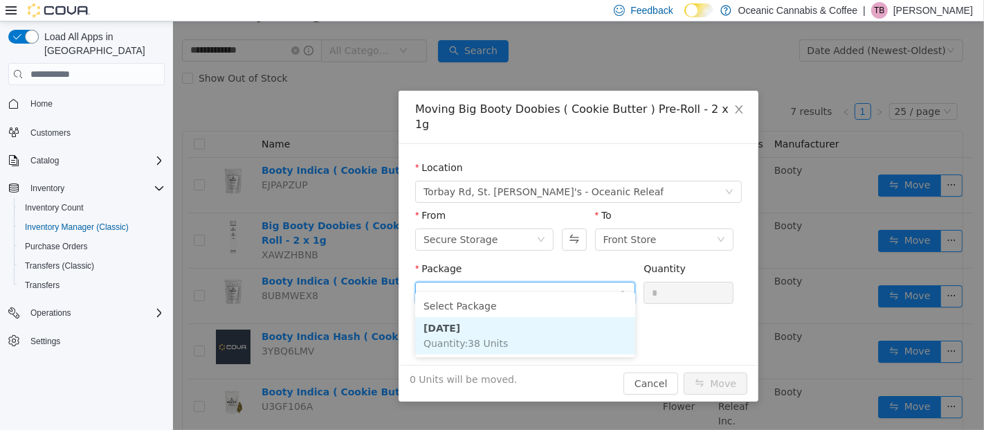
click at [456, 342] on span "Quantity : 38 Units" at bounding box center [465, 343] width 84 height 11
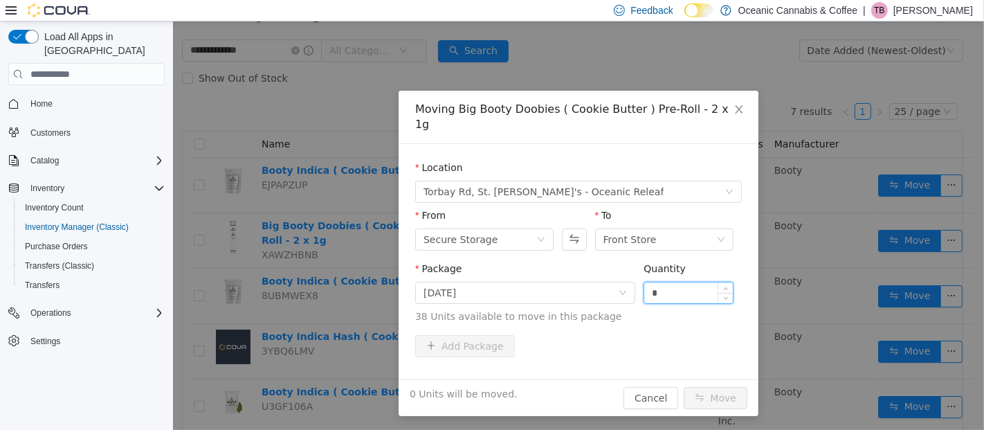
click at [695, 282] on input "*" at bounding box center [687, 292] width 89 height 21
type input "*"
click at [711, 387] on button "Move" at bounding box center [715, 398] width 64 height 22
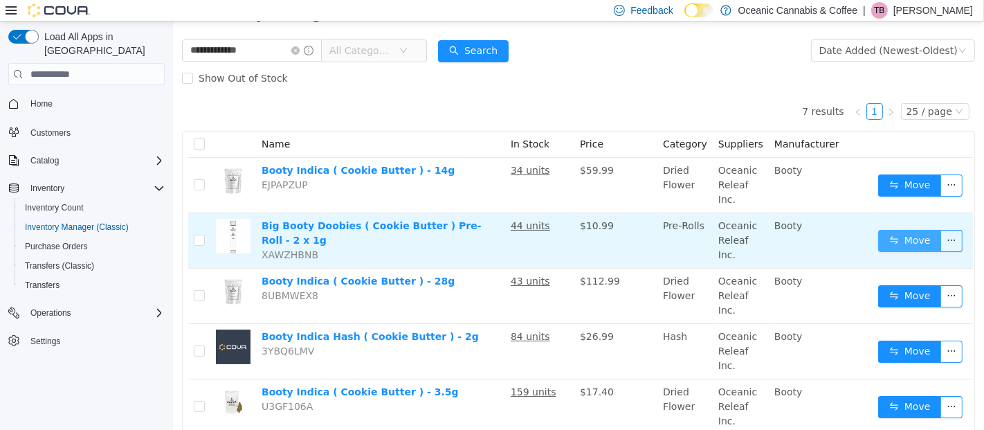
click at [882, 232] on button "Move" at bounding box center [909, 241] width 64 height 22
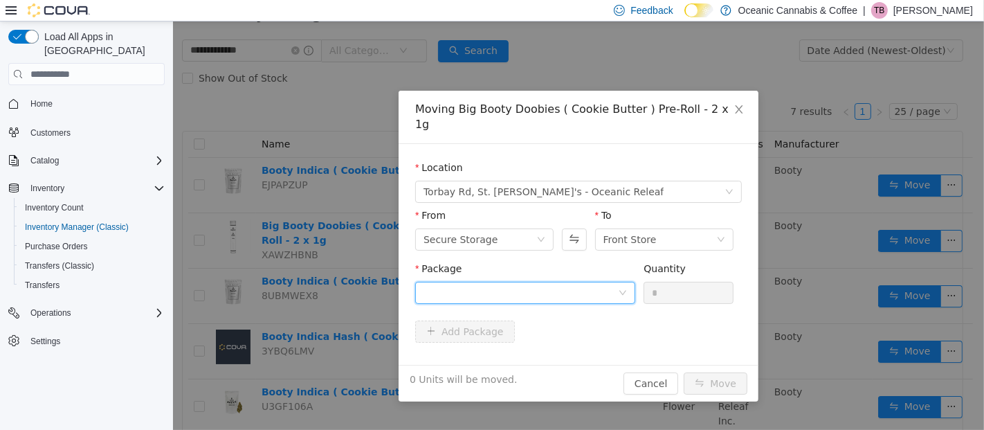
click at [499, 282] on div at bounding box center [520, 292] width 194 height 21
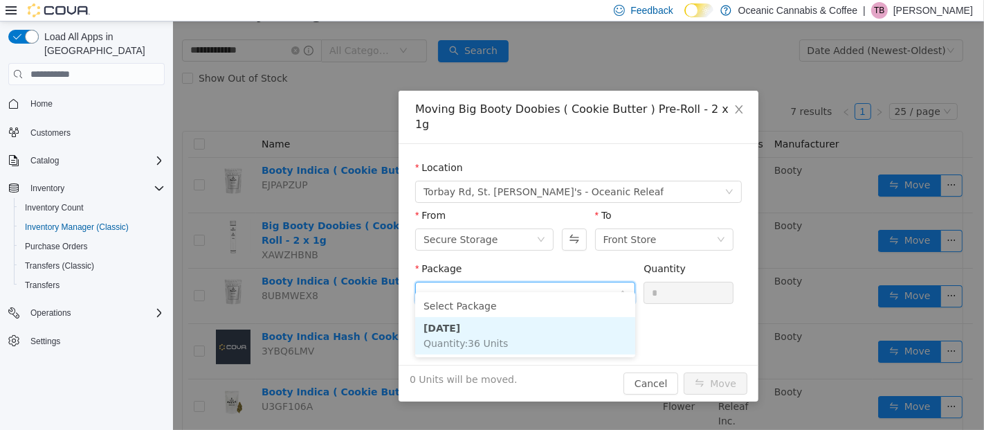
click at [483, 338] on span "Quantity : 36 Units" at bounding box center [465, 343] width 84 height 11
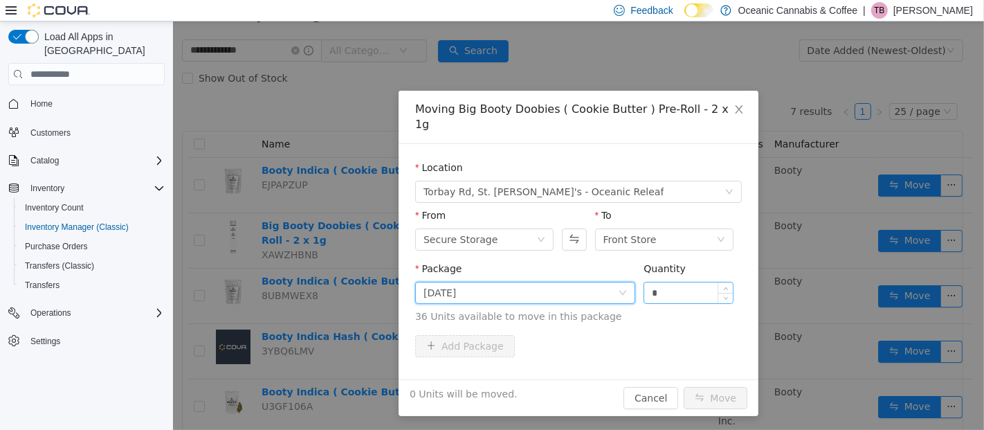
click at [688, 282] on input "*" at bounding box center [687, 292] width 89 height 21
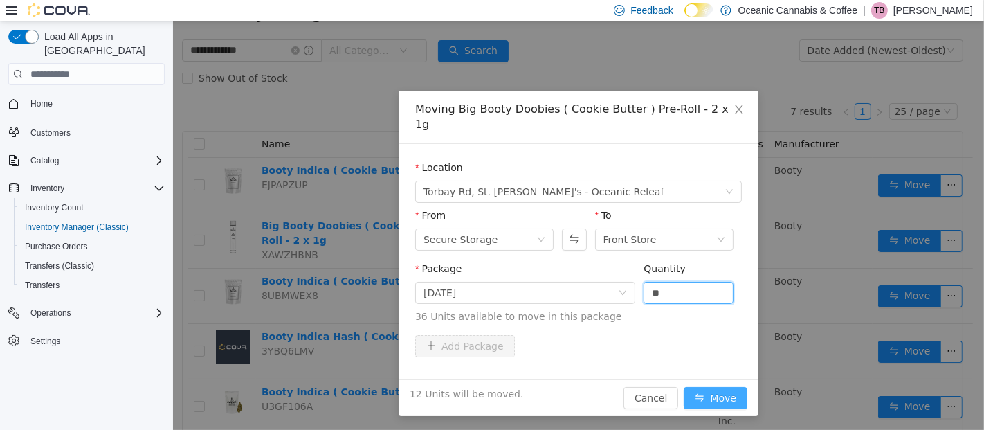
type input "**"
click at [728, 387] on button "Move" at bounding box center [715, 398] width 64 height 22
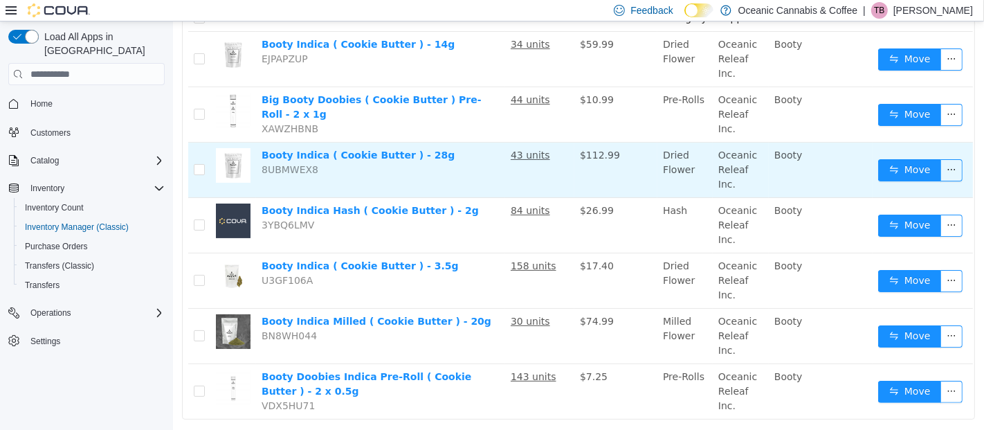
scroll to position [187, 0]
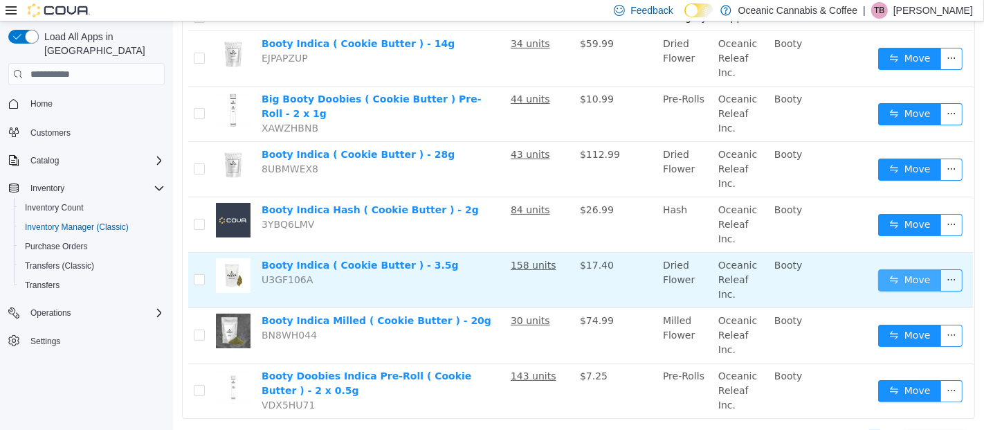
click at [892, 274] on button "Move" at bounding box center [909, 280] width 64 height 22
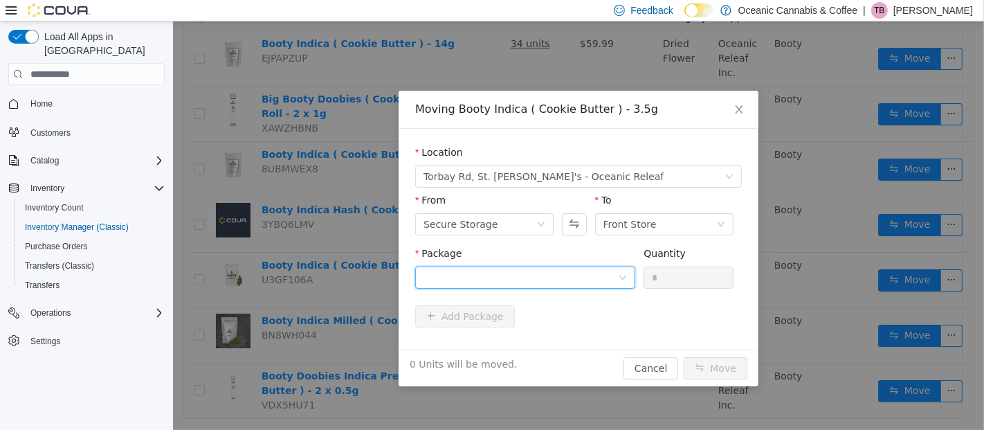
click at [513, 267] on div at bounding box center [520, 277] width 194 height 21
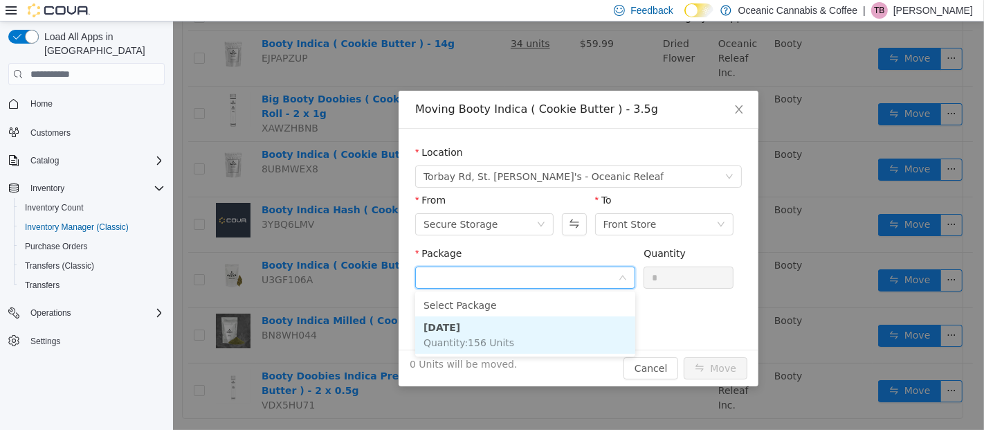
click at [472, 331] on li "BC0374 Quantity : 156 Units" at bounding box center [524, 334] width 220 height 37
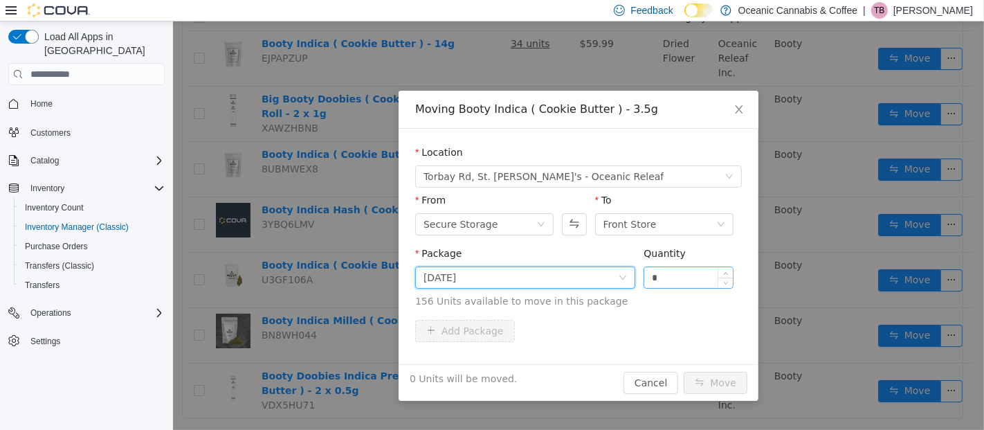
click at [703, 275] on input "*" at bounding box center [687, 277] width 89 height 21
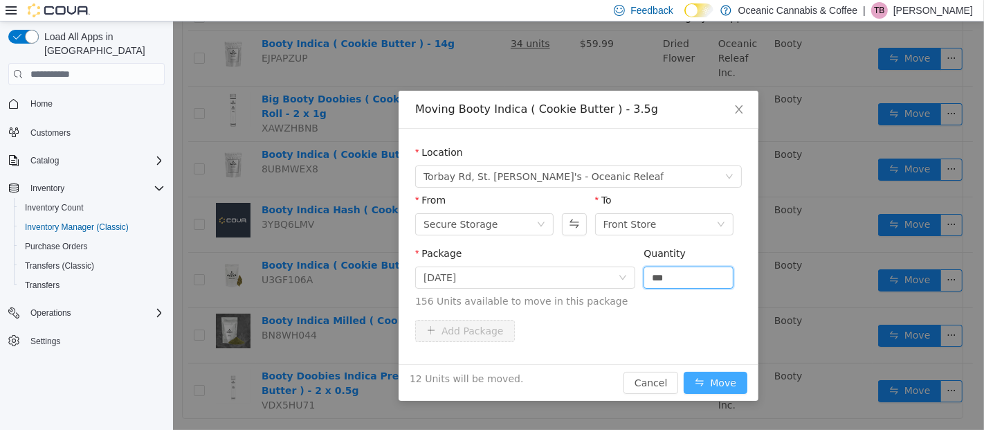
type input "**"
click at [719, 388] on button "Move" at bounding box center [715, 382] width 64 height 22
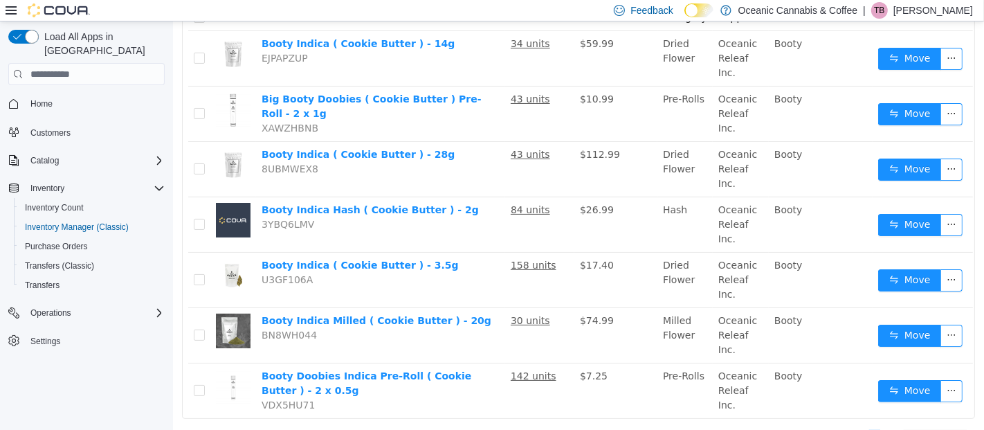
click at [932, 12] on p "Treena Bridger" at bounding box center [933, 10] width 80 height 17
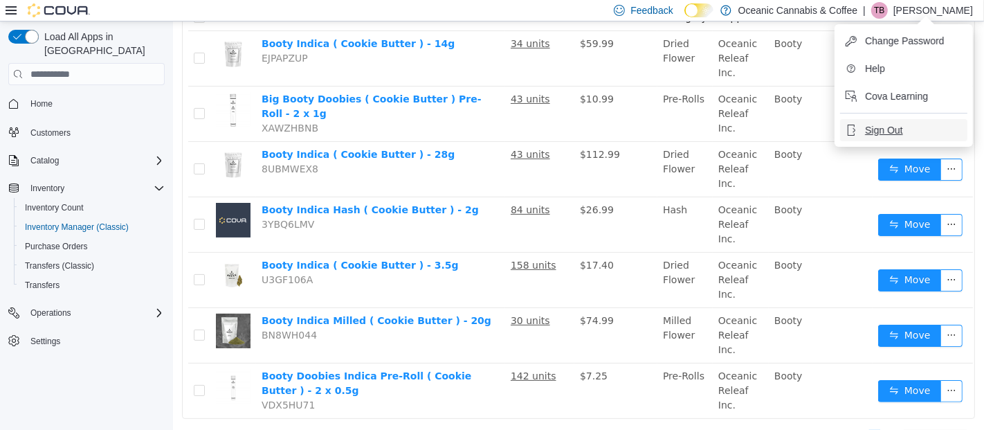
click at [881, 124] on span "Sign Out" at bounding box center [883, 130] width 37 height 14
